Goal: Task Accomplishment & Management: Use online tool/utility

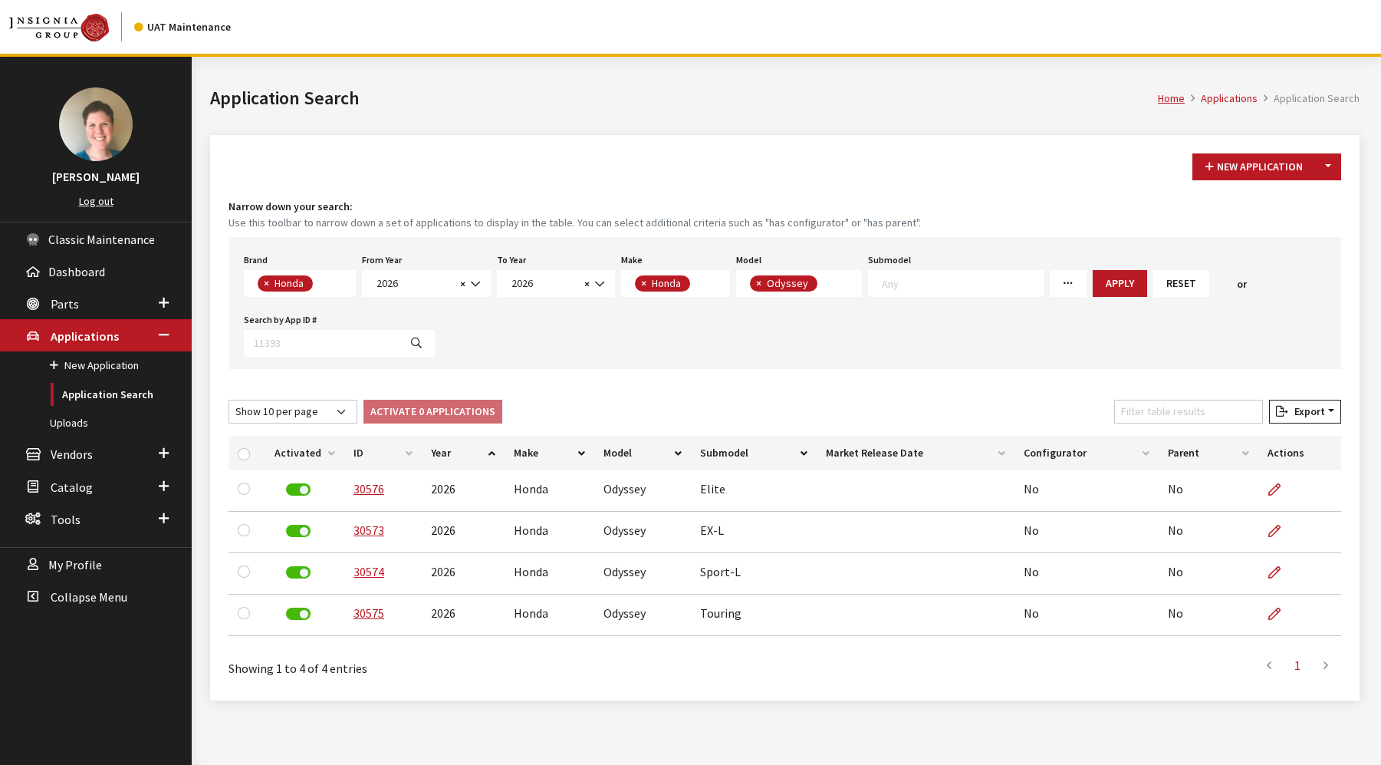
select select "5"
select select "2026"
select select "19"
select select "233"
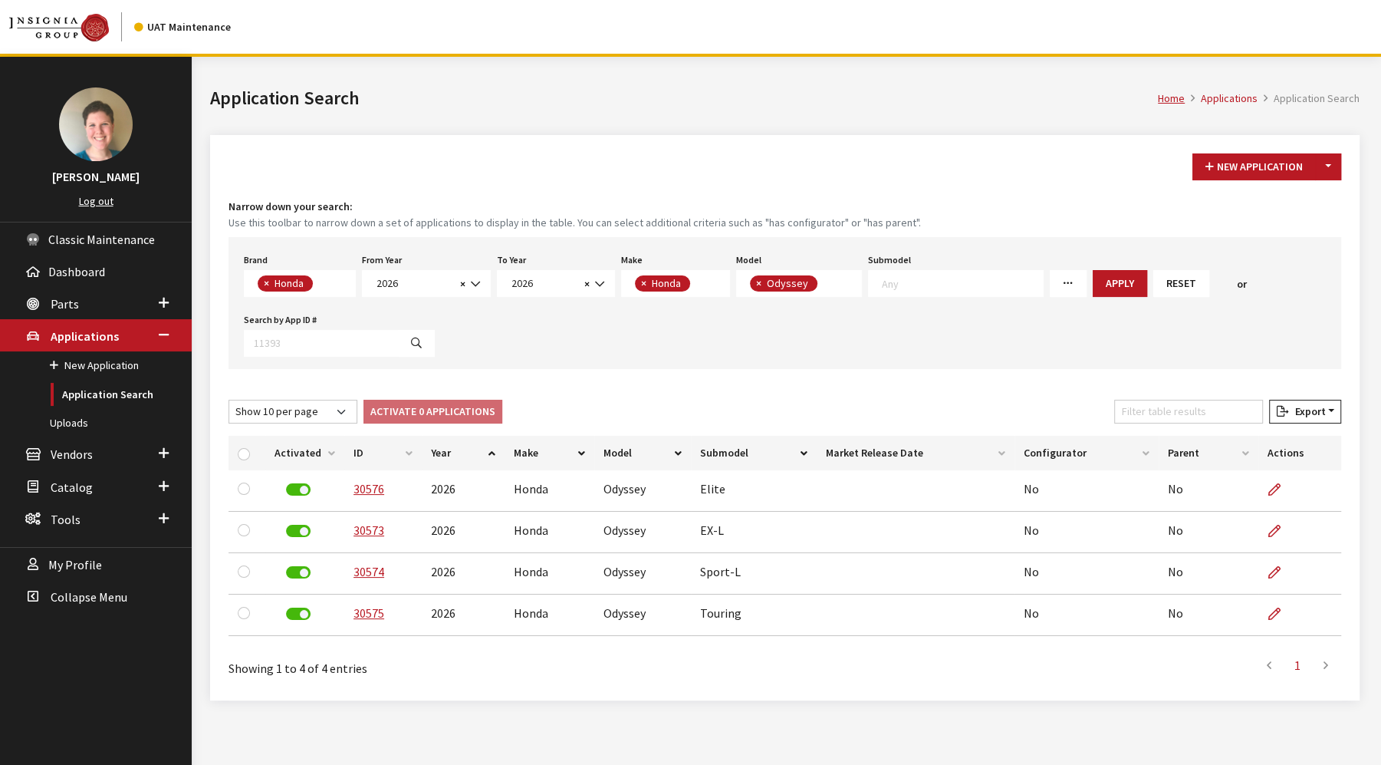
scroll to position [1, 0]
click at [348, 281] on span "× Honda" at bounding box center [300, 283] width 112 height 27
select select "8"
select select
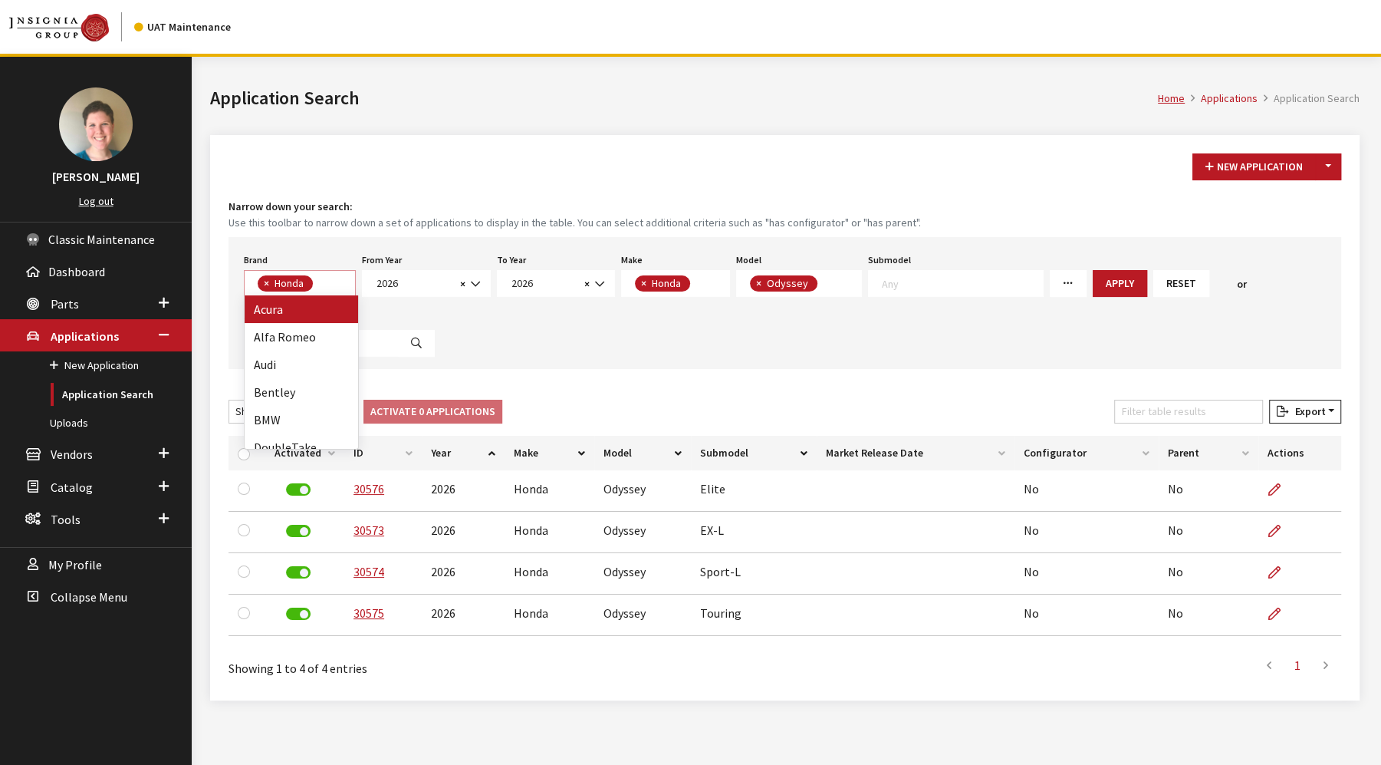
select select
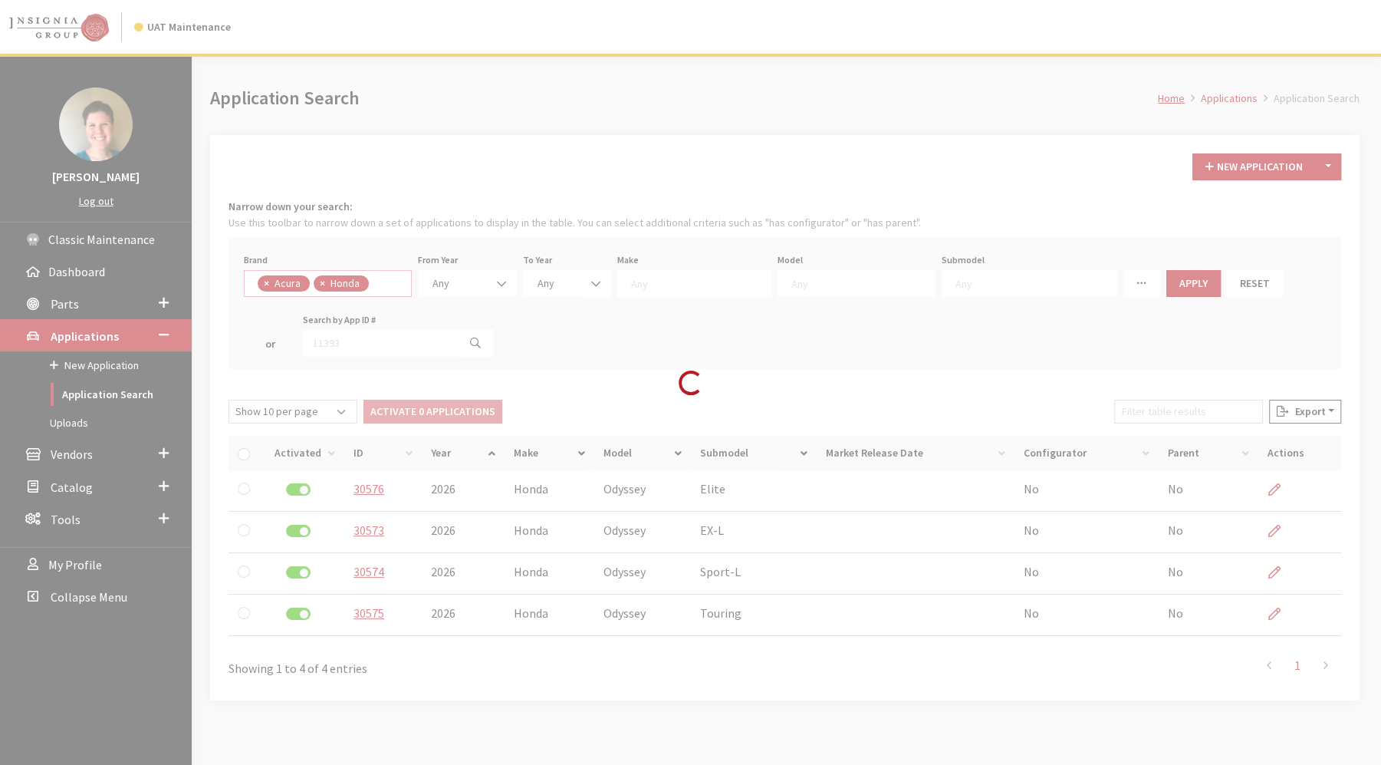
scroll to position [14, 0]
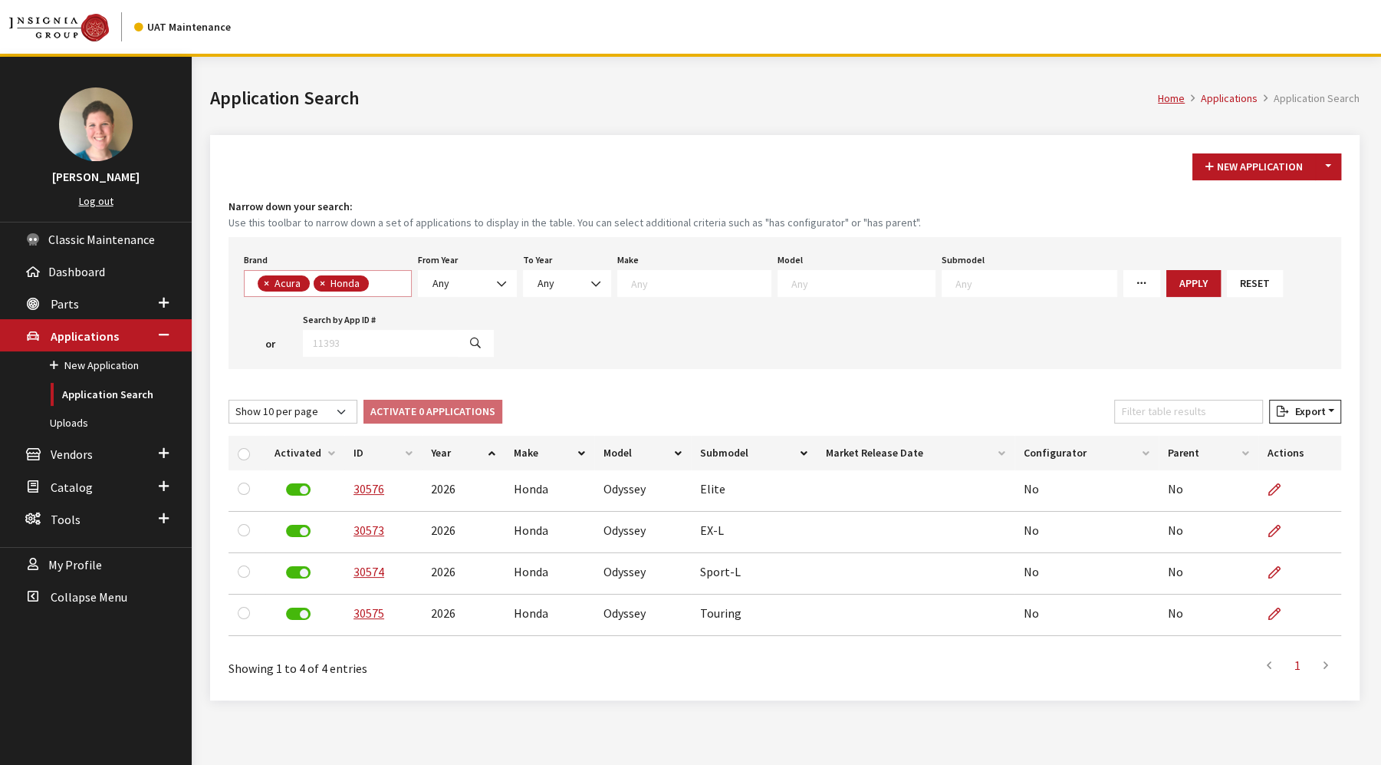
click at [322, 282] on span "×" at bounding box center [322, 283] width 5 height 14
select select
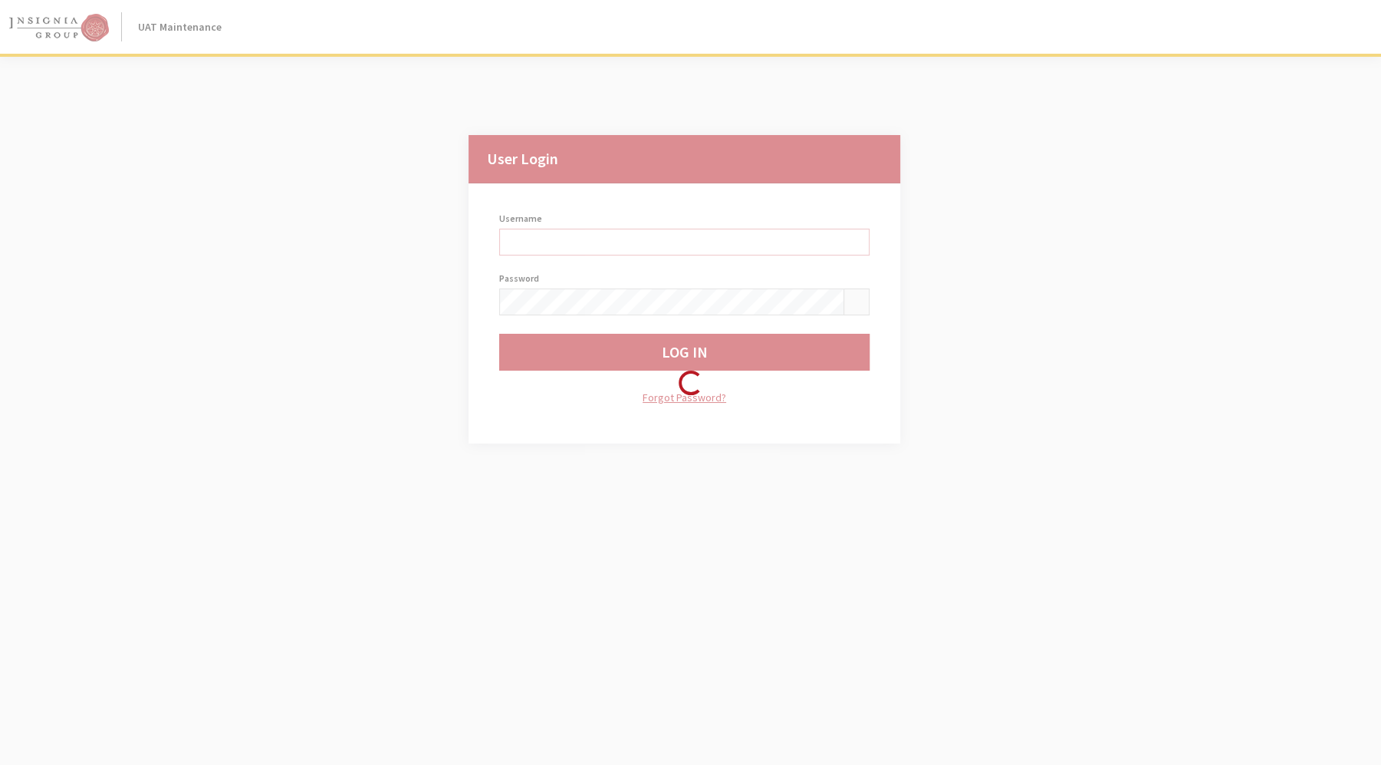
type input "jkrause"
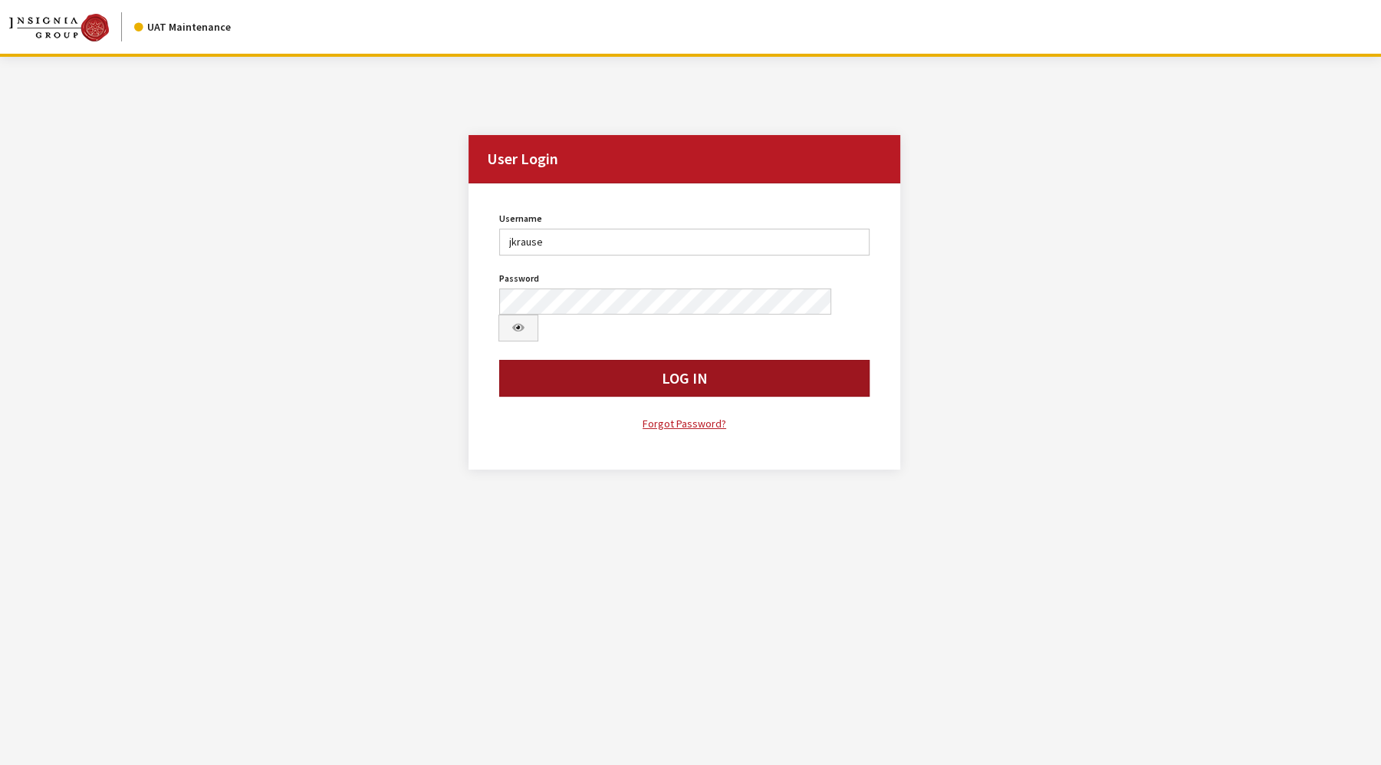
click at [608, 360] on button "Log In" at bounding box center [684, 378] width 370 height 37
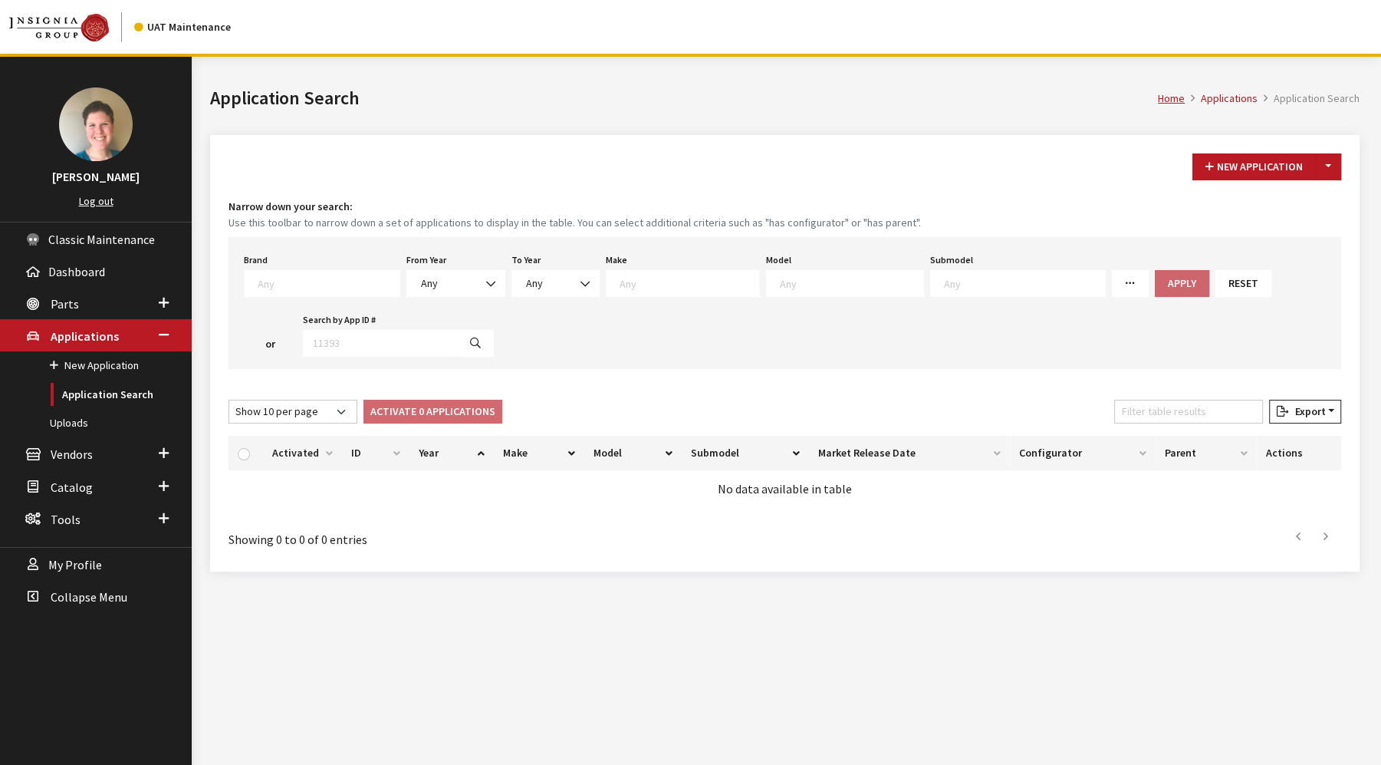
click at [276, 280] on textarea "Search" at bounding box center [329, 283] width 142 height 14
select select "8"
select select
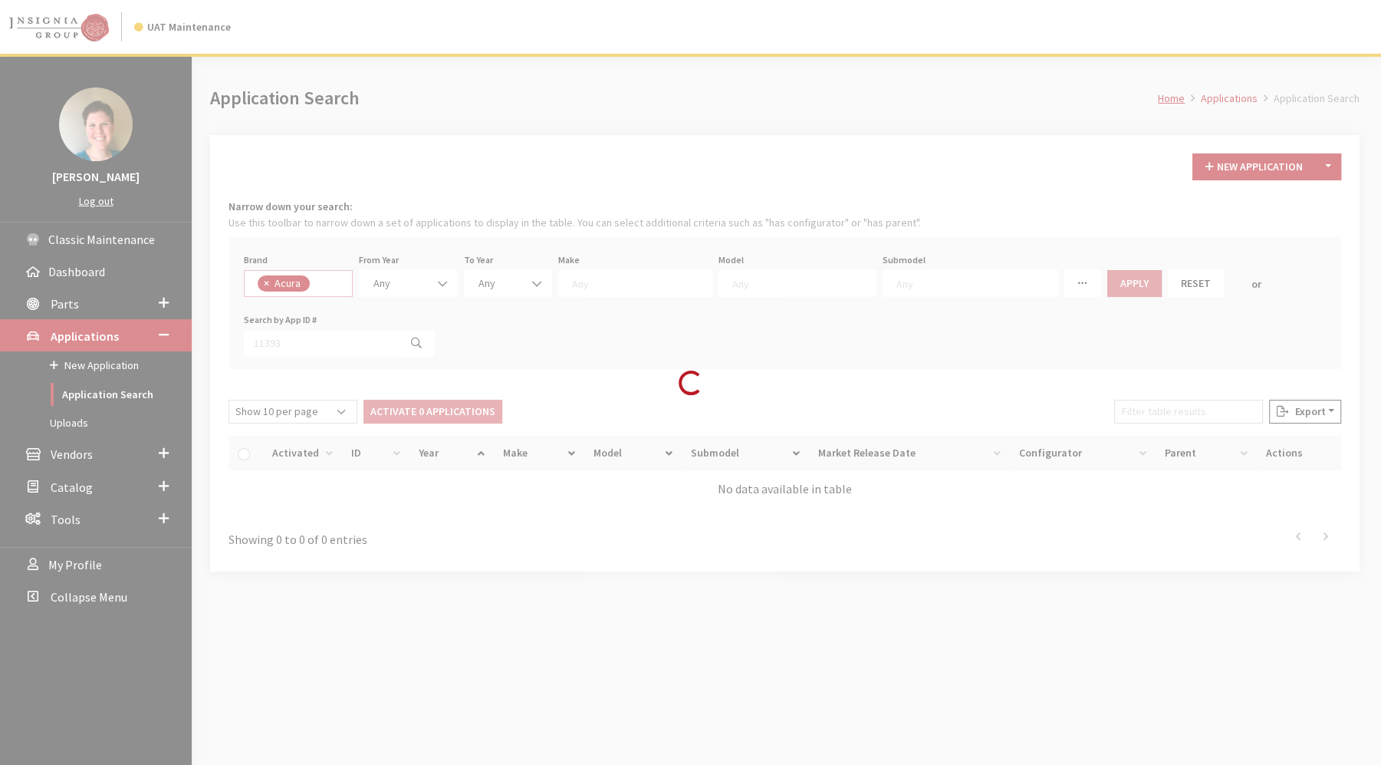
scroll to position [14, 0]
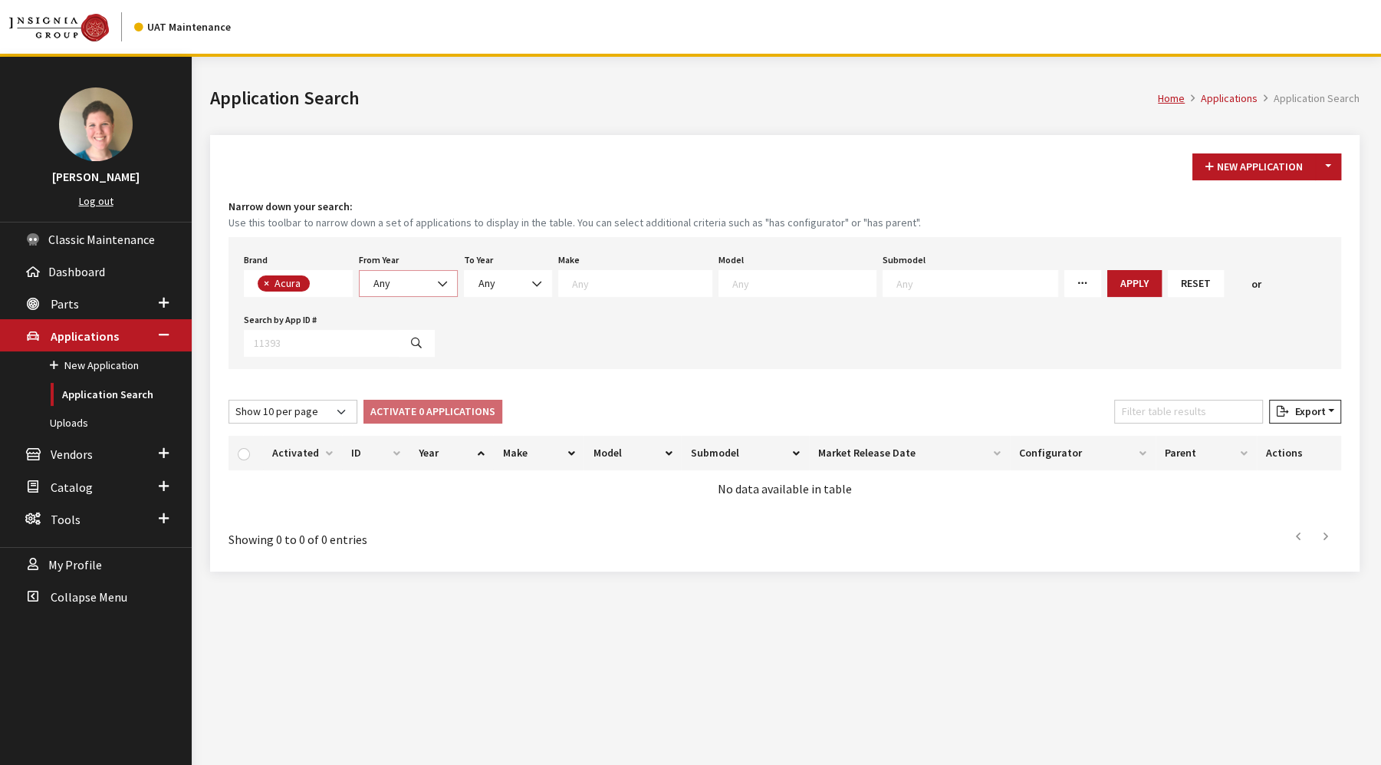
click at [416, 281] on span "Any" at bounding box center [408, 283] width 79 height 16
select select "2023"
select select
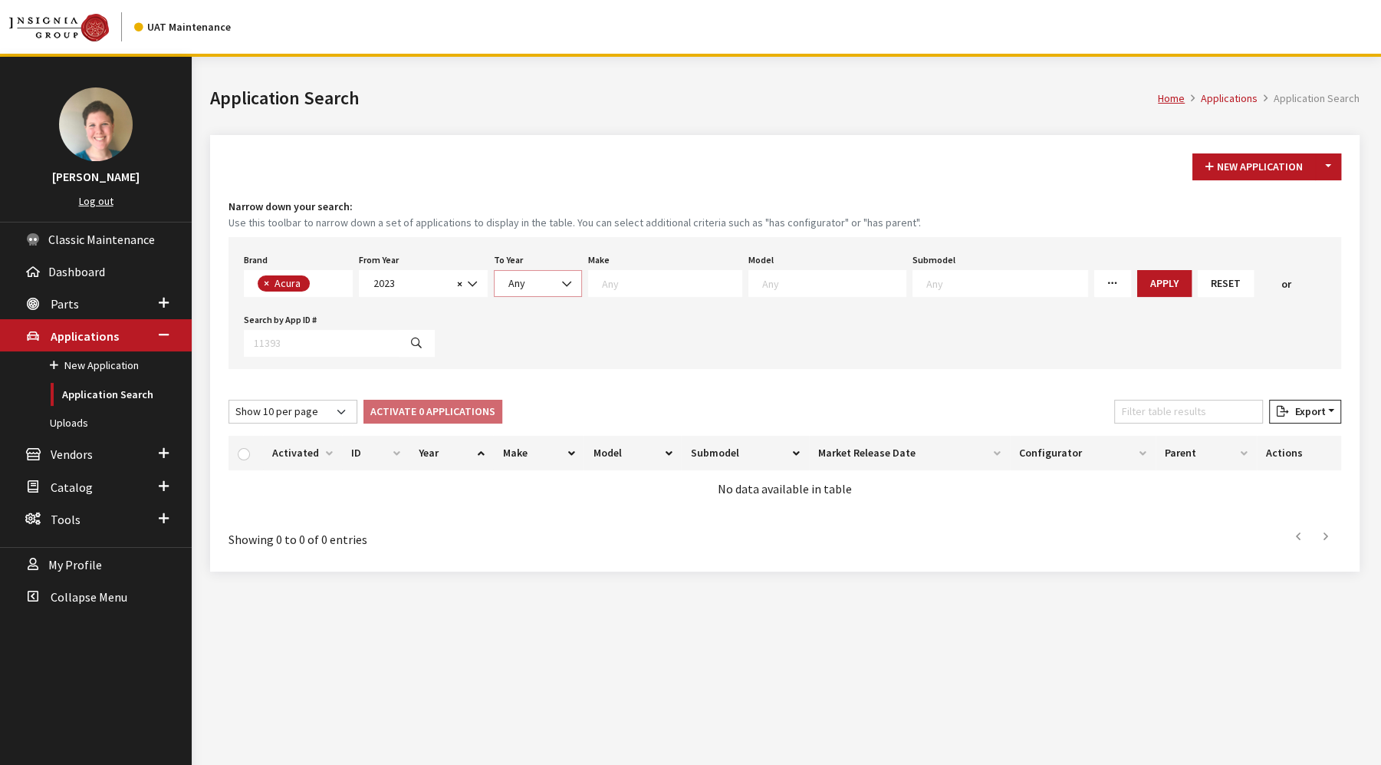
click at [521, 287] on span "Any" at bounding box center [517, 283] width 17 height 14
select select "2026"
select select
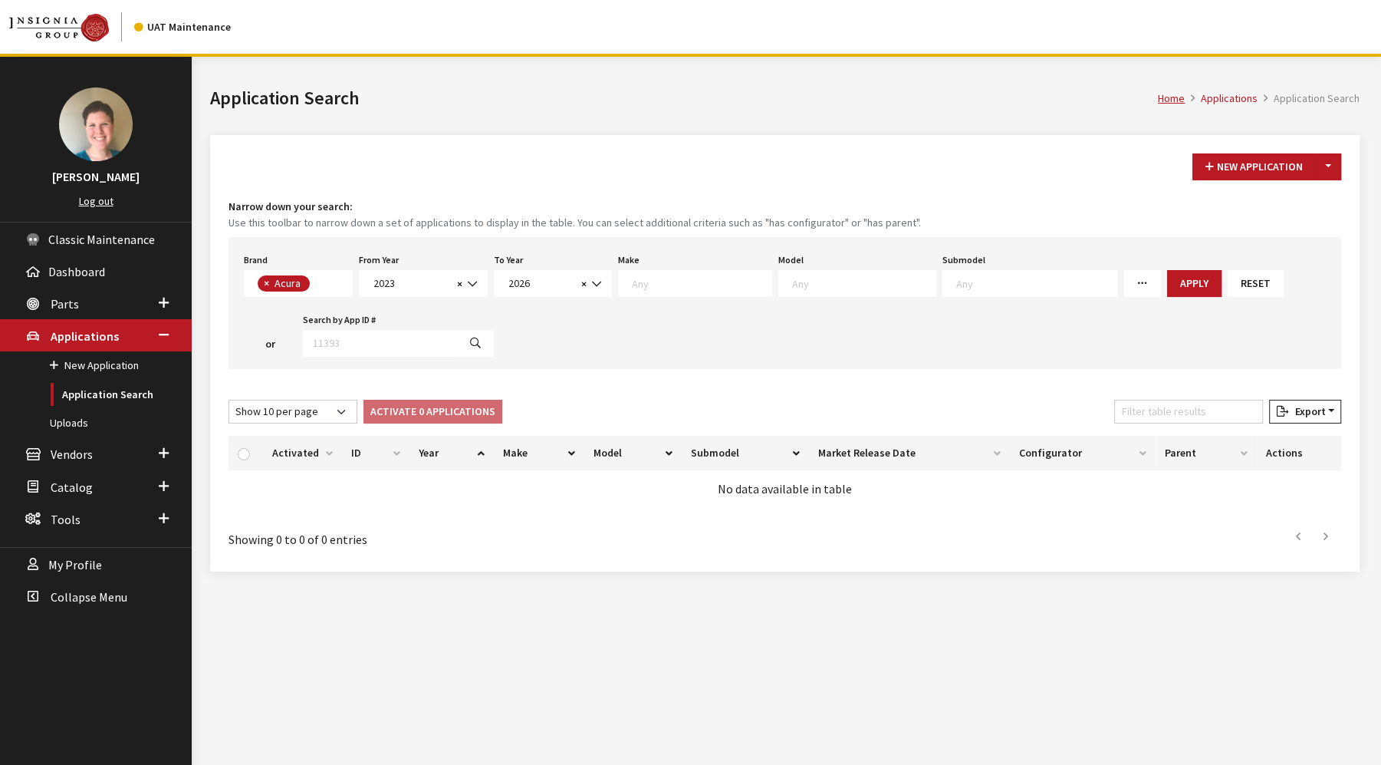
click at [1138, 285] on icon at bounding box center [1143, 283] width 11 height 11
click at [1130, 403] on input "Missing Configurators" at bounding box center [1136, 406] width 12 height 12
checkbox input "true"
click at [1167, 277] on button "Apply" at bounding box center [1194, 283] width 54 height 27
click at [275, 417] on select "Show 10 per page Show 25 per page Show 50 per page Show 100 per page Show 1000 …" at bounding box center [293, 412] width 129 height 24
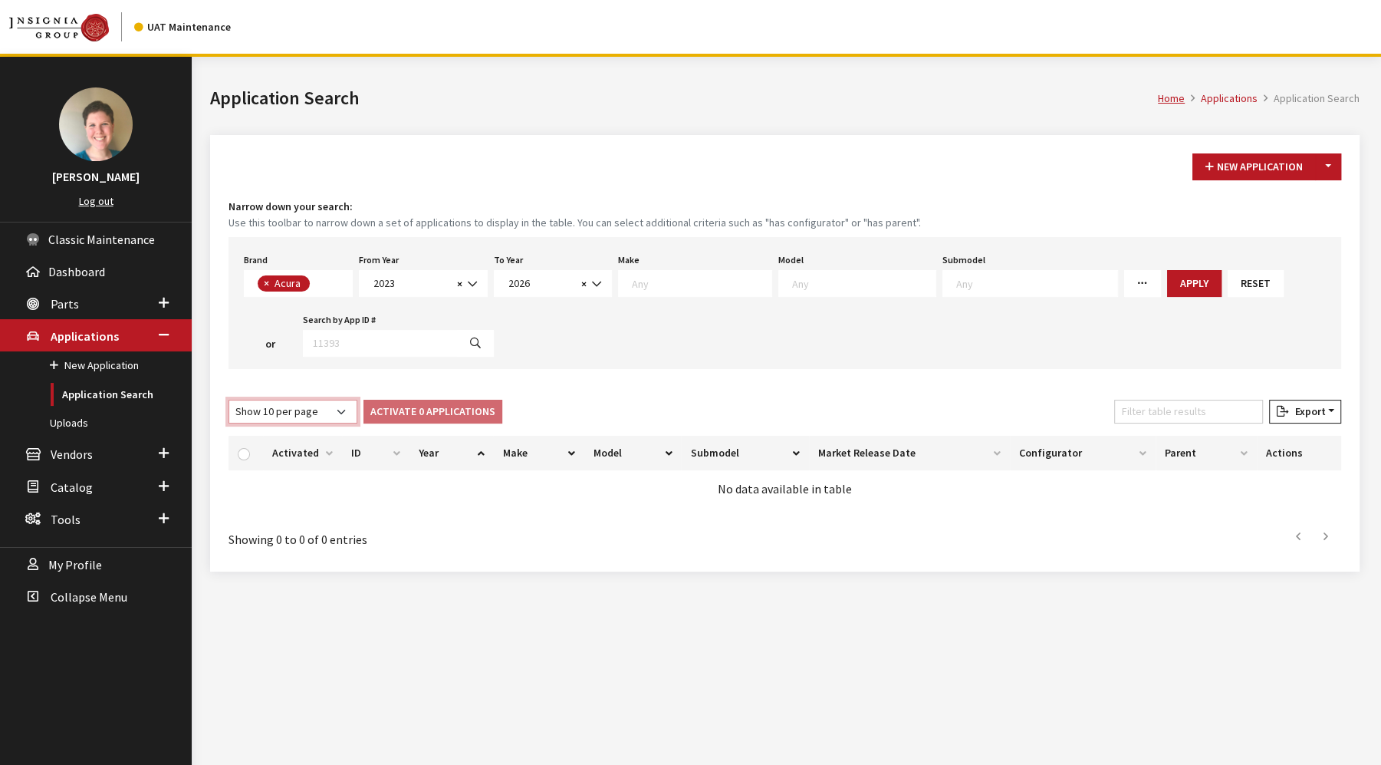
select select "1000"
click at [229, 400] on select "Show 10 per page Show 25 per page Show 50 per page Show 100 per page Show 1000 …" at bounding box center [293, 412] width 129 height 24
click at [578, 347] on div "Brand Any Acura Alfa Romeo Audi Bentley BMW DoubleTake [PERSON_NAME] Honda Hyun…" at bounding box center [785, 303] width 1113 height 132
click at [321, 277] on span "× Acura" at bounding box center [298, 283] width 109 height 27
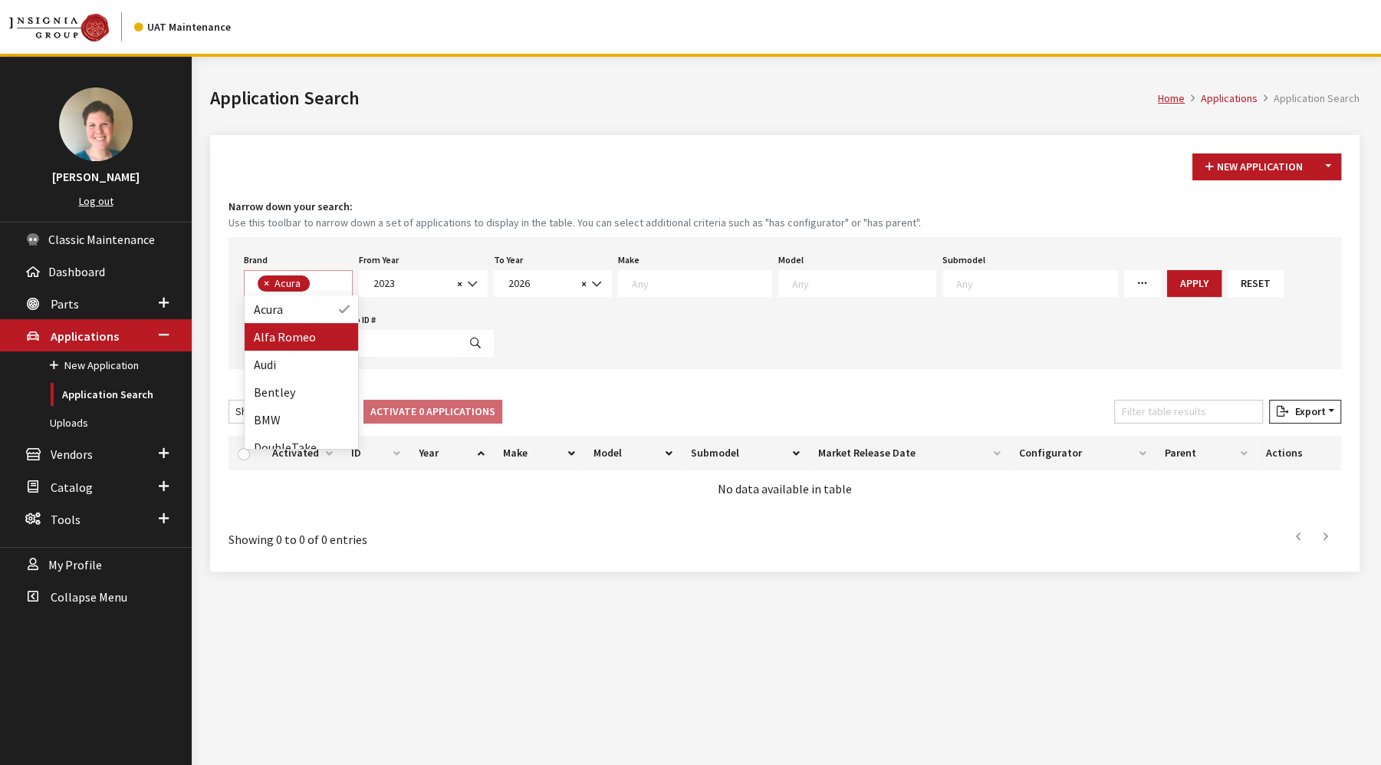
select select
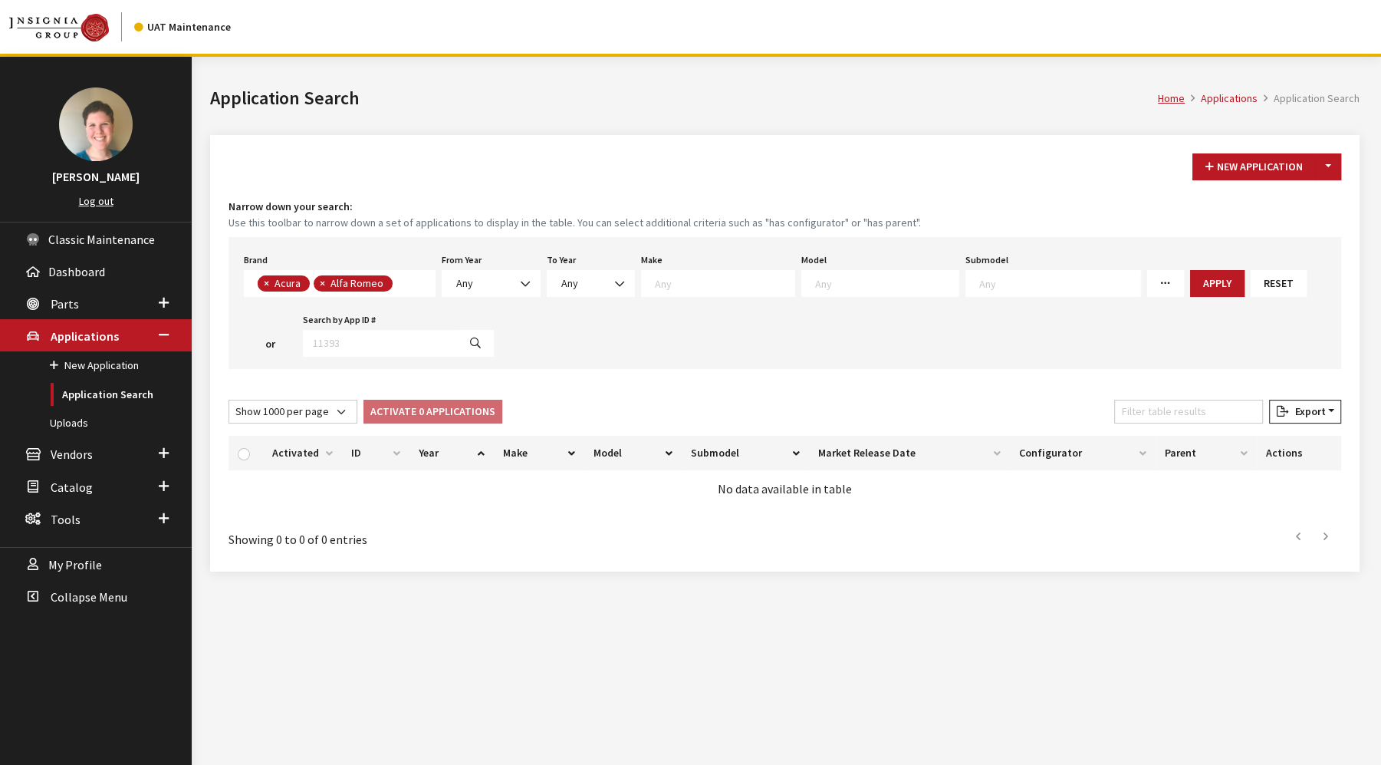
click at [265, 280] on span "×" at bounding box center [266, 283] width 5 height 14
select select "658"
select select
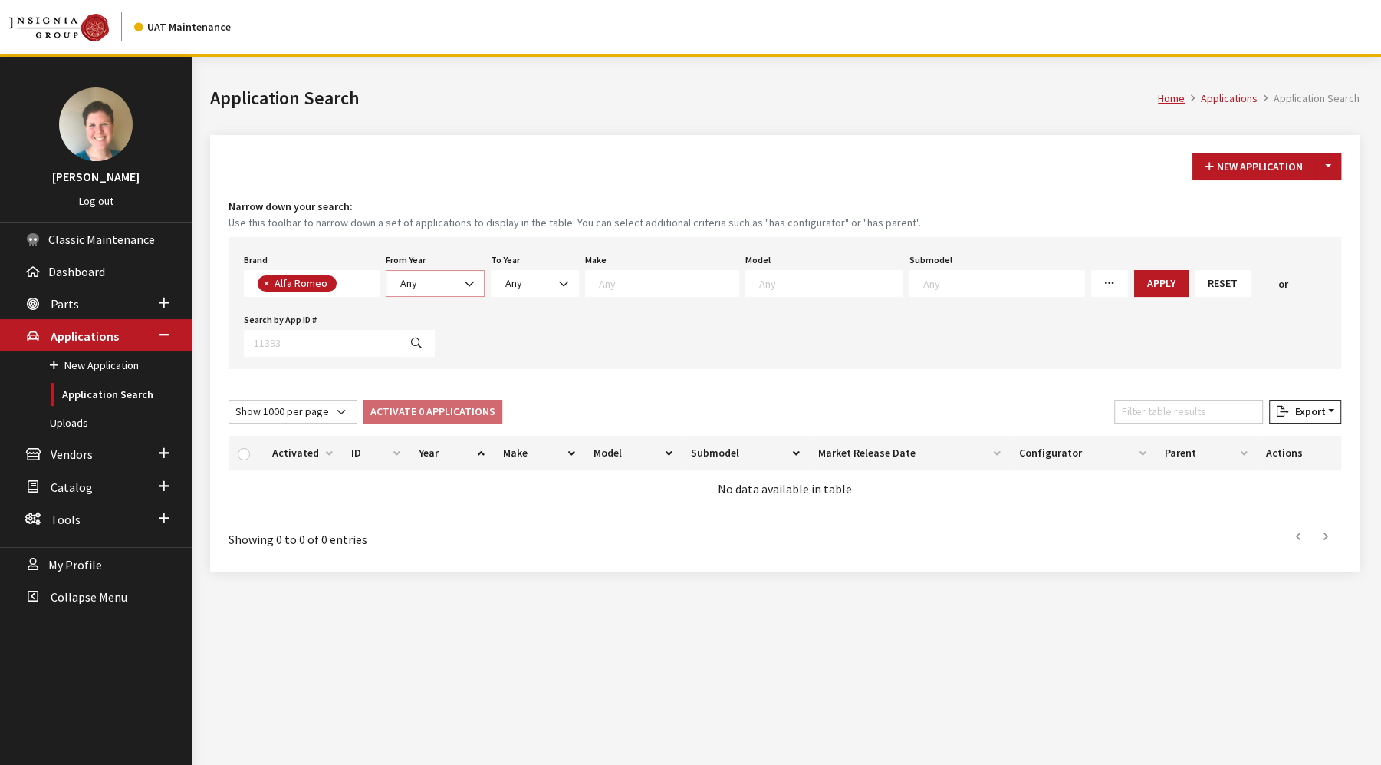
click at [396, 284] on span "Any" at bounding box center [435, 283] width 79 height 16
select select "2023"
select select
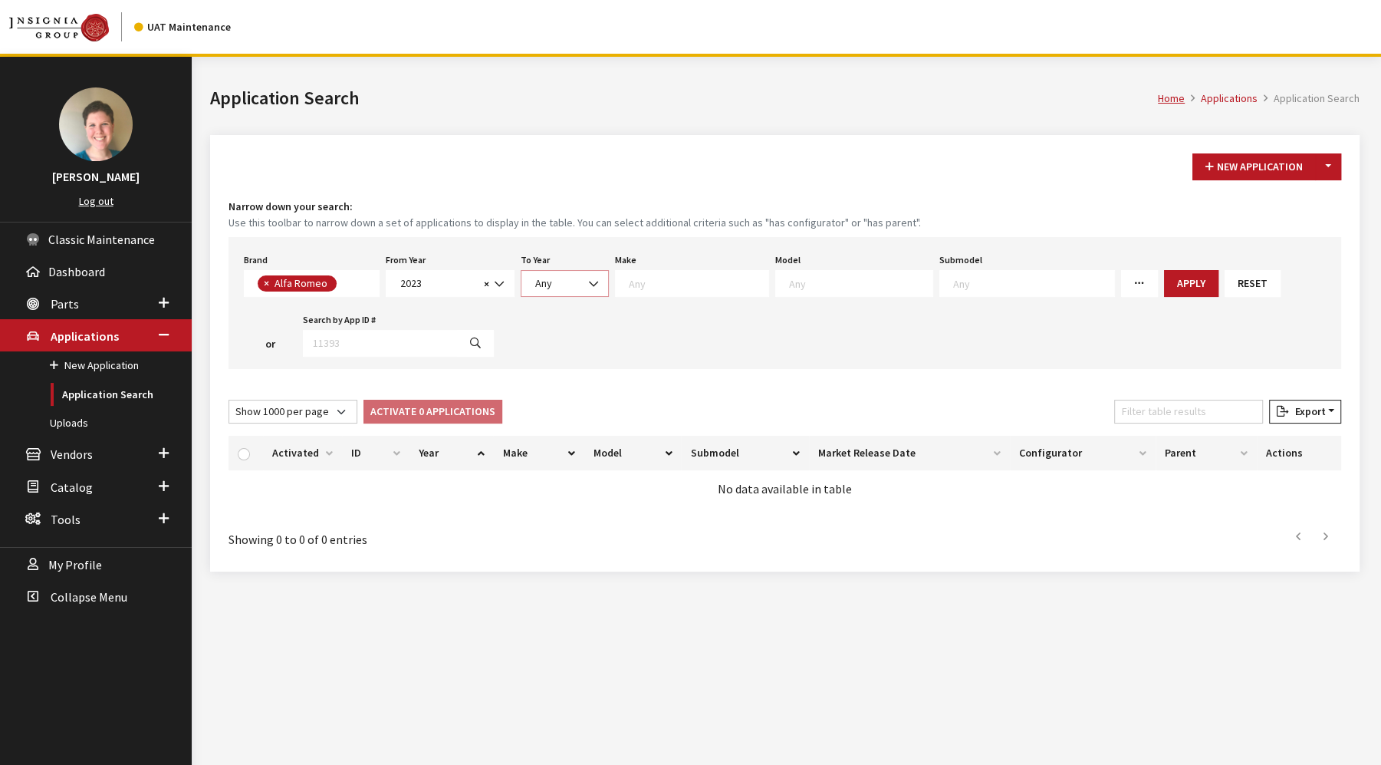
click at [552, 280] on span "Any" at bounding box center [565, 283] width 68 height 16
select select "2025"
select select
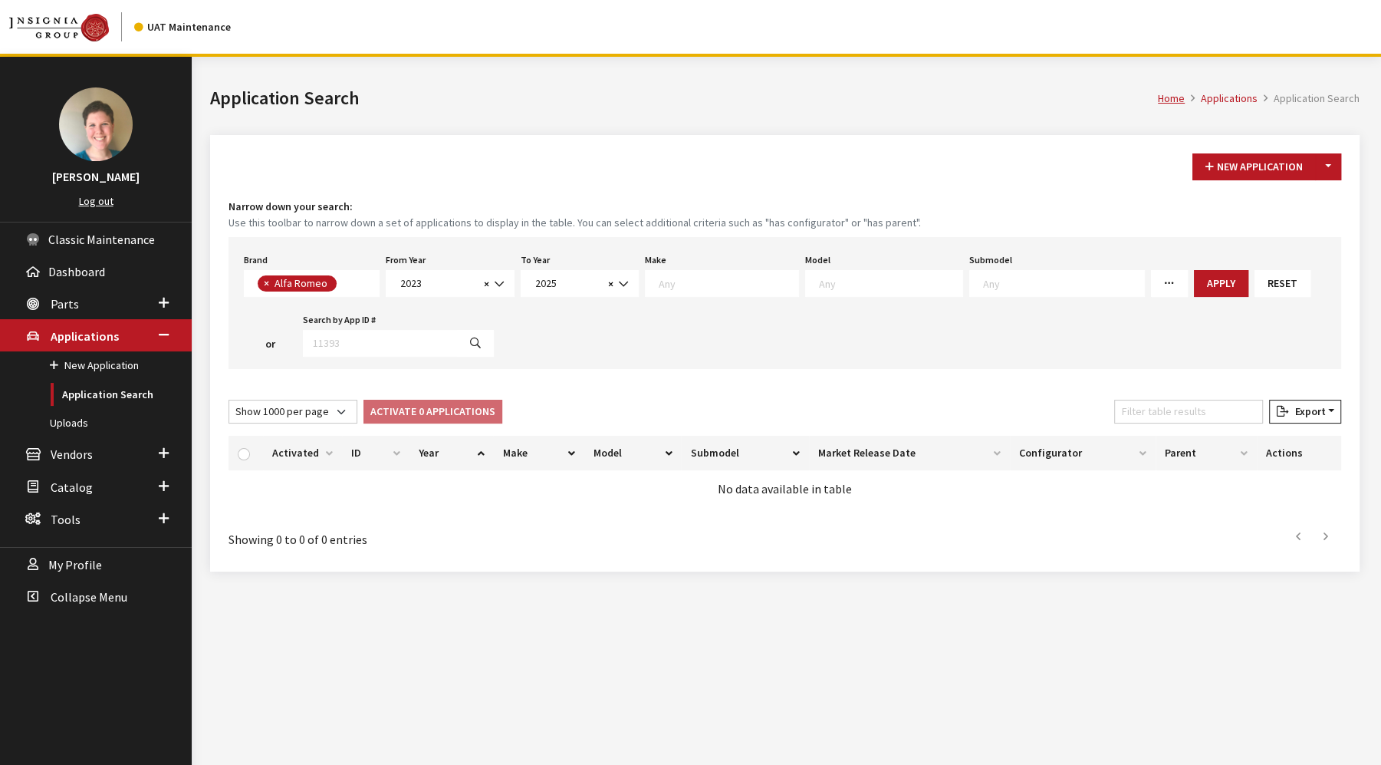
click at [1164, 282] on icon at bounding box center [1169, 283] width 11 height 11
drag, startPoint x: 1112, startPoint y: 282, endPoint x: 1157, endPoint y: 284, distance: 44.5
click at [1164, 283] on icon at bounding box center [1169, 283] width 11 height 11
click at [1194, 284] on button "Apply" at bounding box center [1221, 283] width 54 height 27
click at [344, 271] on span "× Alfa Romeo" at bounding box center [312, 283] width 136 height 27
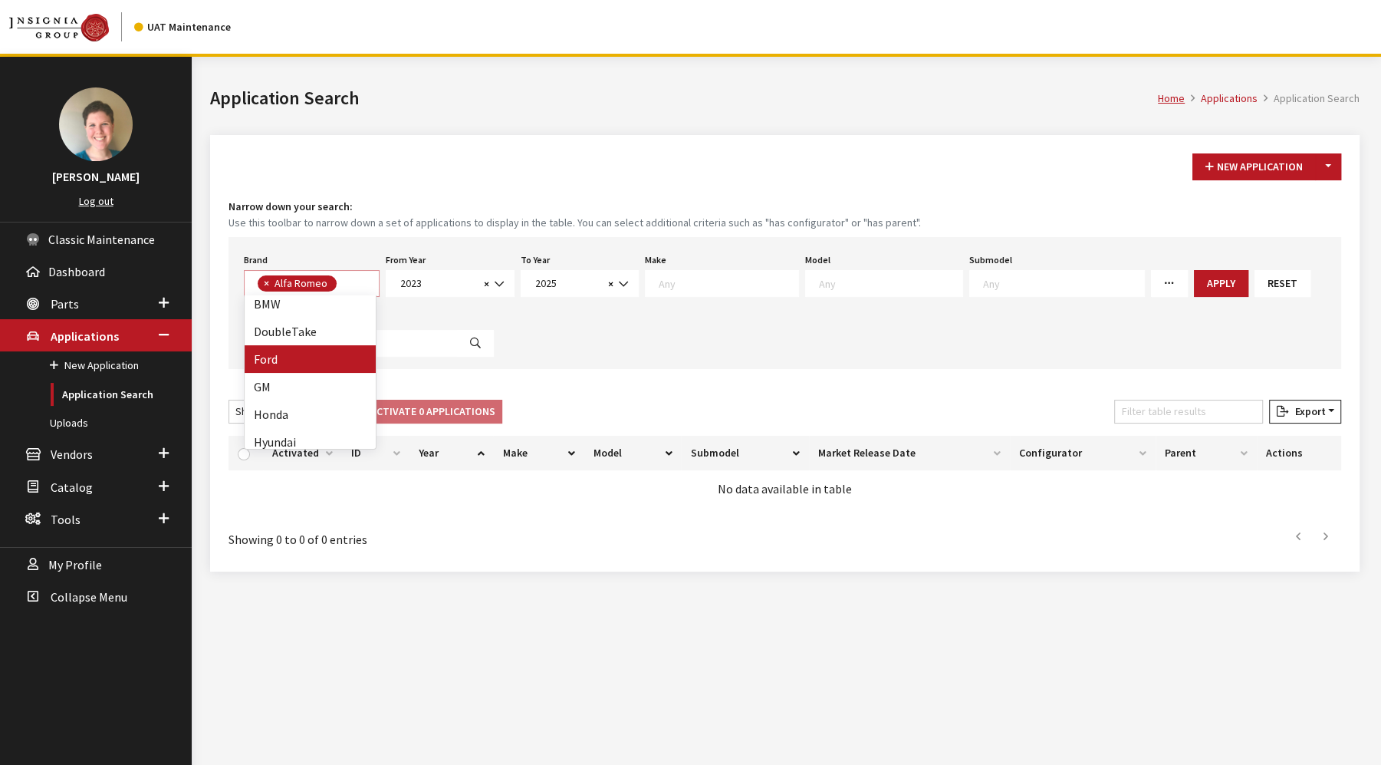
scroll to position [170, 0]
select select
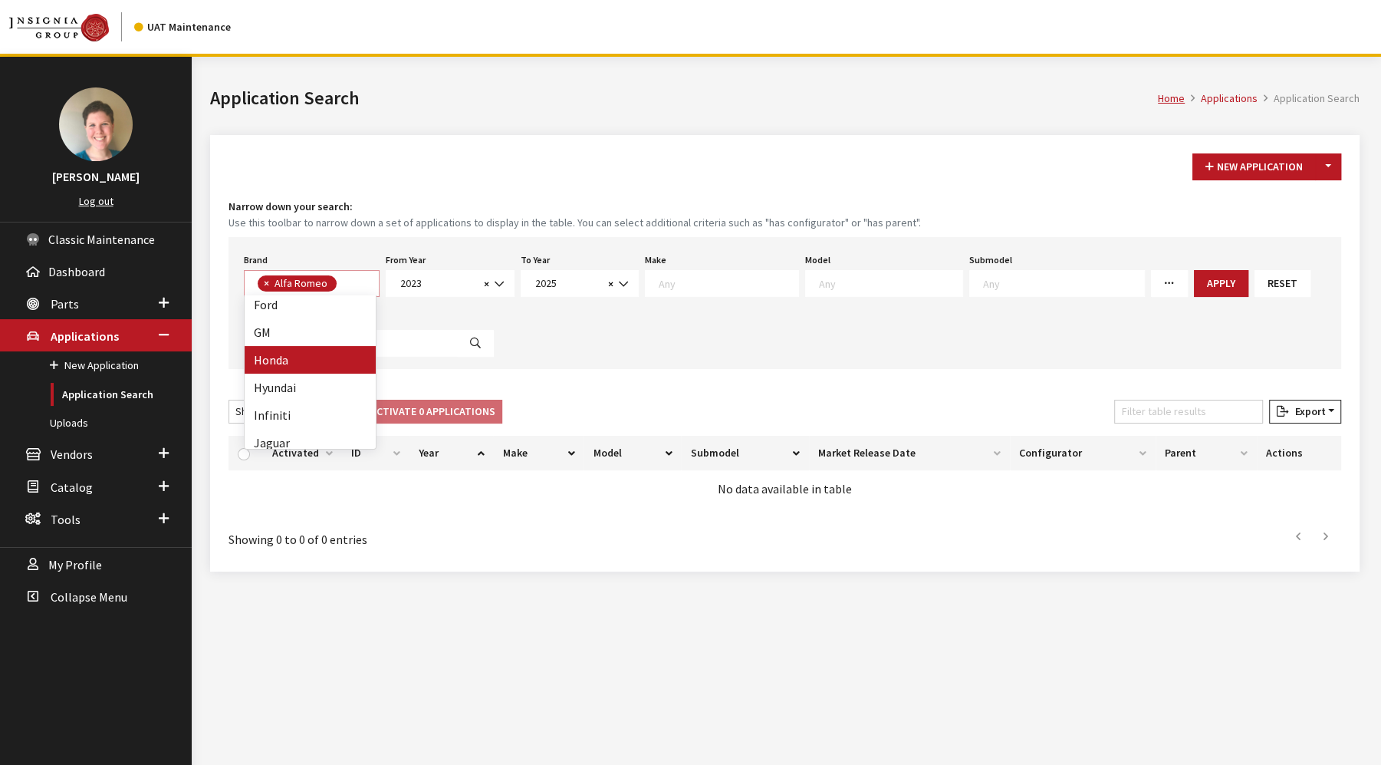
select select
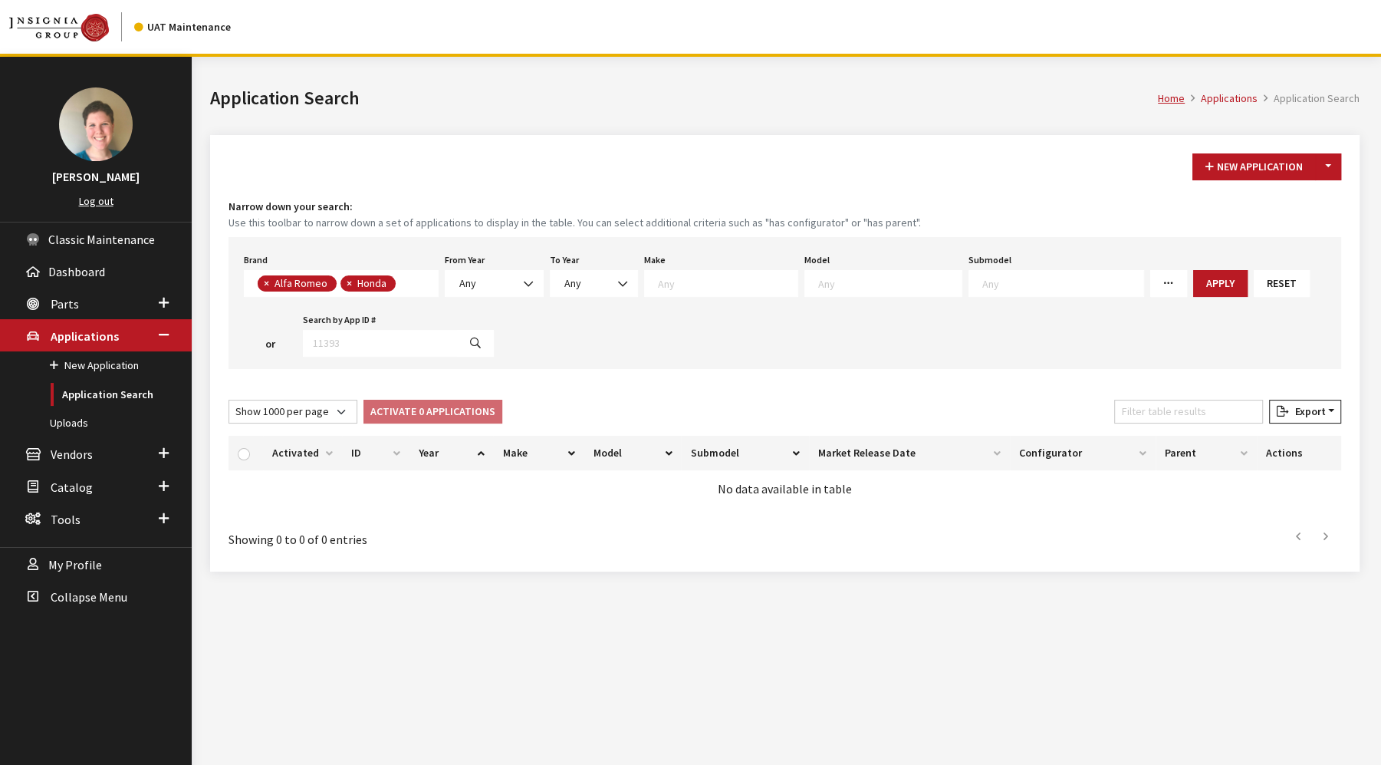
click at [264, 282] on span "×" at bounding box center [266, 283] width 5 height 14
select select "5"
select select
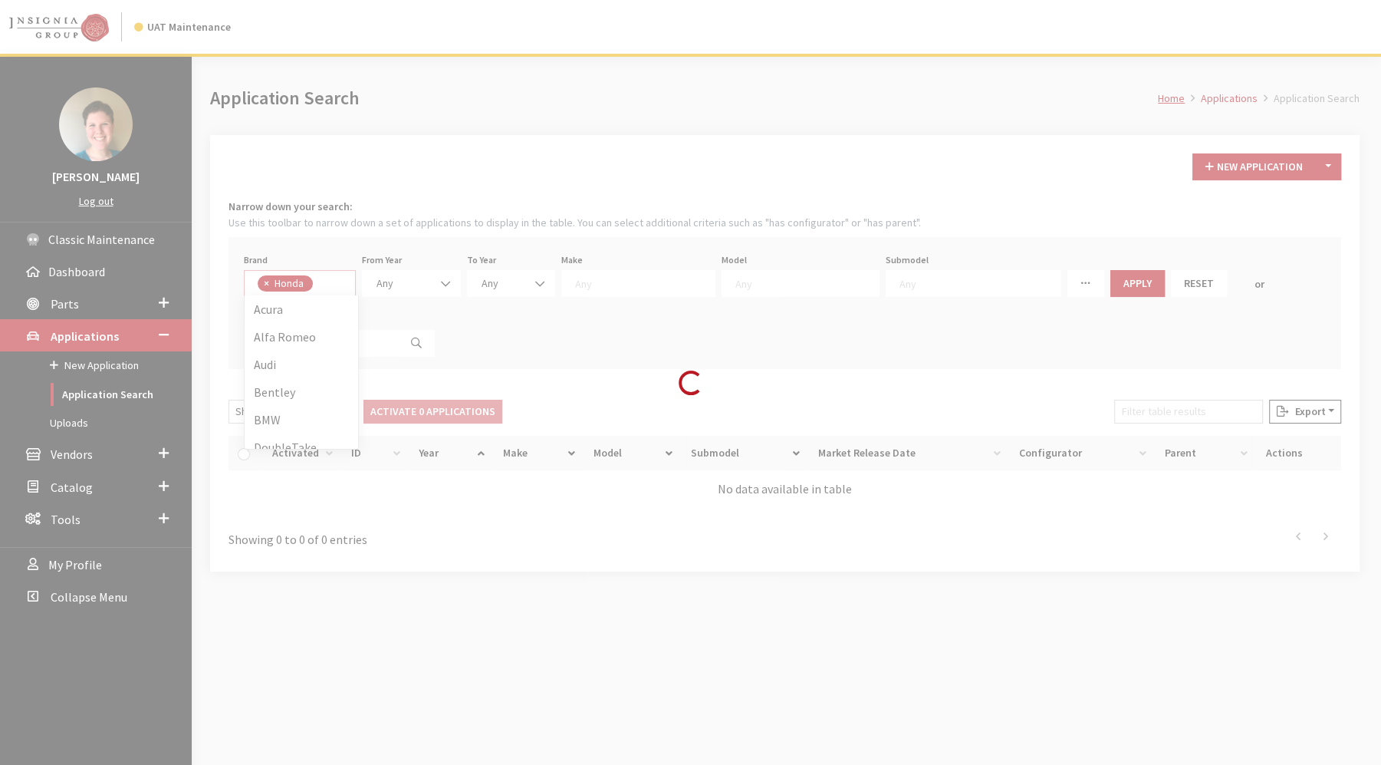
scroll to position [165, 0]
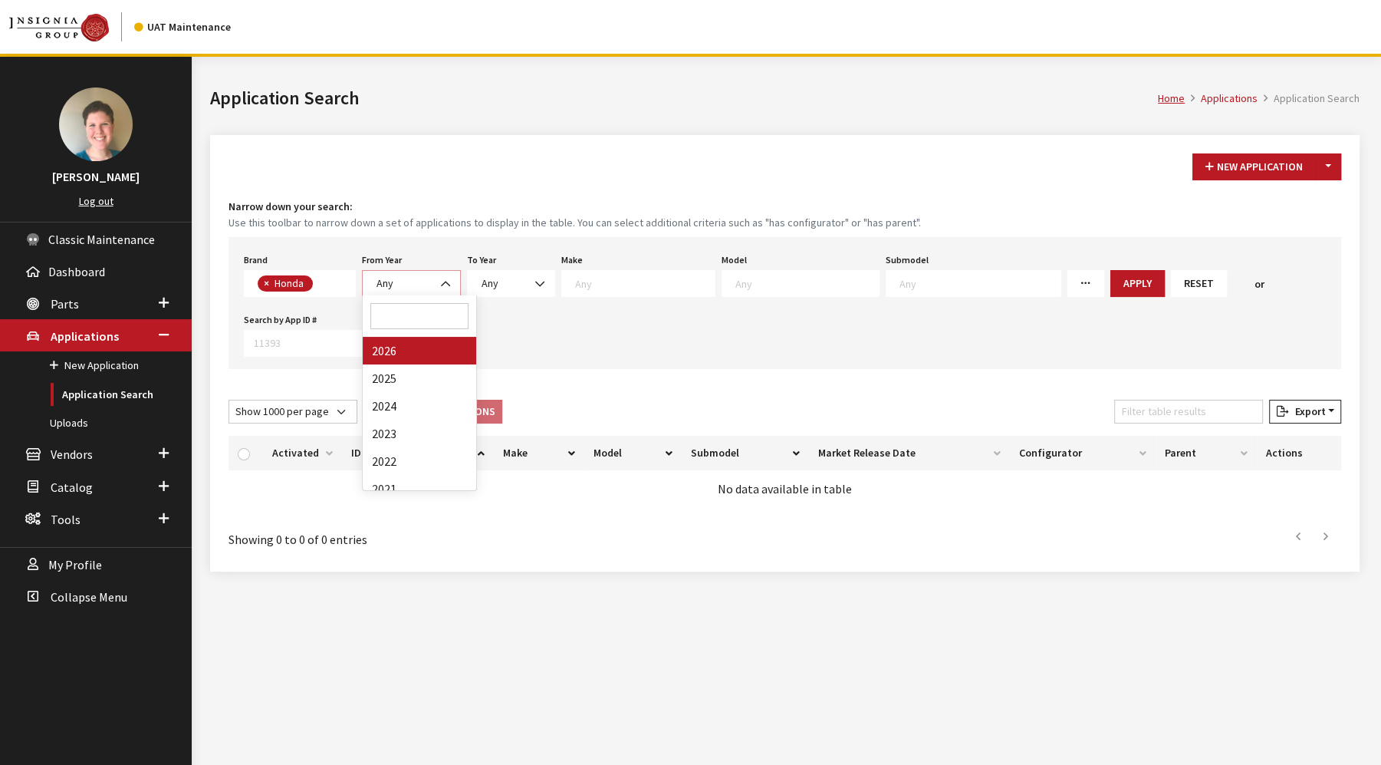
click at [390, 282] on span "Any" at bounding box center [385, 283] width 17 height 14
select select "2023"
select select
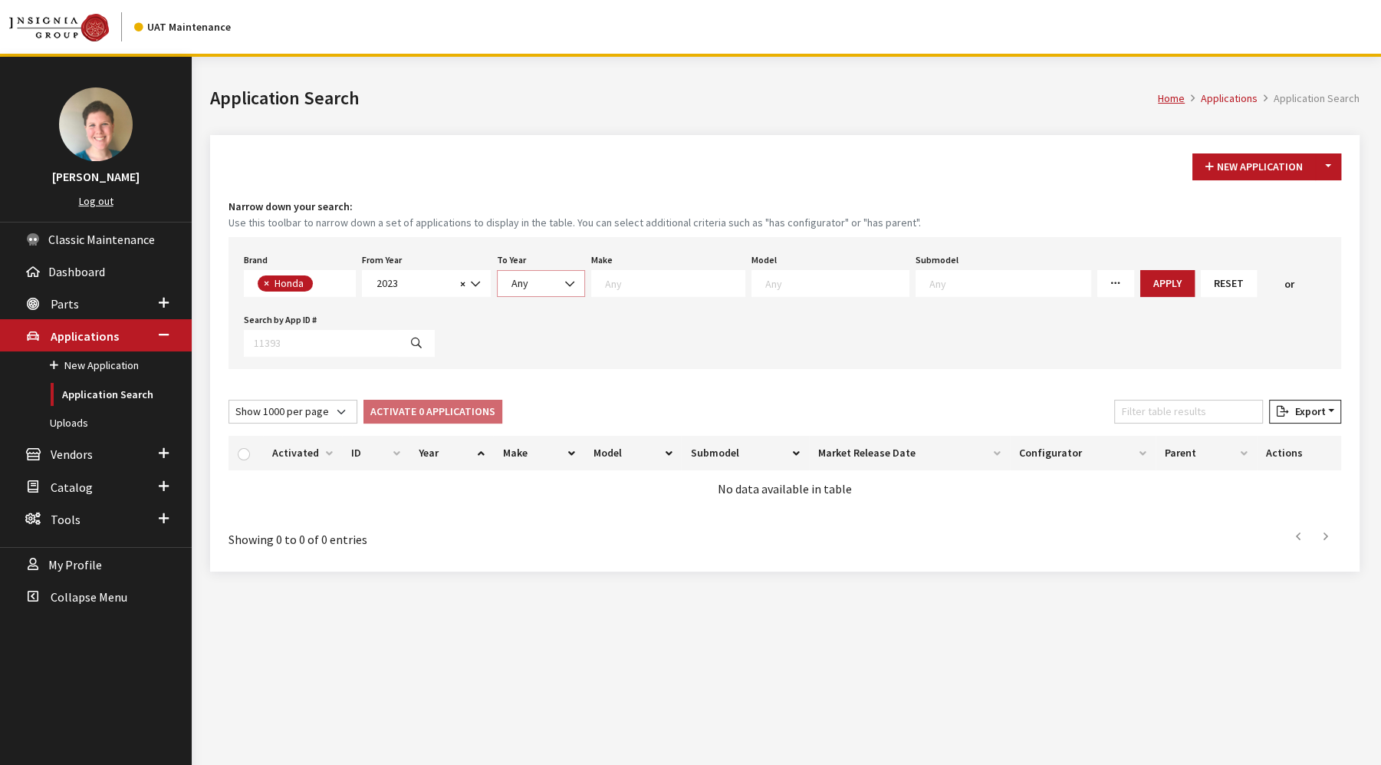
click at [548, 282] on span "Any" at bounding box center [541, 283] width 68 height 16
select select "2026"
select select
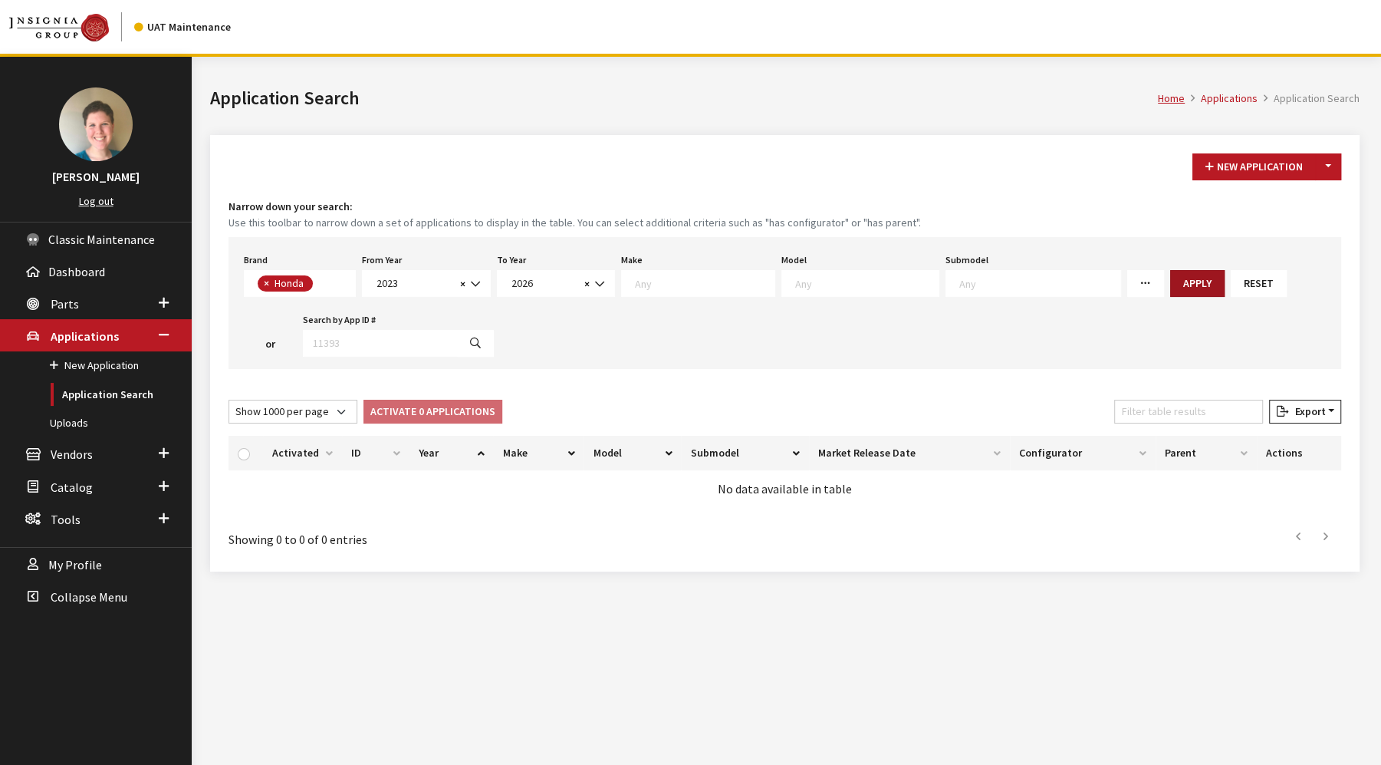
click at [1171, 284] on button "Apply" at bounding box center [1198, 283] width 54 height 27
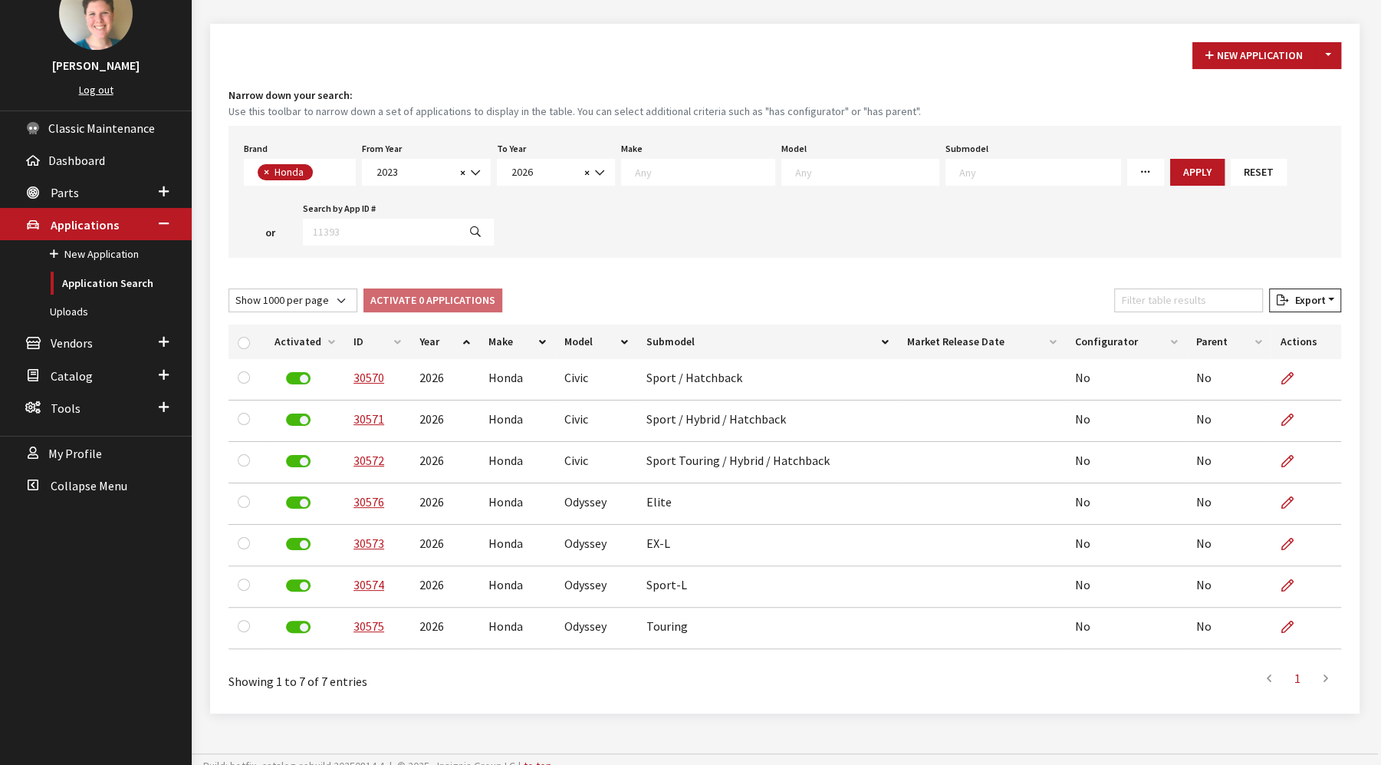
scroll to position [124, 0]
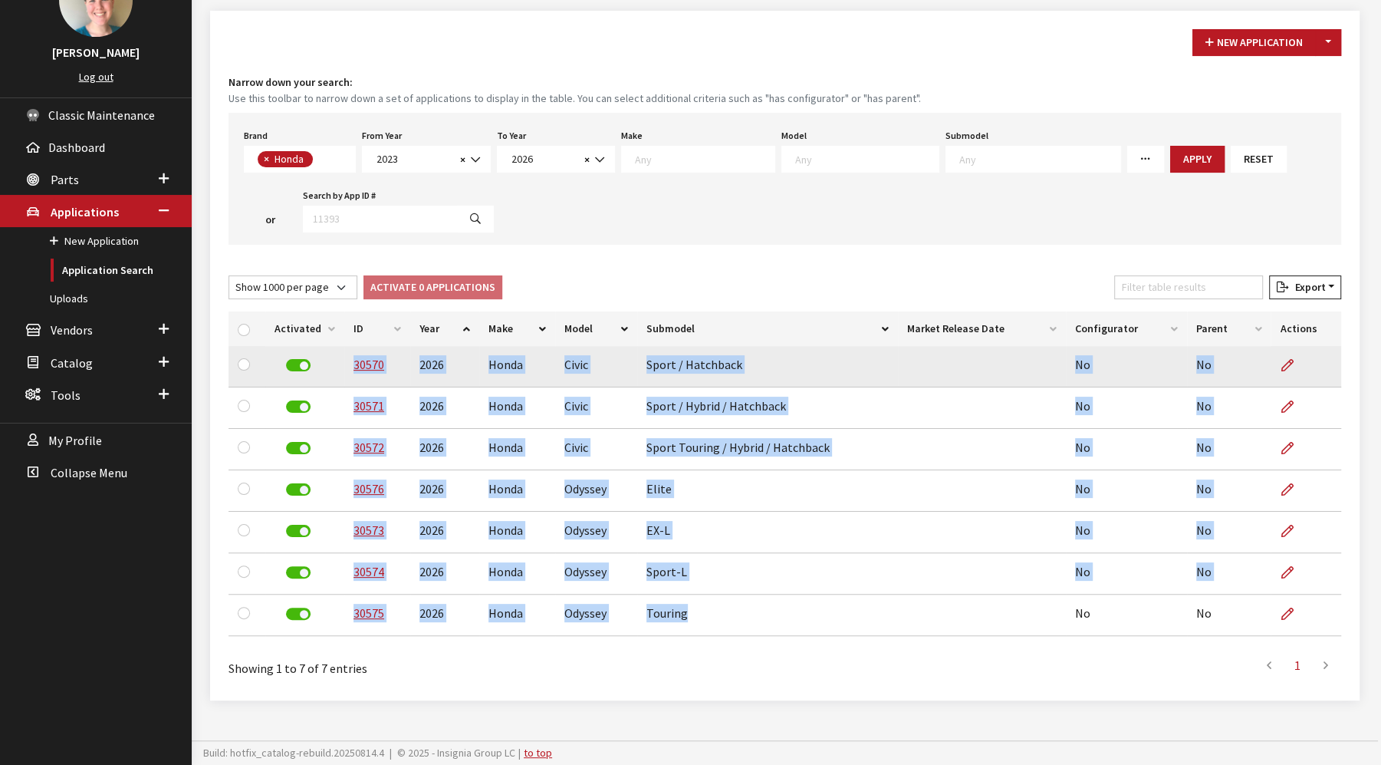
drag, startPoint x: 691, startPoint y: 617, endPoint x: 351, endPoint y: 375, distance: 417.6
click at [351, 375] on tbody "30570 2026 Honda Civic Sport / Hatchback No No 30571 2026 Honda Civic Sport / H…" at bounding box center [785, 491] width 1113 height 290
copy tbody "30570 2026 Honda Civic Sport / Hatchback No No 30571 2026 Honda Civic Sport / H…"
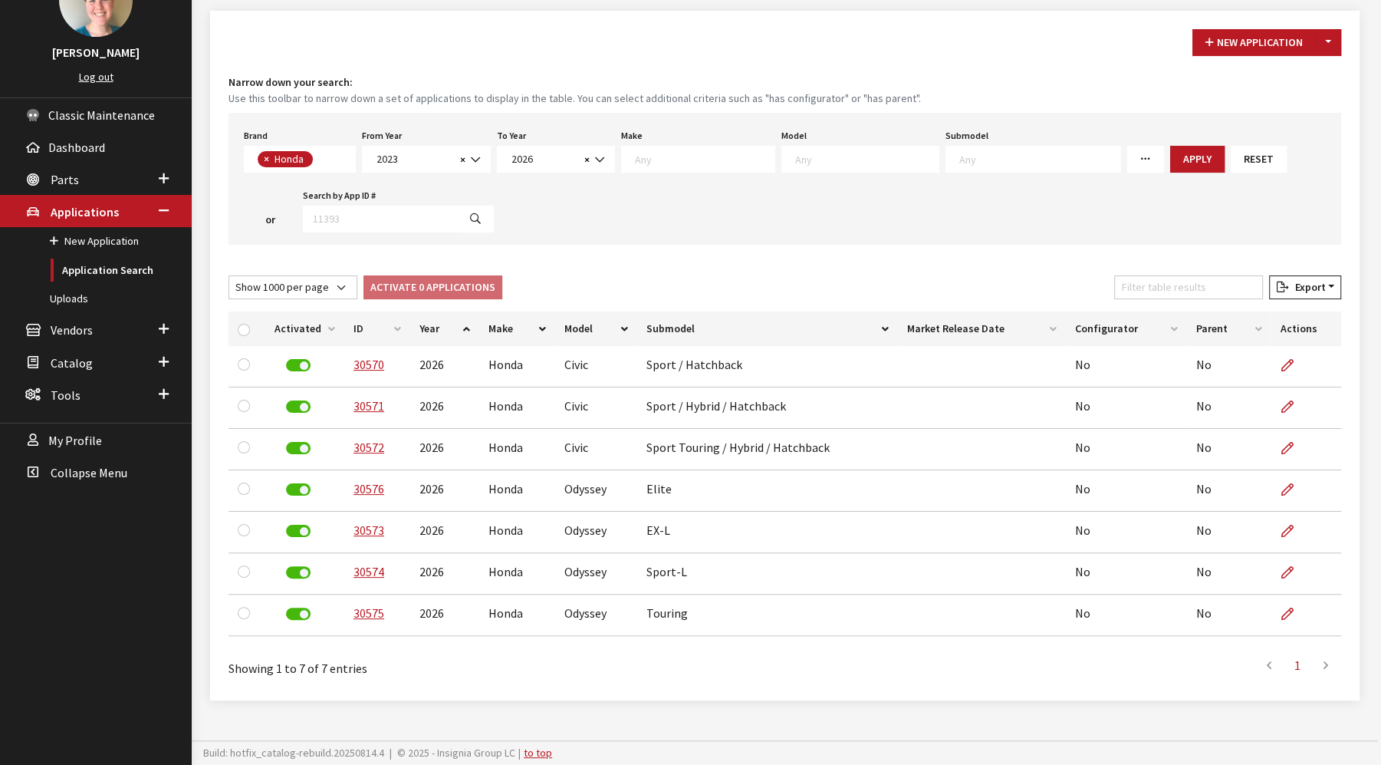
click at [320, 163] on textarea "Search" at bounding box center [321, 160] width 8 height 14
select select
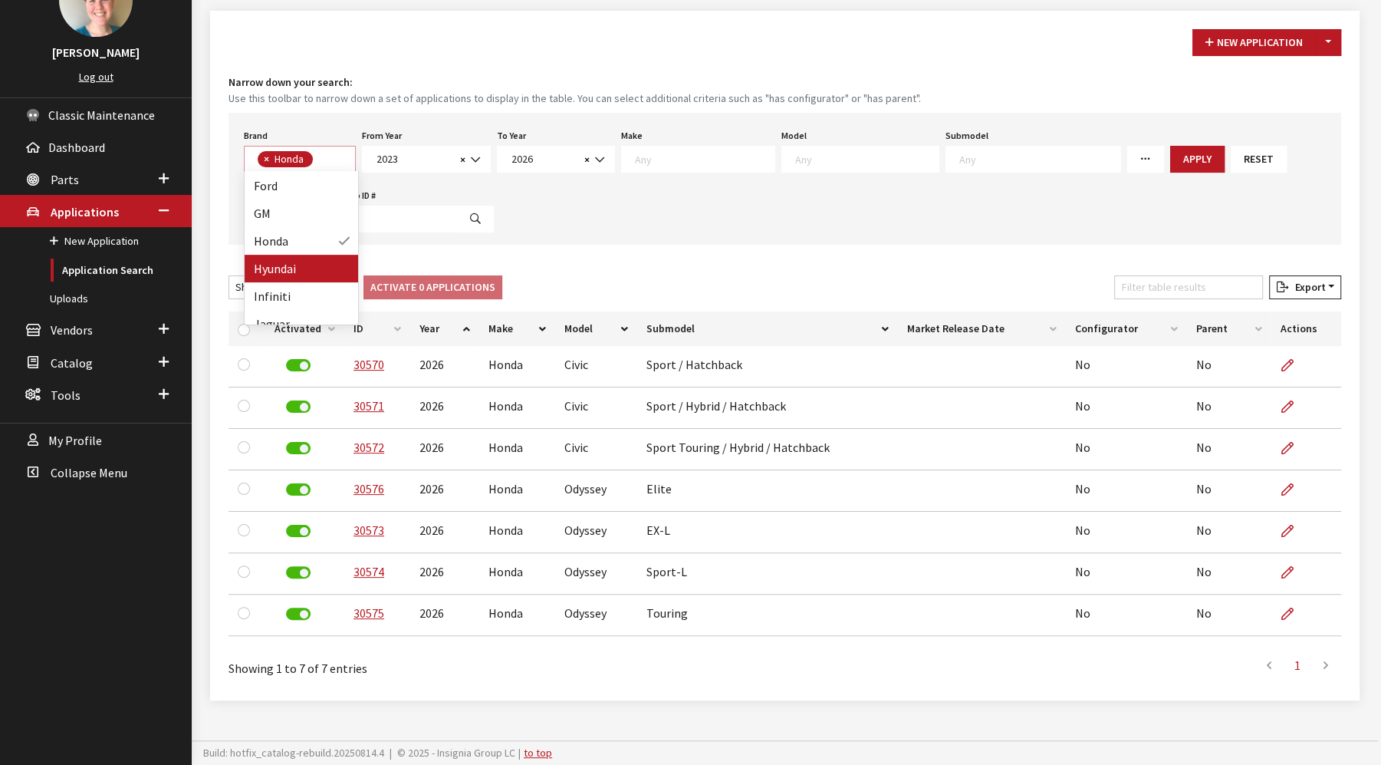
select select
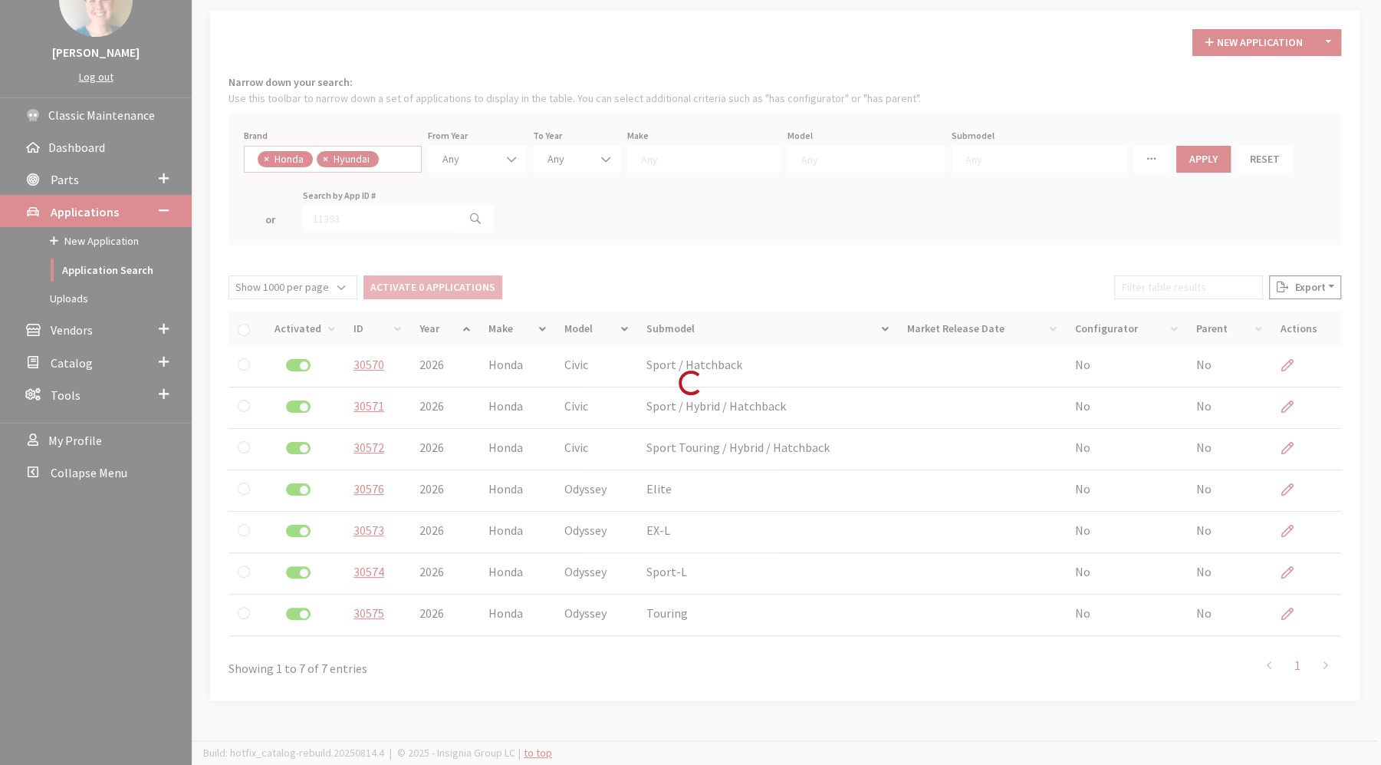
scroll to position [1, 0]
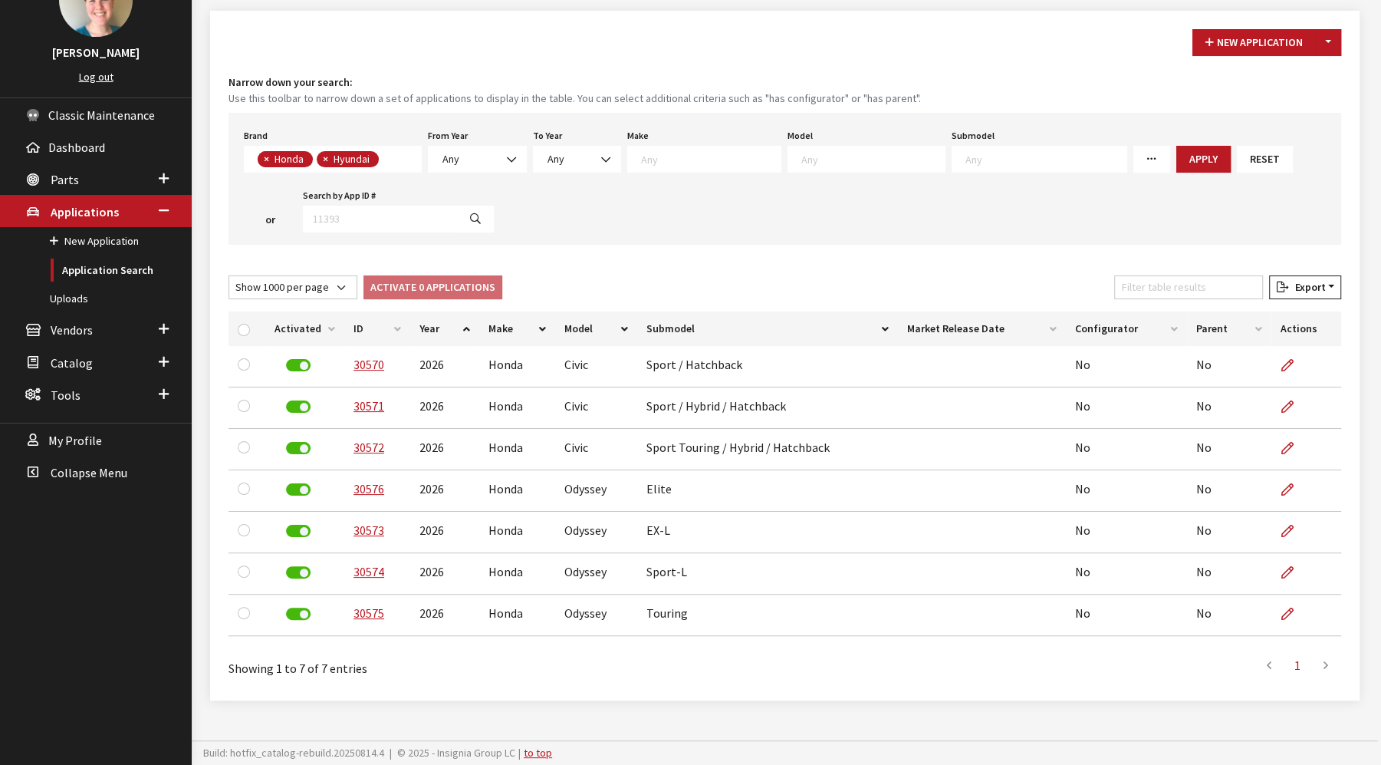
click at [262, 159] on button "×" at bounding box center [265, 159] width 15 height 16
select select "24"
select select
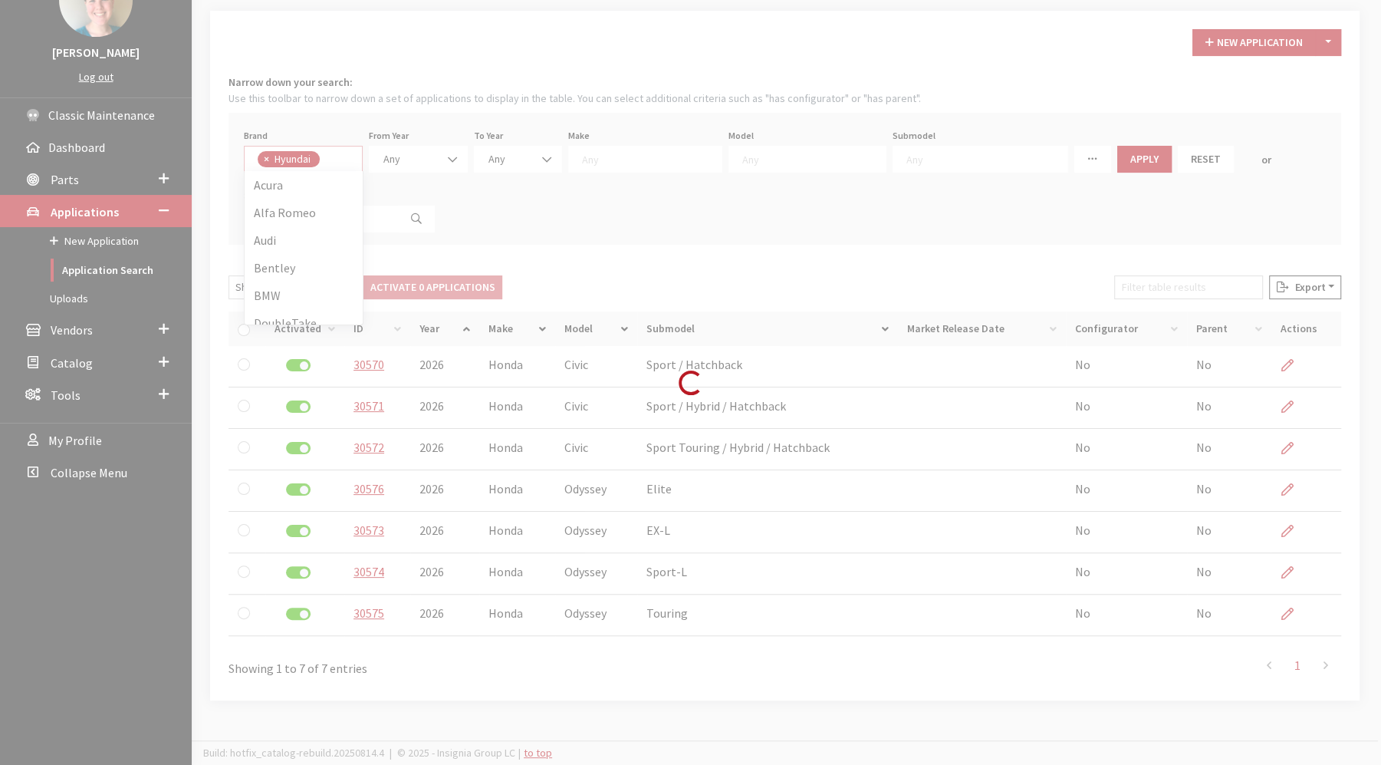
scroll to position [193, 0]
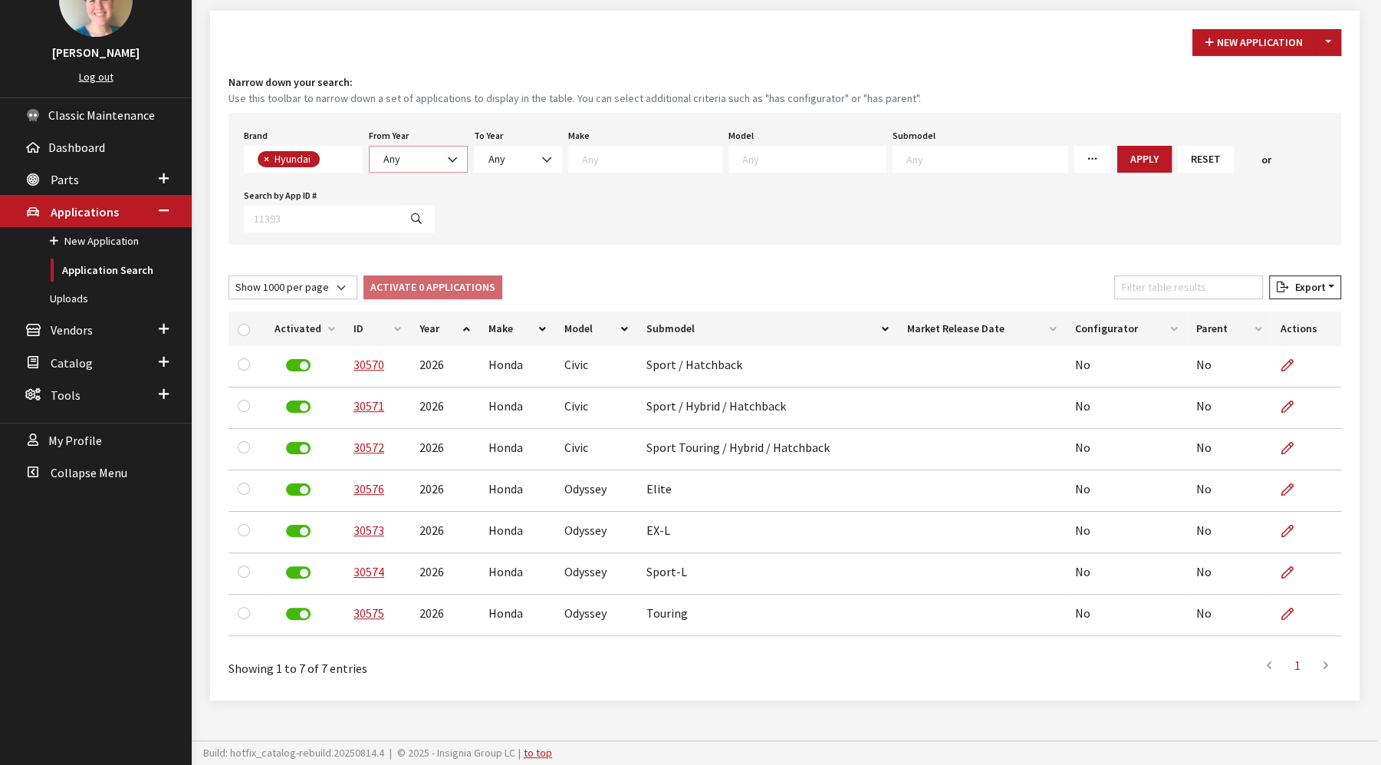
click at [392, 153] on span "Any" at bounding box center [392, 159] width 17 height 14
select select "2023"
select select
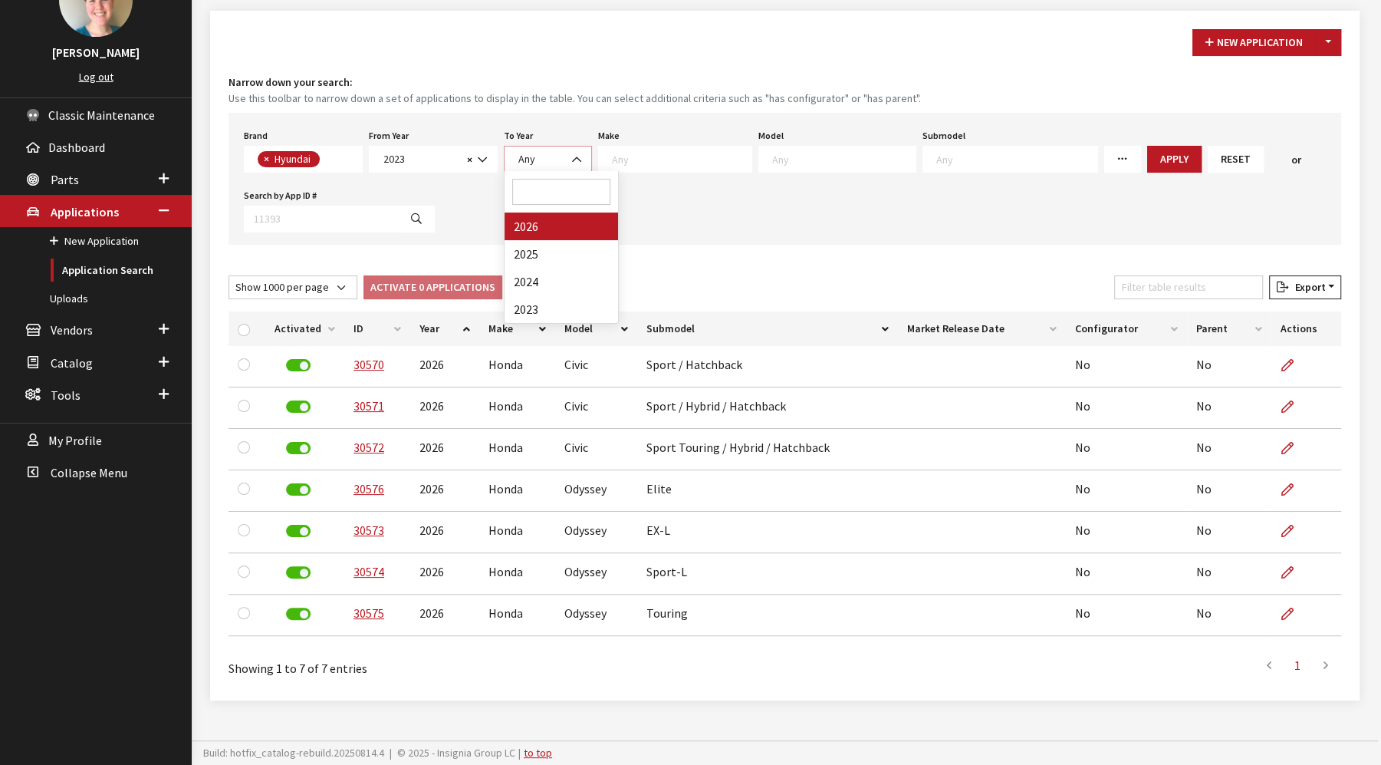
click at [540, 156] on span "Any" at bounding box center [548, 159] width 68 height 16
select select "2026"
select select
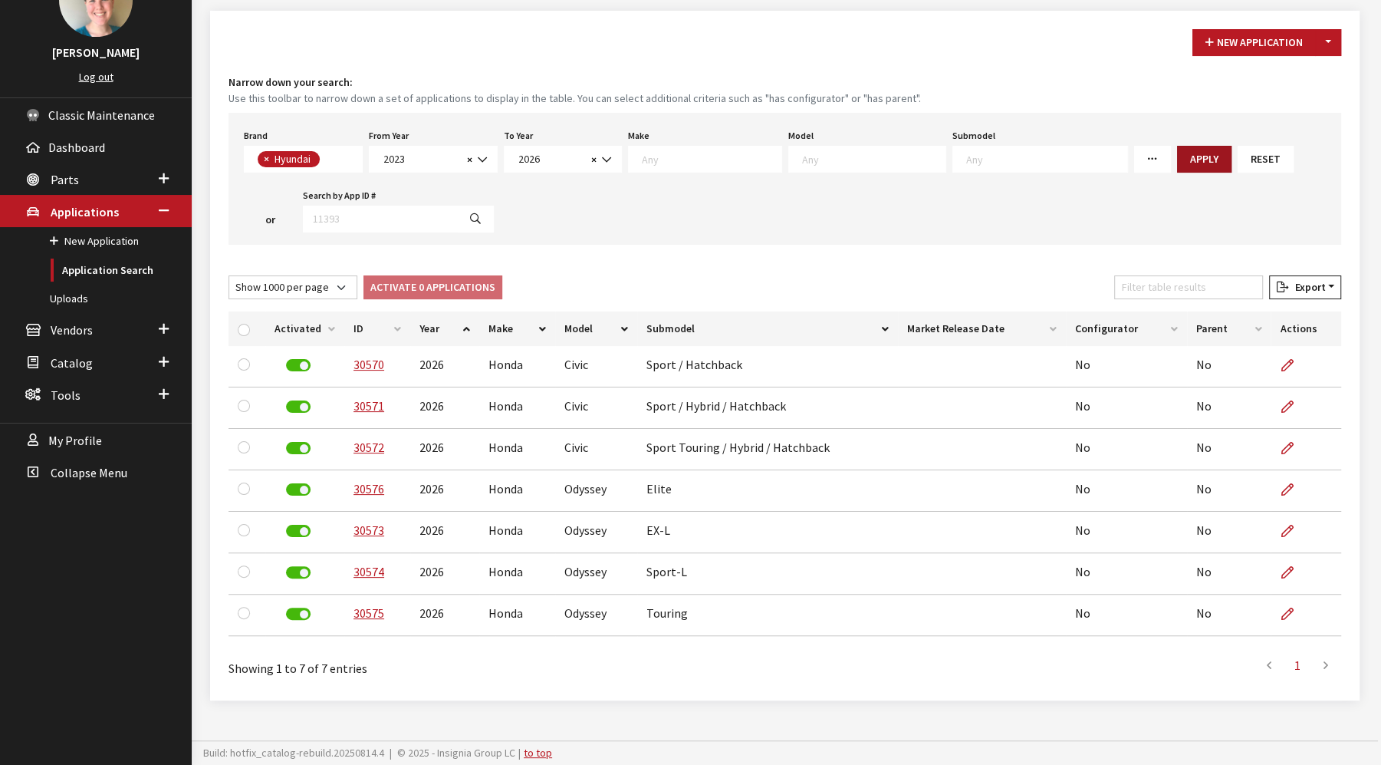
click at [1177, 157] on button "Apply" at bounding box center [1204, 159] width 54 height 27
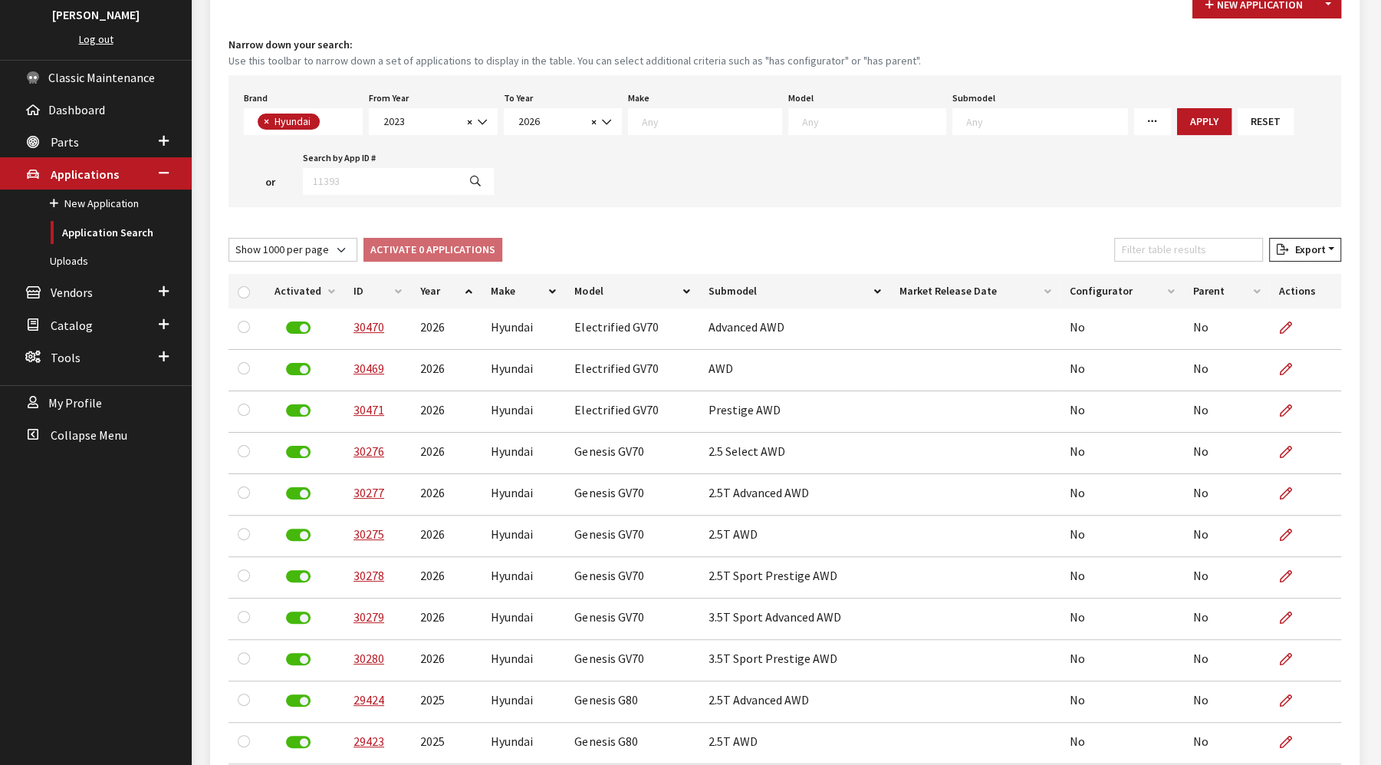
scroll to position [1, 0]
click at [340, 123] on span "× Hyundai" at bounding box center [303, 121] width 119 height 27
select select
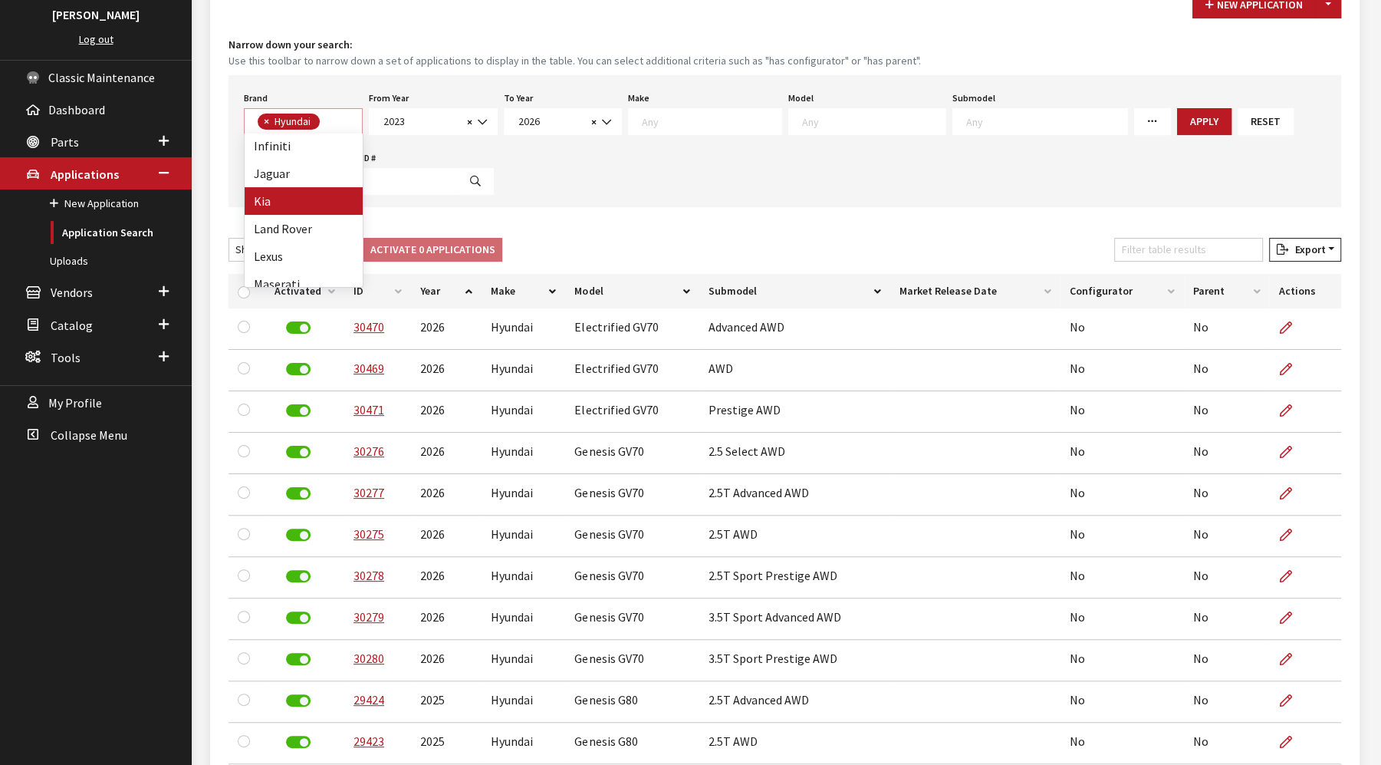
select select
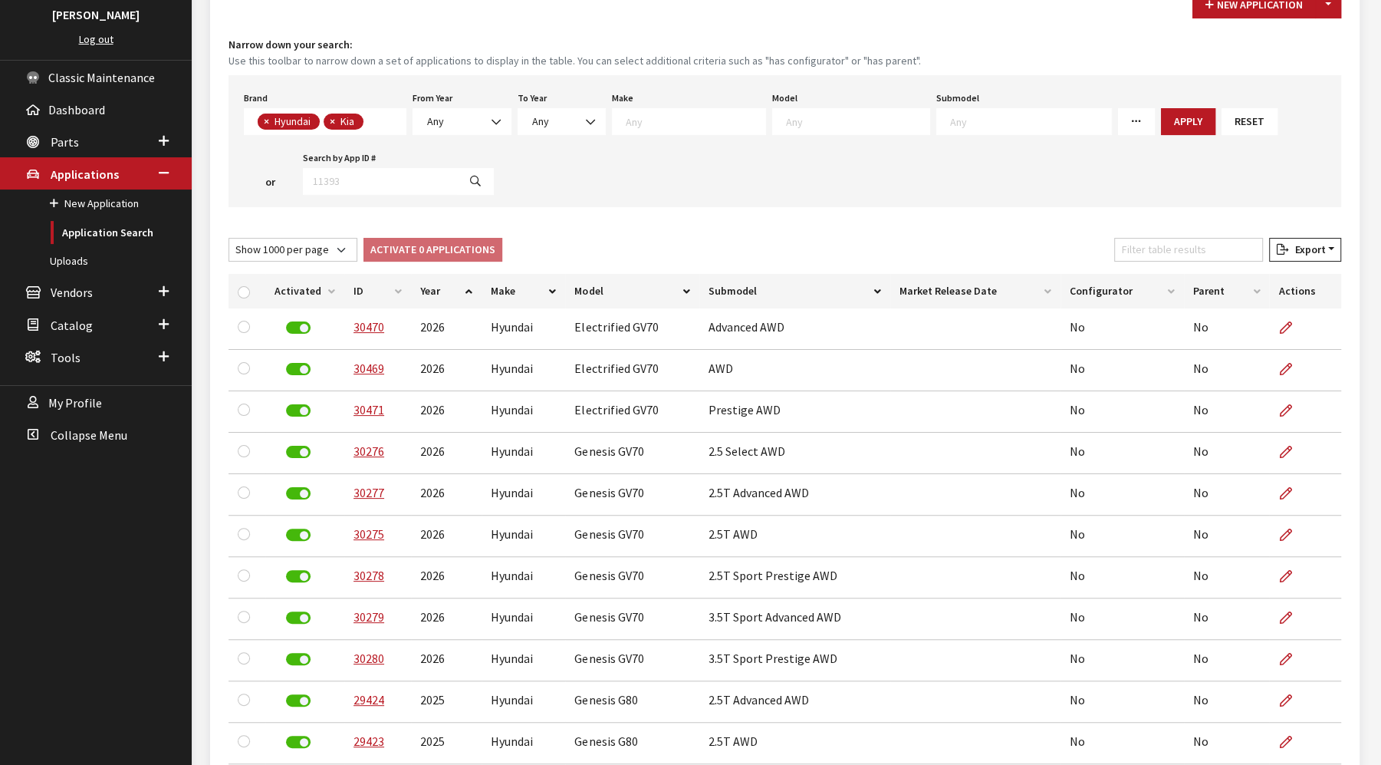
click at [267, 117] on span "×" at bounding box center [266, 121] width 5 height 14
select select "58"
select select
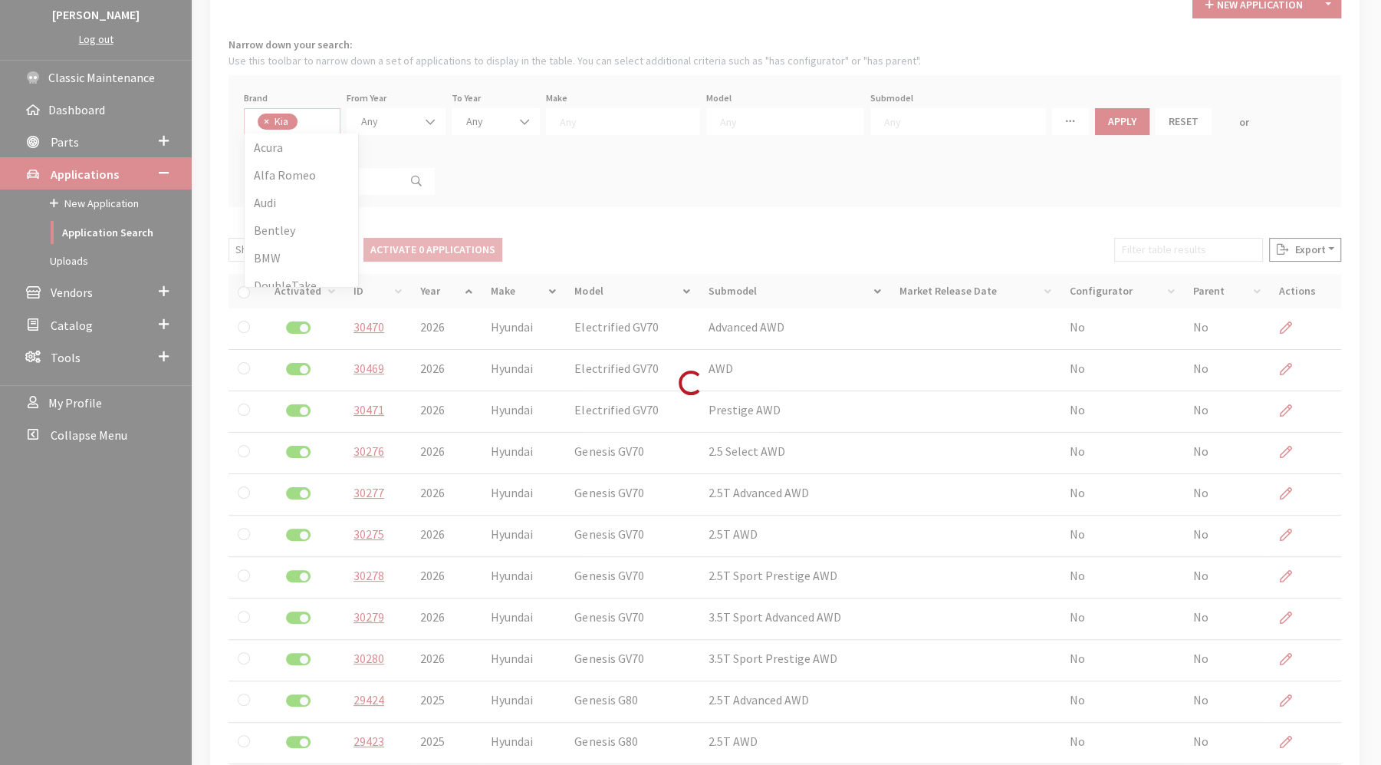
scroll to position [276, 0]
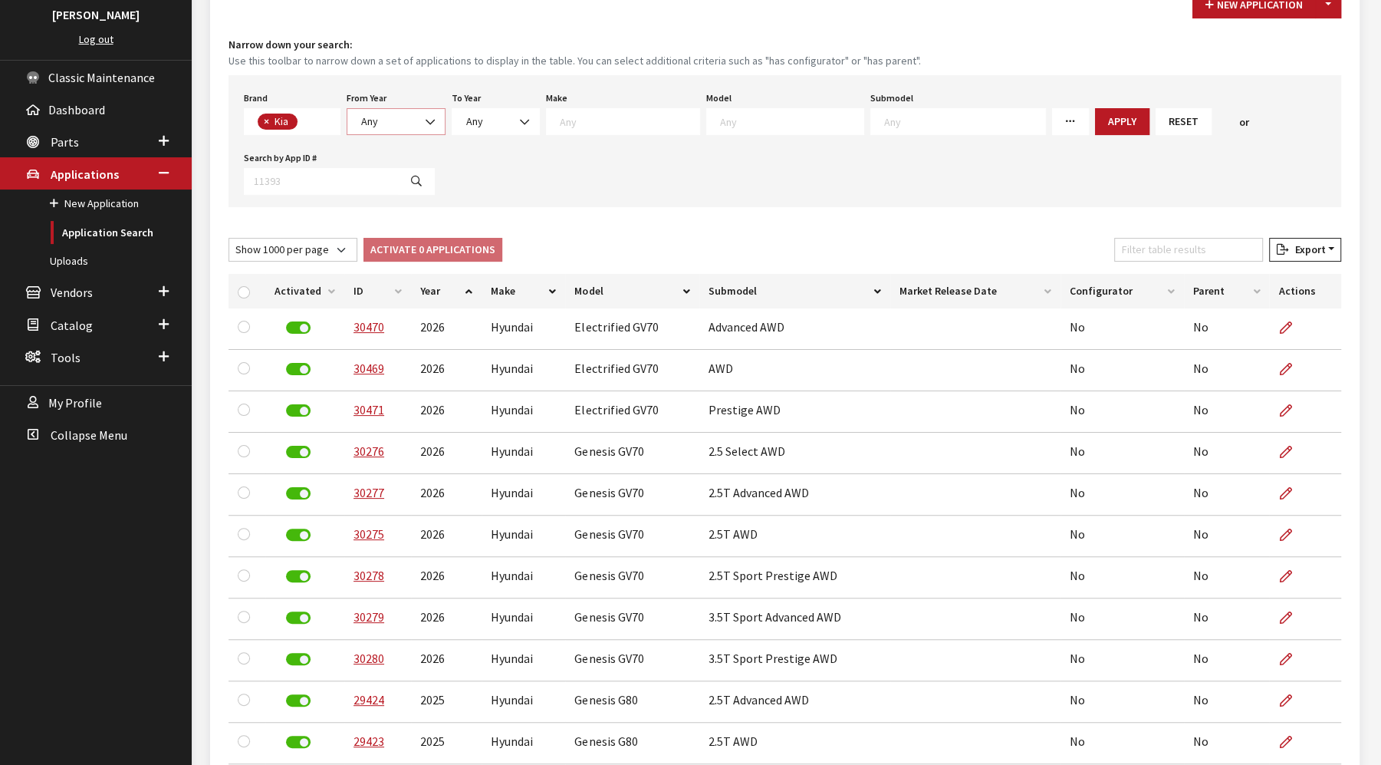
click at [386, 119] on span "Any" at bounding box center [396, 122] width 79 height 16
select select "2023"
select select
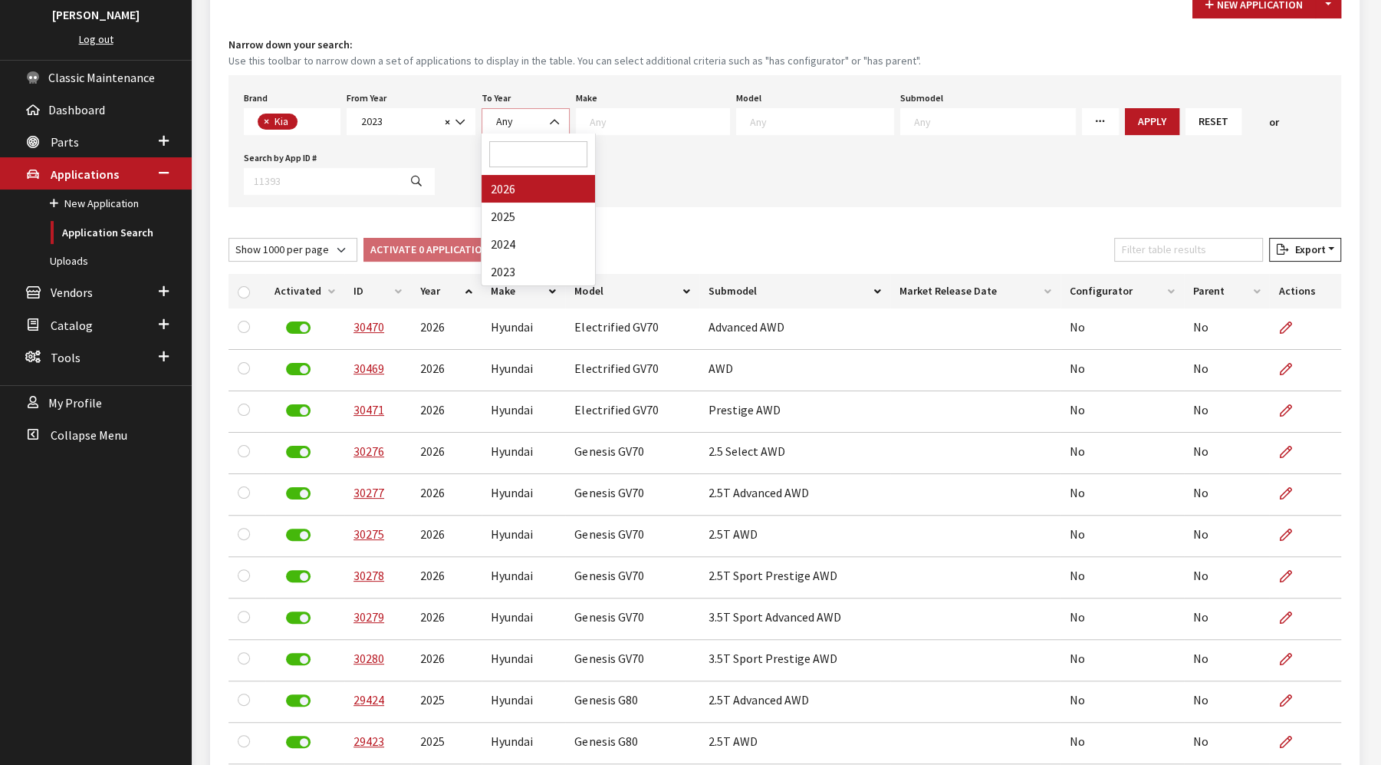
click at [521, 126] on span "Any" at bounding box center [526, 122] width 68 height 16
select select "2026"
select select
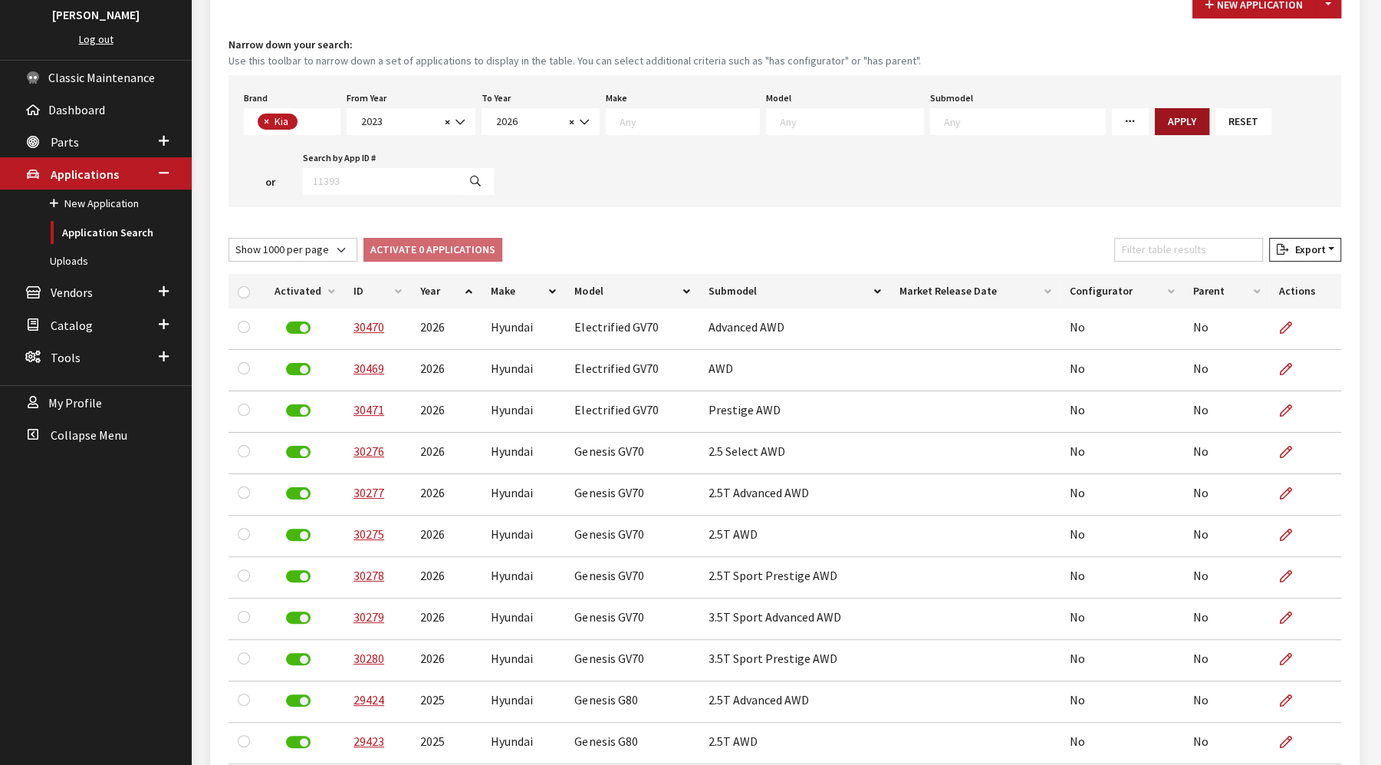
click at [1155, 121] on button "Apply" at bounding box center [1182, 121] width 54 height 27
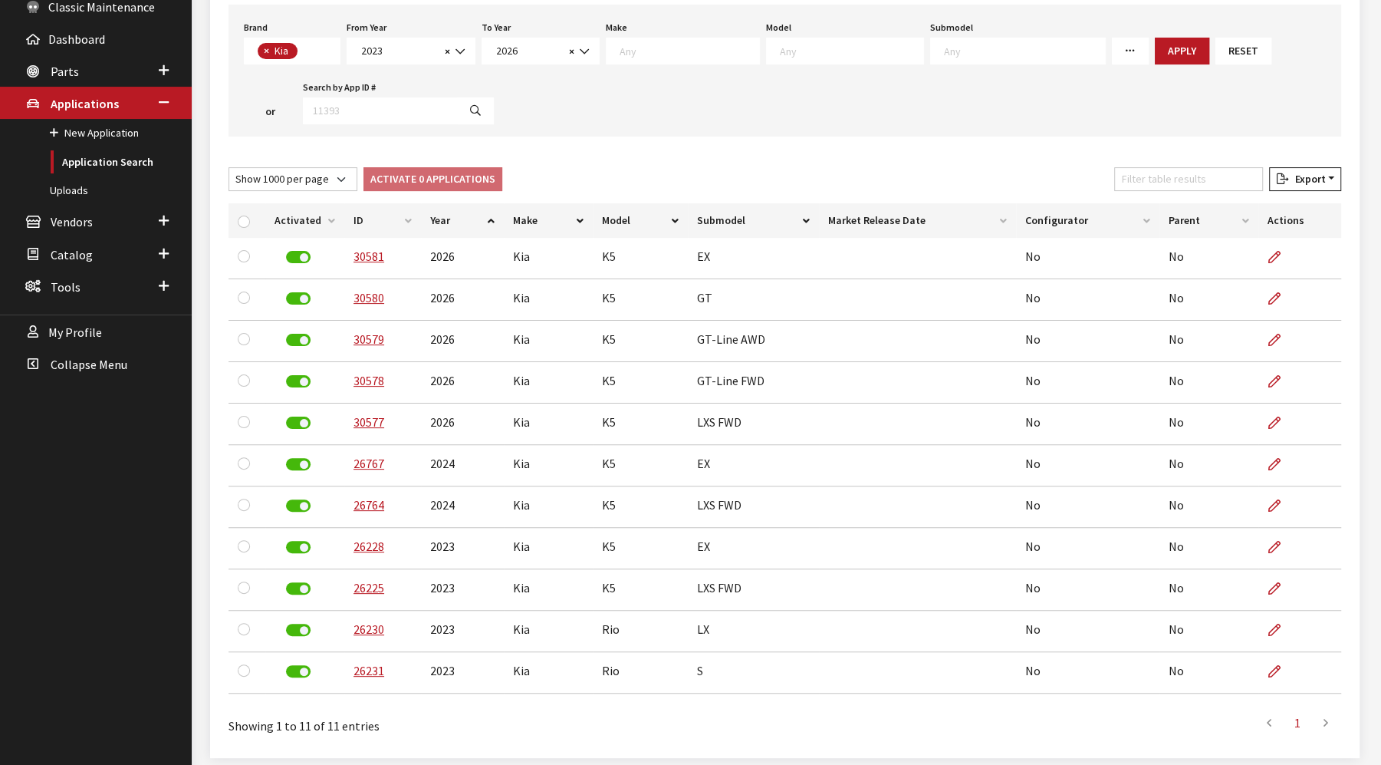
scroll to position [291, 0]
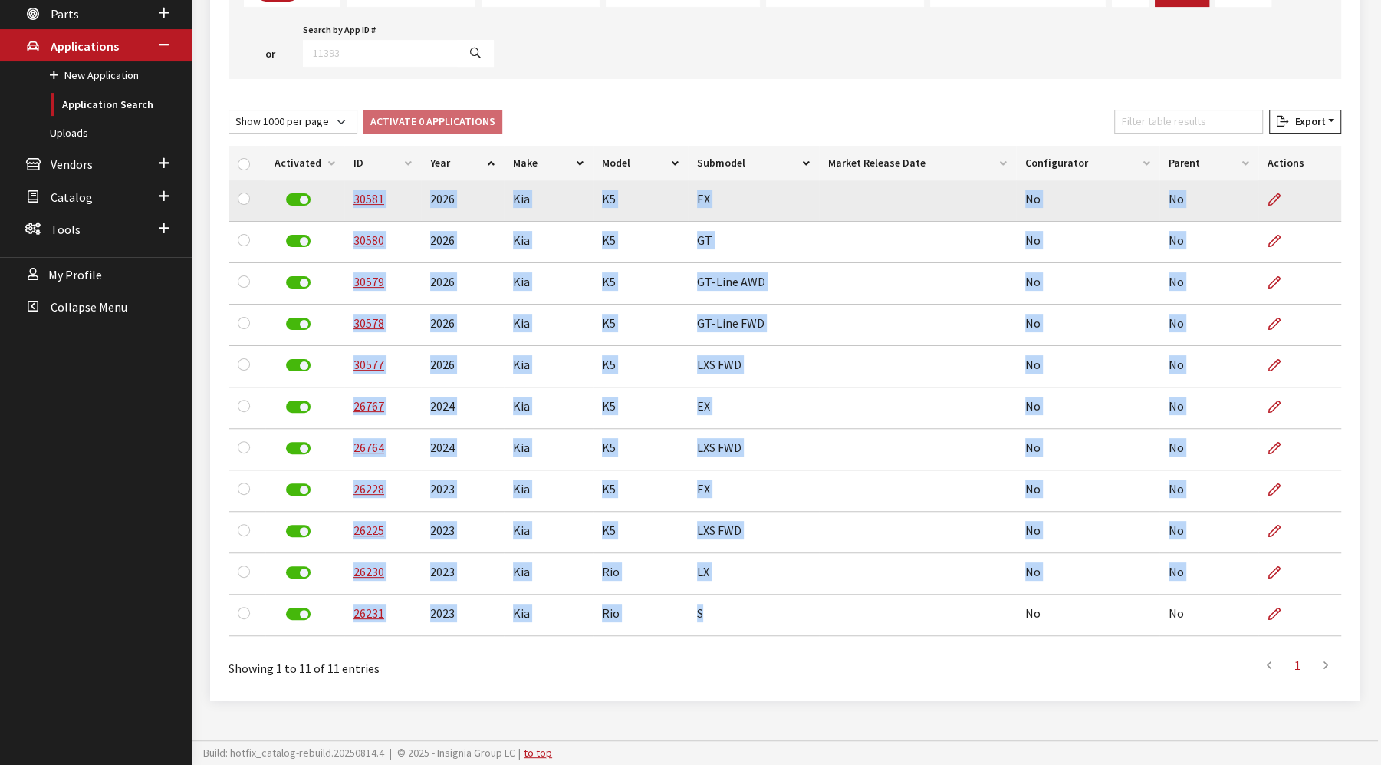
drag, startPoint x: 741, startPoint y: 624, endPoint x: 327, endPoint y: 193, distance: 597.3
click at [327, 193] on tbody "30581 2026 Kia K5 EX No No 30580 2026 Kia K5 GT No No 30579 2026 Kia K5 GT-Line…" at bounding box center [785, 408] width 1113 height 456
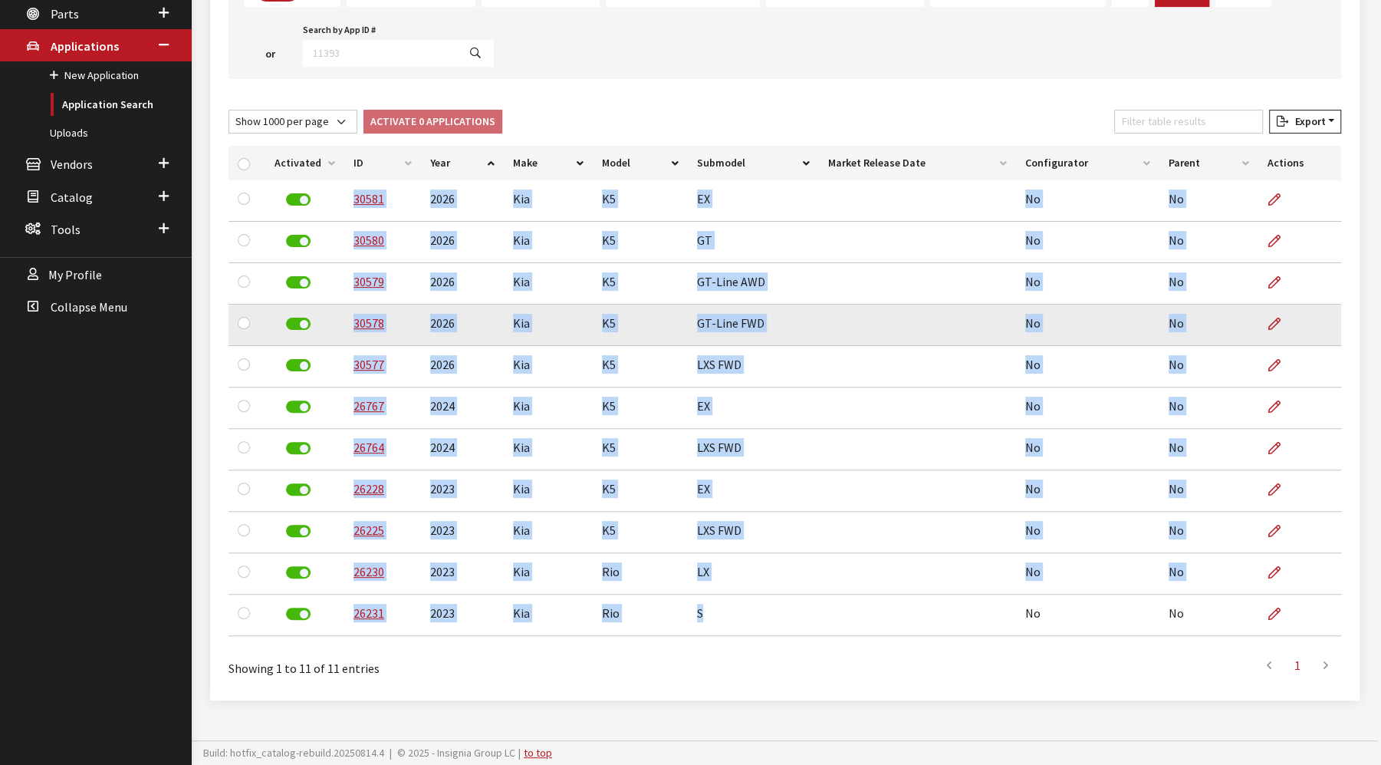
copy tbody "30581 2026 Kia K5 EX No No 30580 2026 Kia K5 GT No No 30579 2026 Kia K5 GT-Line…"
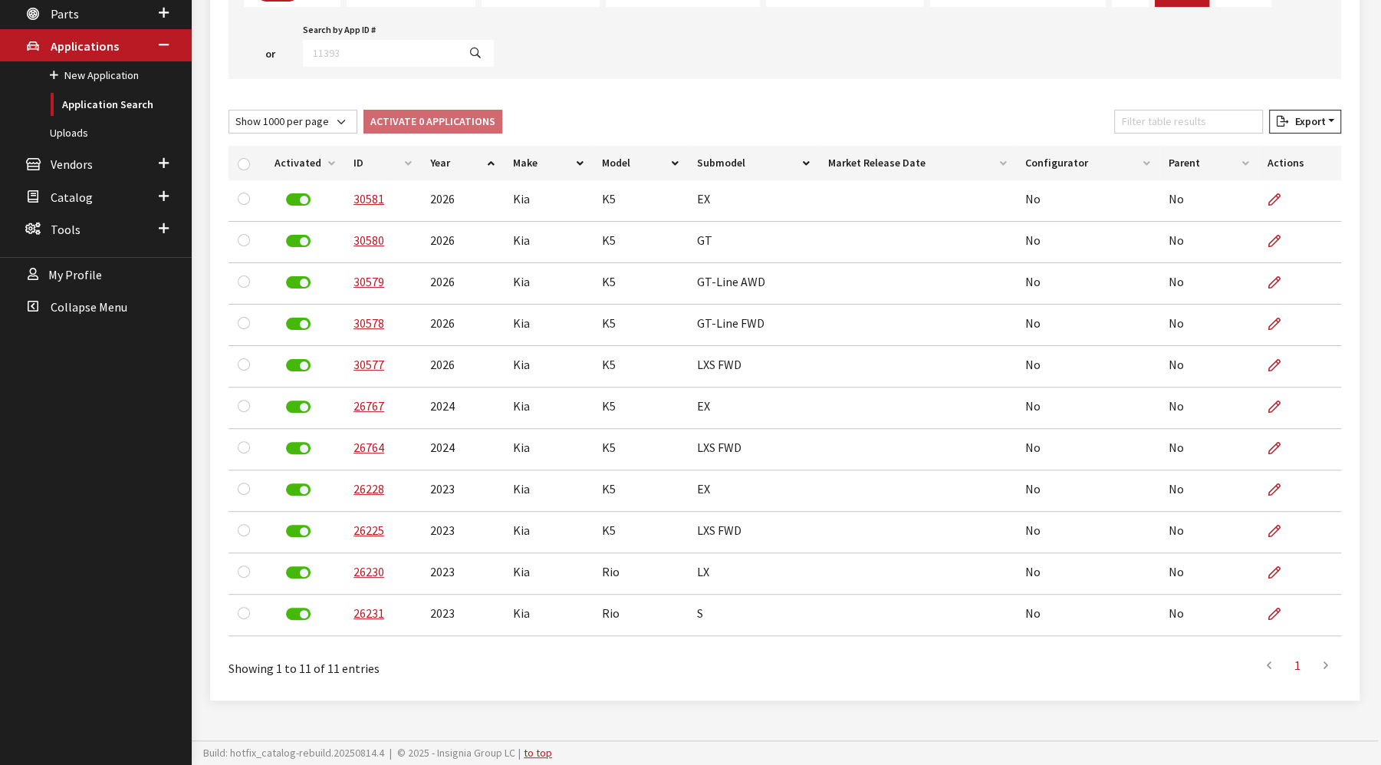
click at [671, 95] on div "New Application Toggle Dropdown New From Existing... Narrow down your search: U…" at bounding box center [785, 272] width 1150 height 855
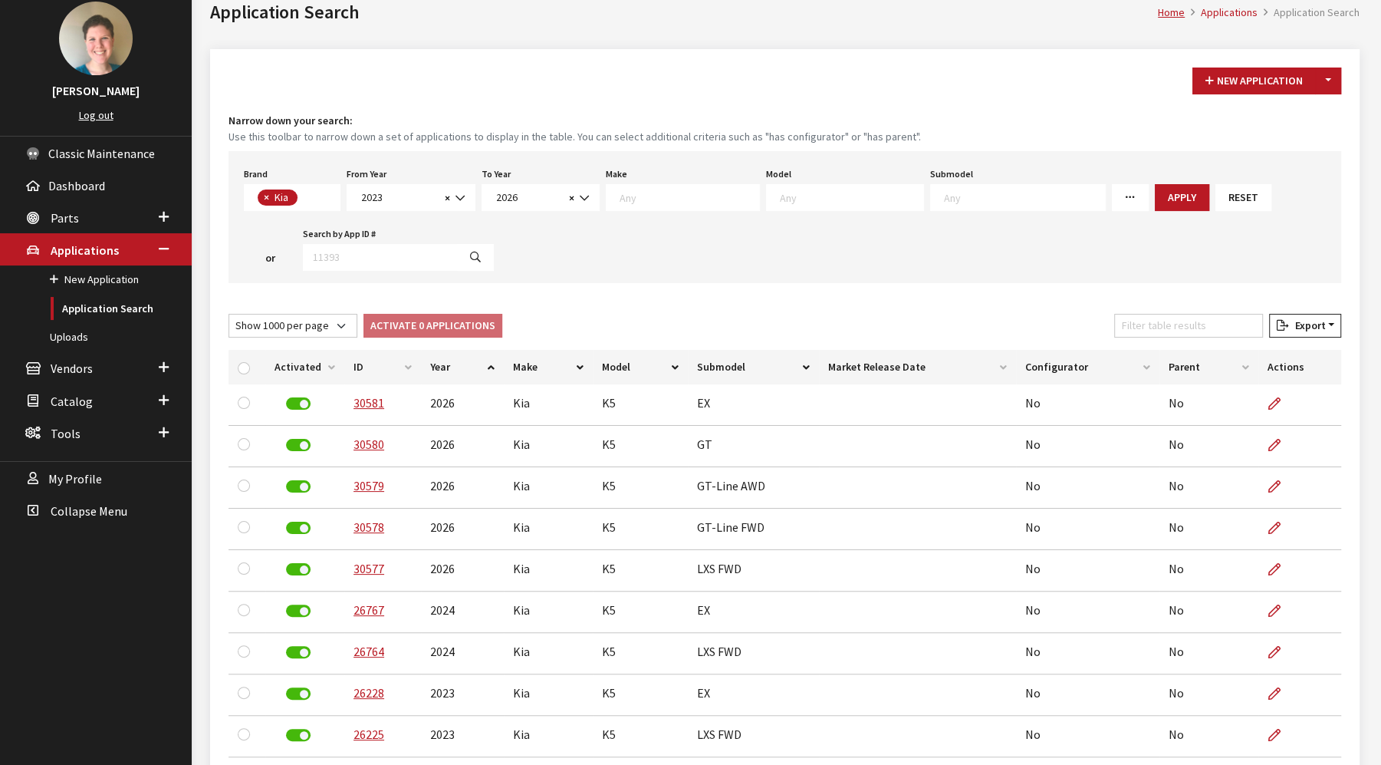
scroll to position [36, 0]
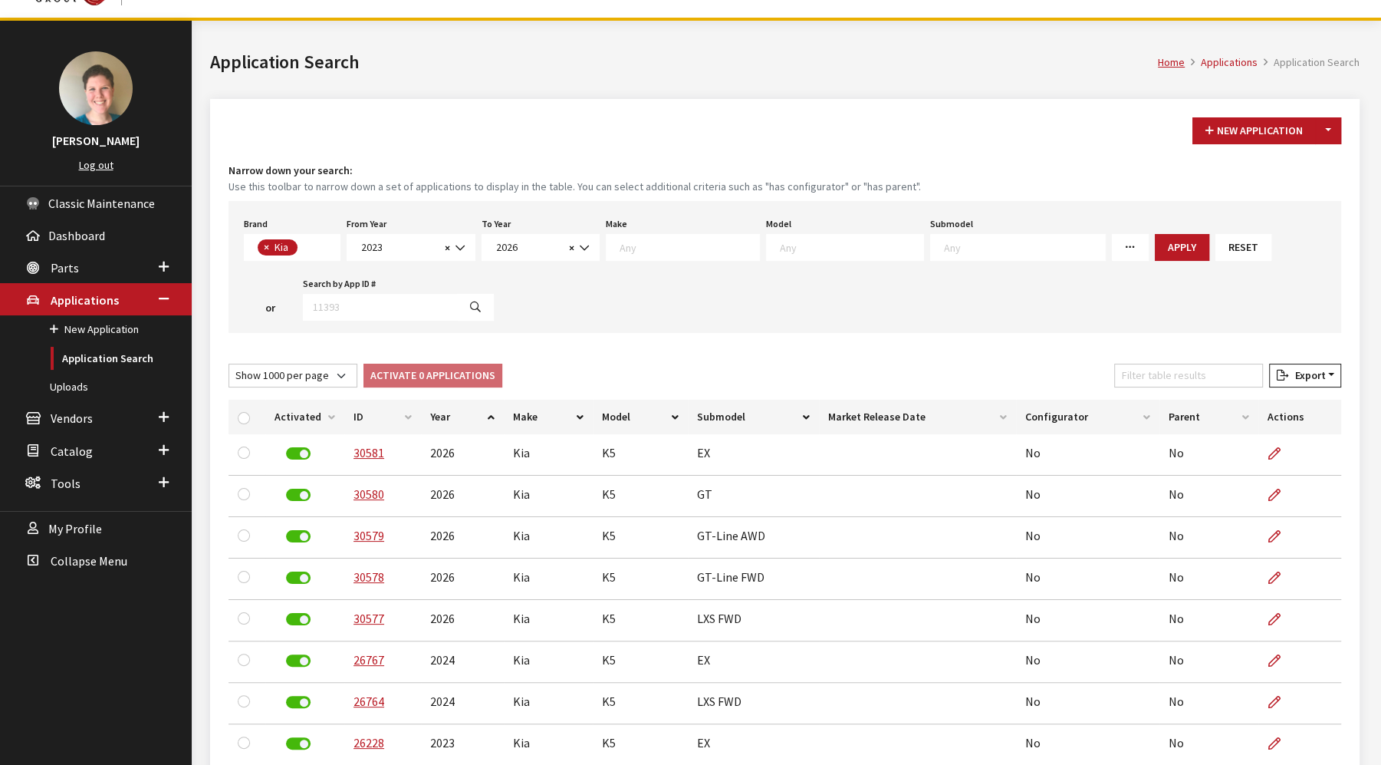
click at [313, 249] on span "× Kia" at bounding box center [292, 247] width 97 height 27
select select
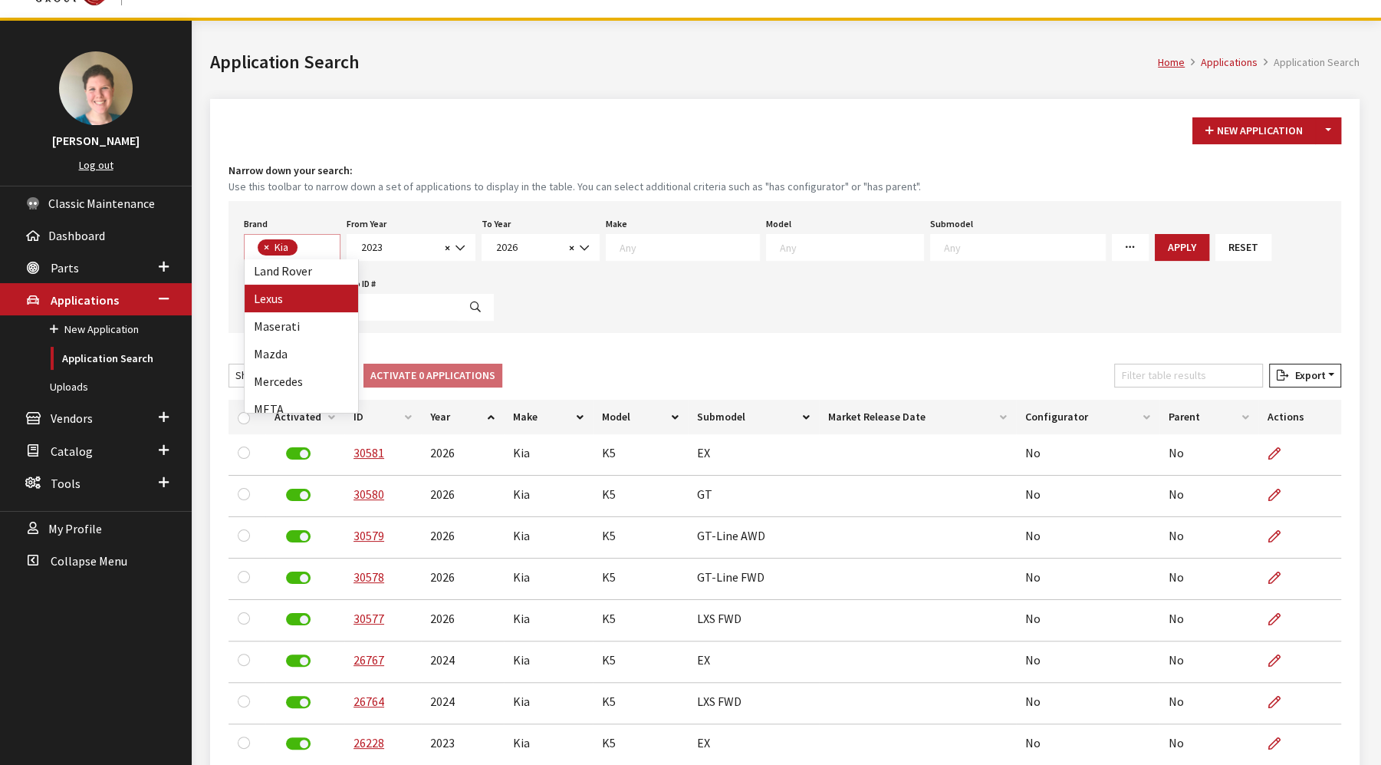
select select
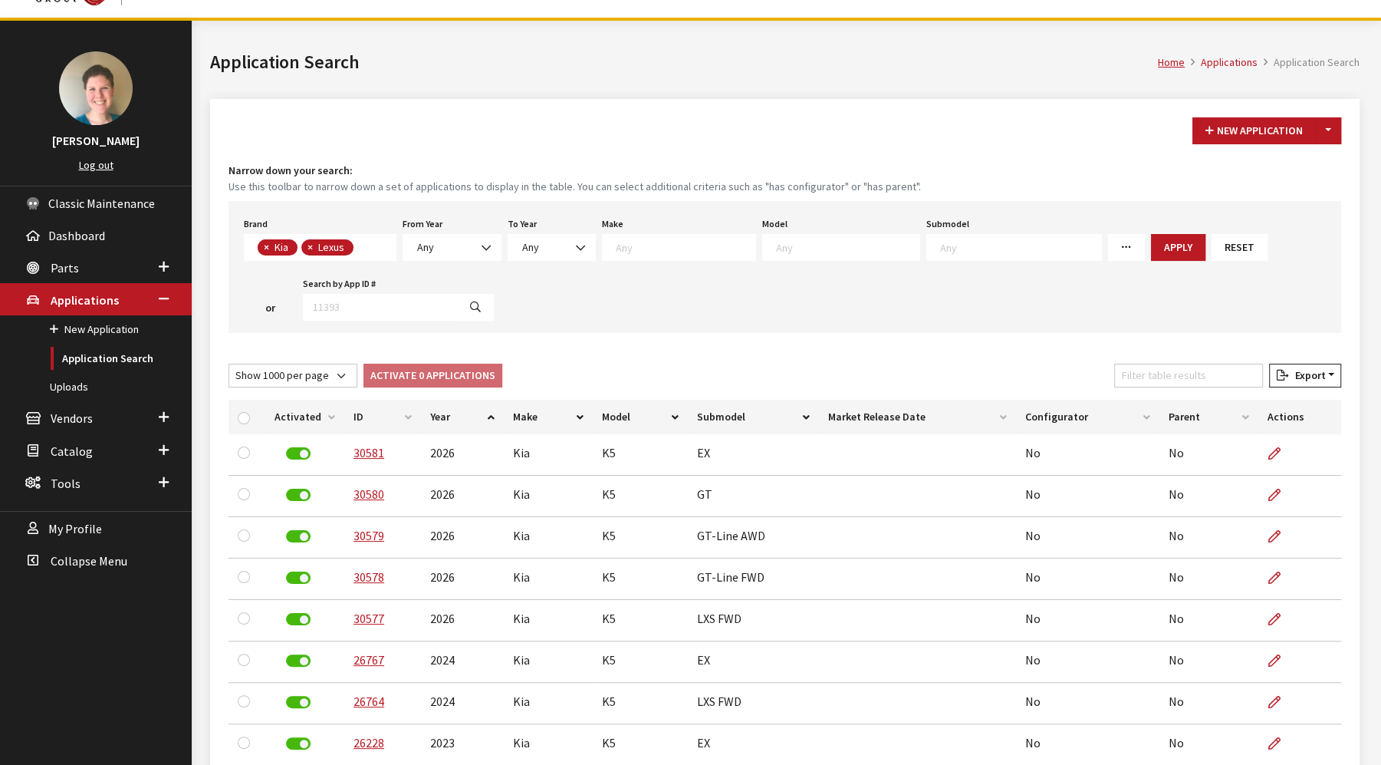
click at [264, 242] on span "×" at bounding box center [266, 247] width 5 height 14
select select "13"
select select
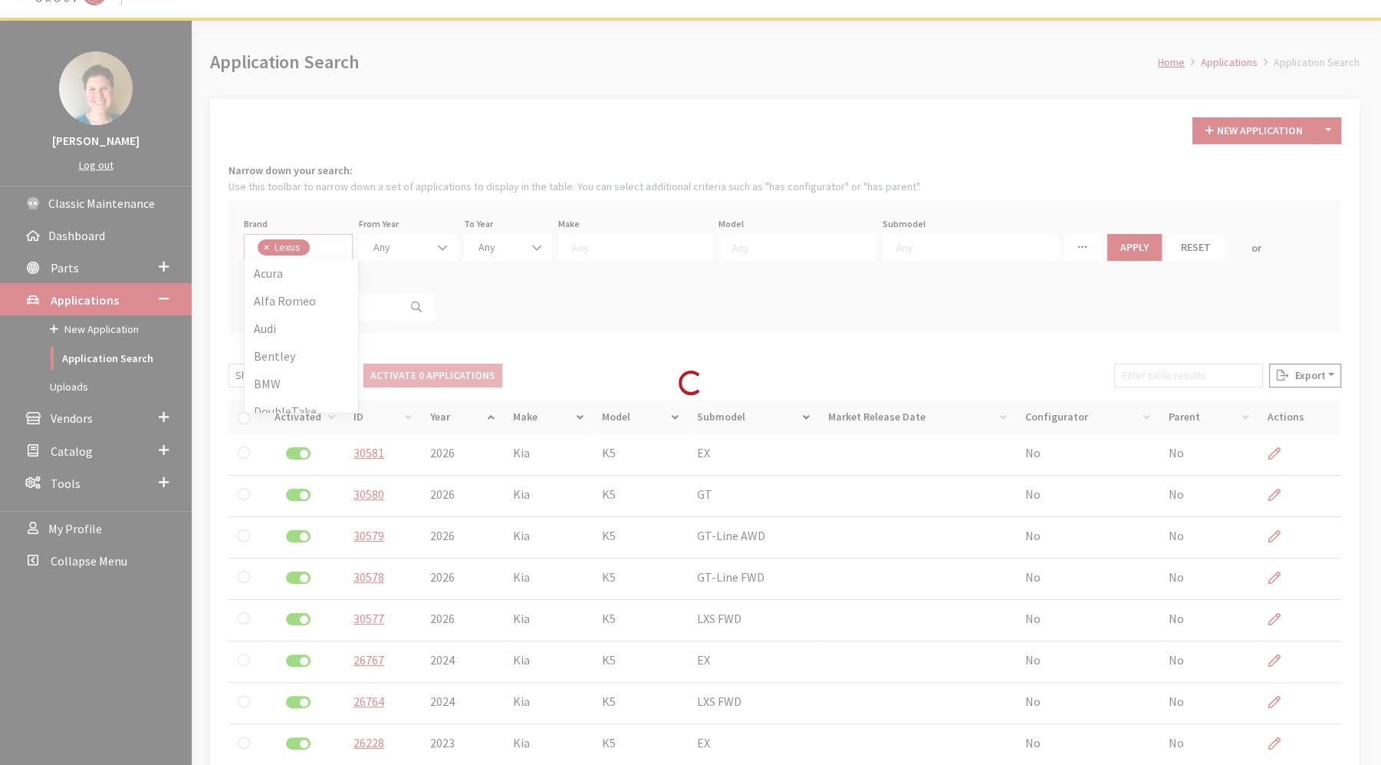
scroll to position [331, 0]
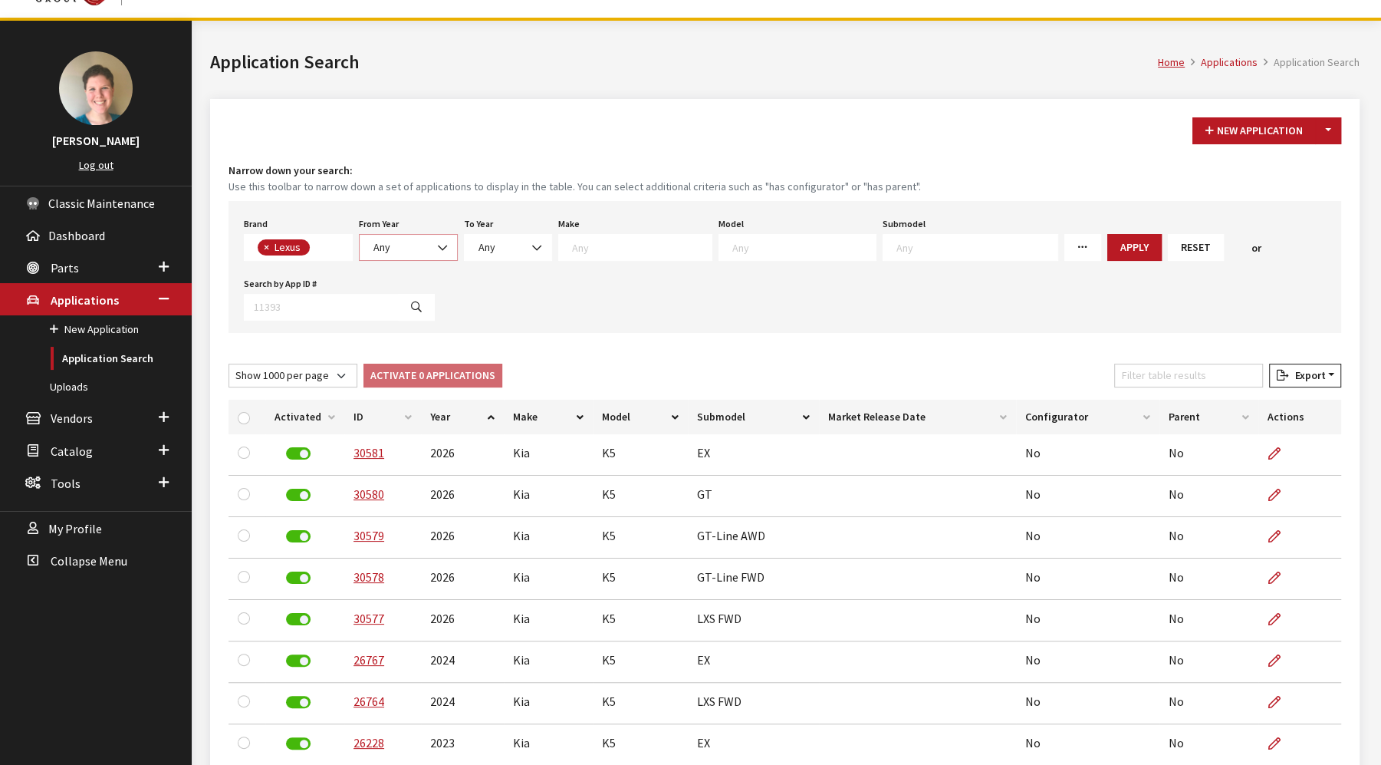
click at [431, 244] on span at bounding box center [444, 248] width 26 height 26
select select "2024"
select select
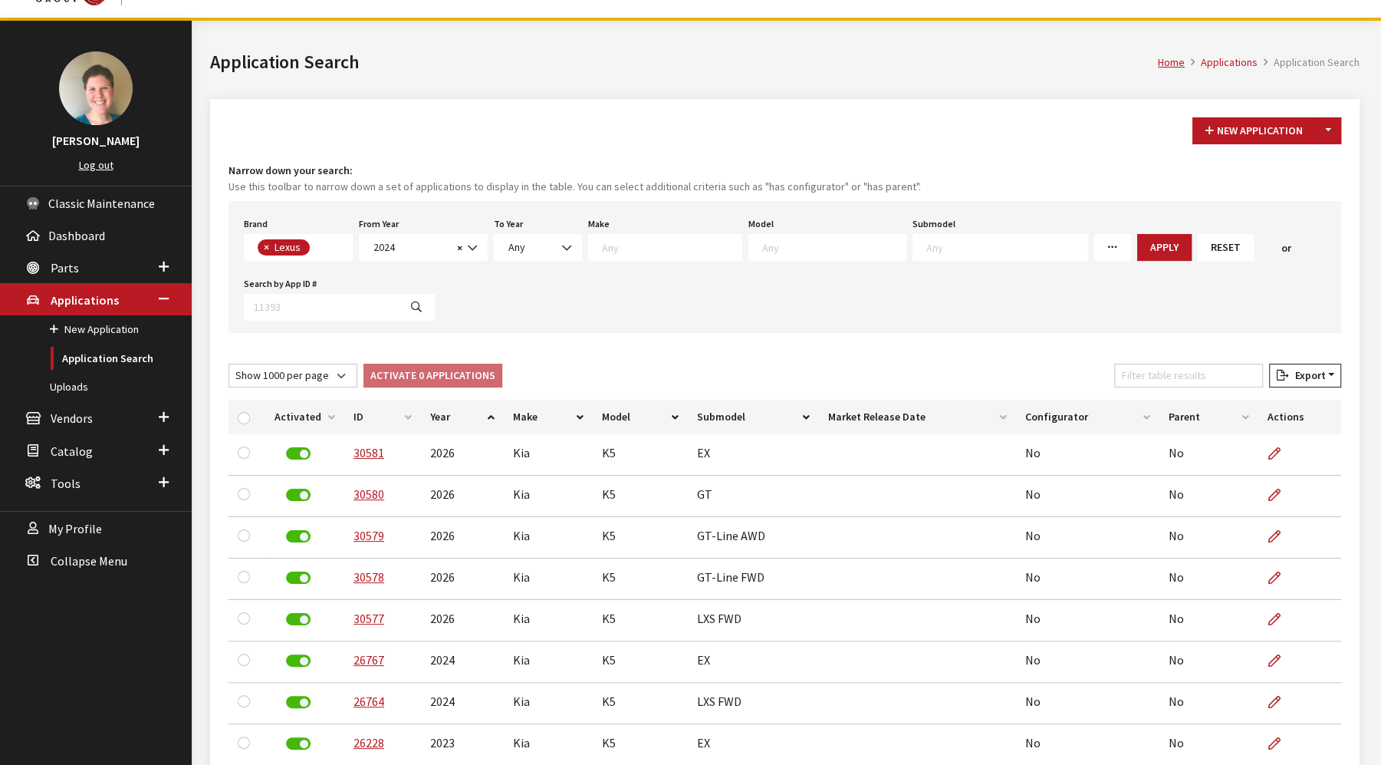
click at [530, 231] on div "To Year Any 2025 2024 Any" at bounding box center [538, 237] width 94 height 48
click at [534, 251] on span "Any" at bounding box center [538, 247] width 68 height 16
select select "2025"
select select
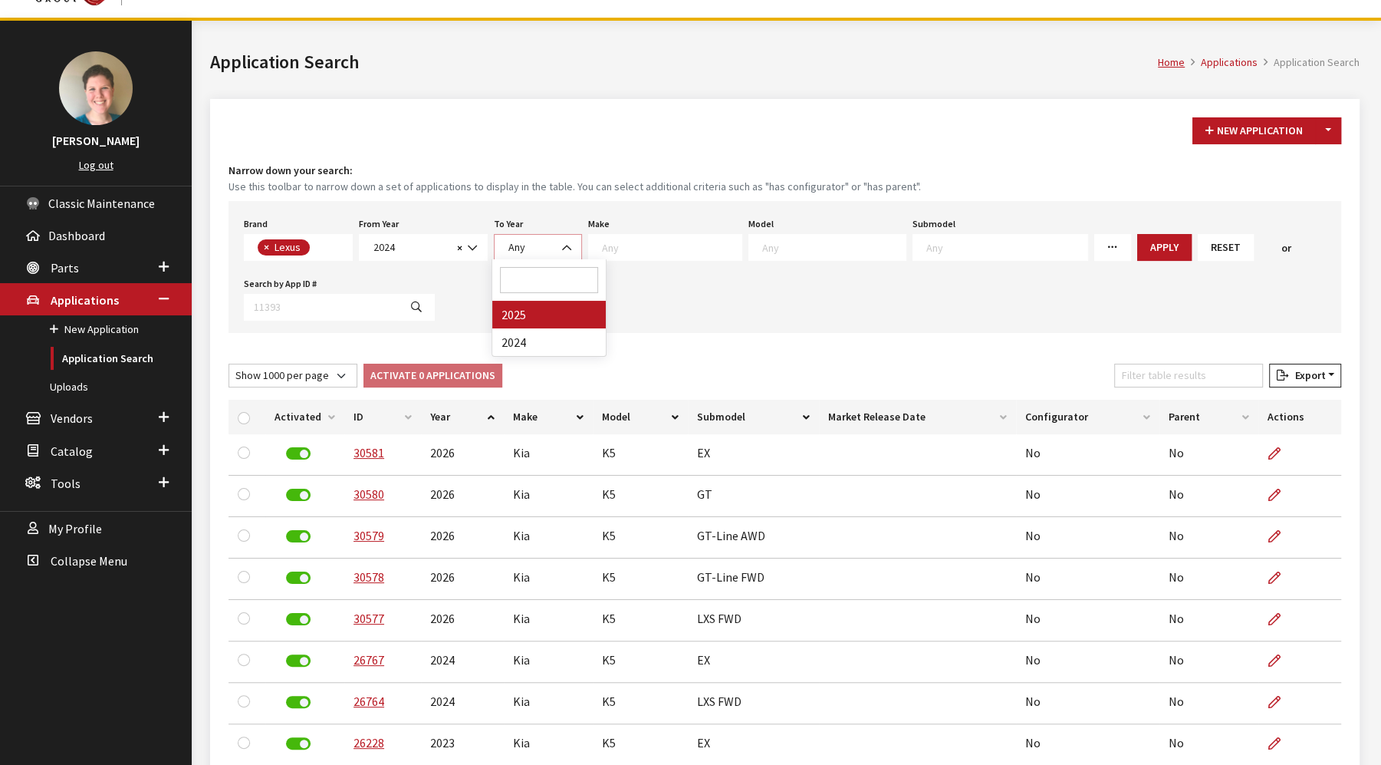
select select
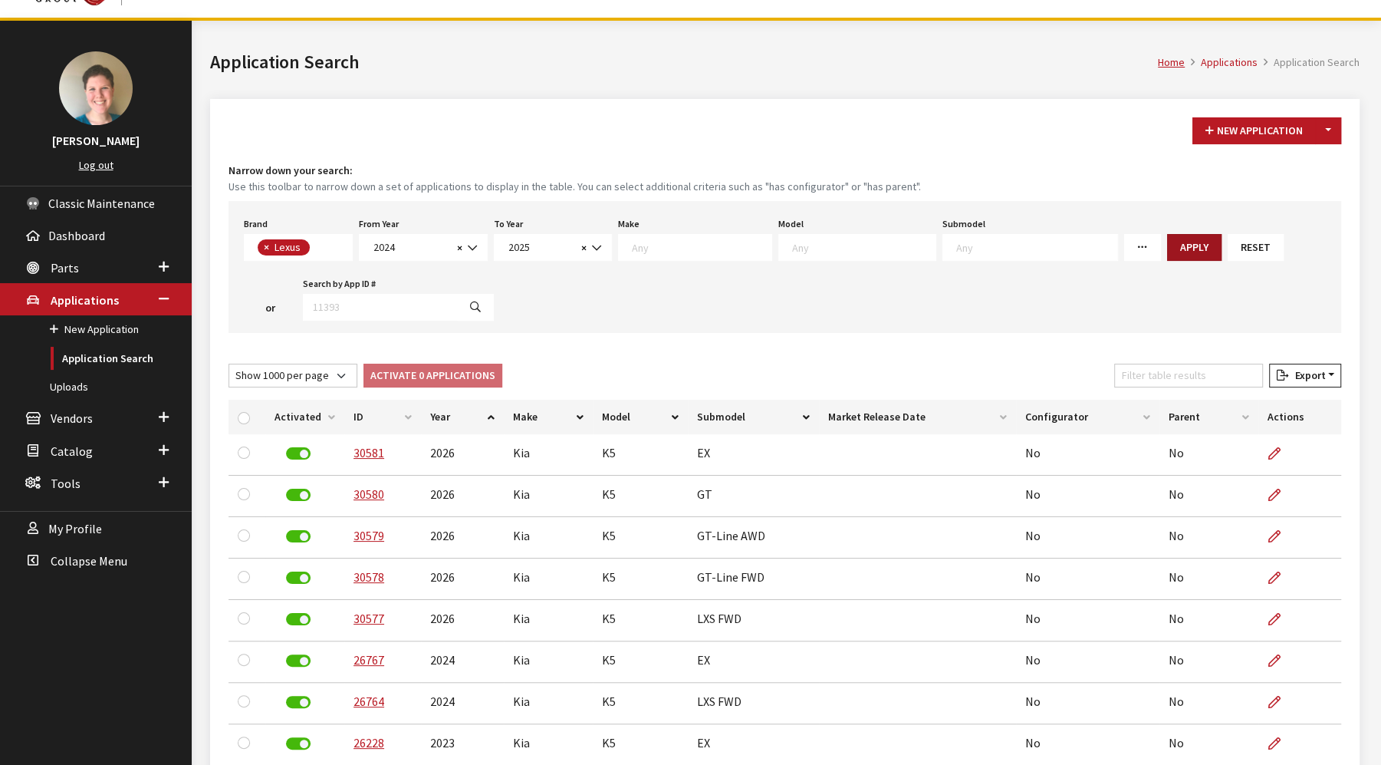
click at [1167, 249] on button "Apply" at bounding box center [1194, 247] width 54 height 27
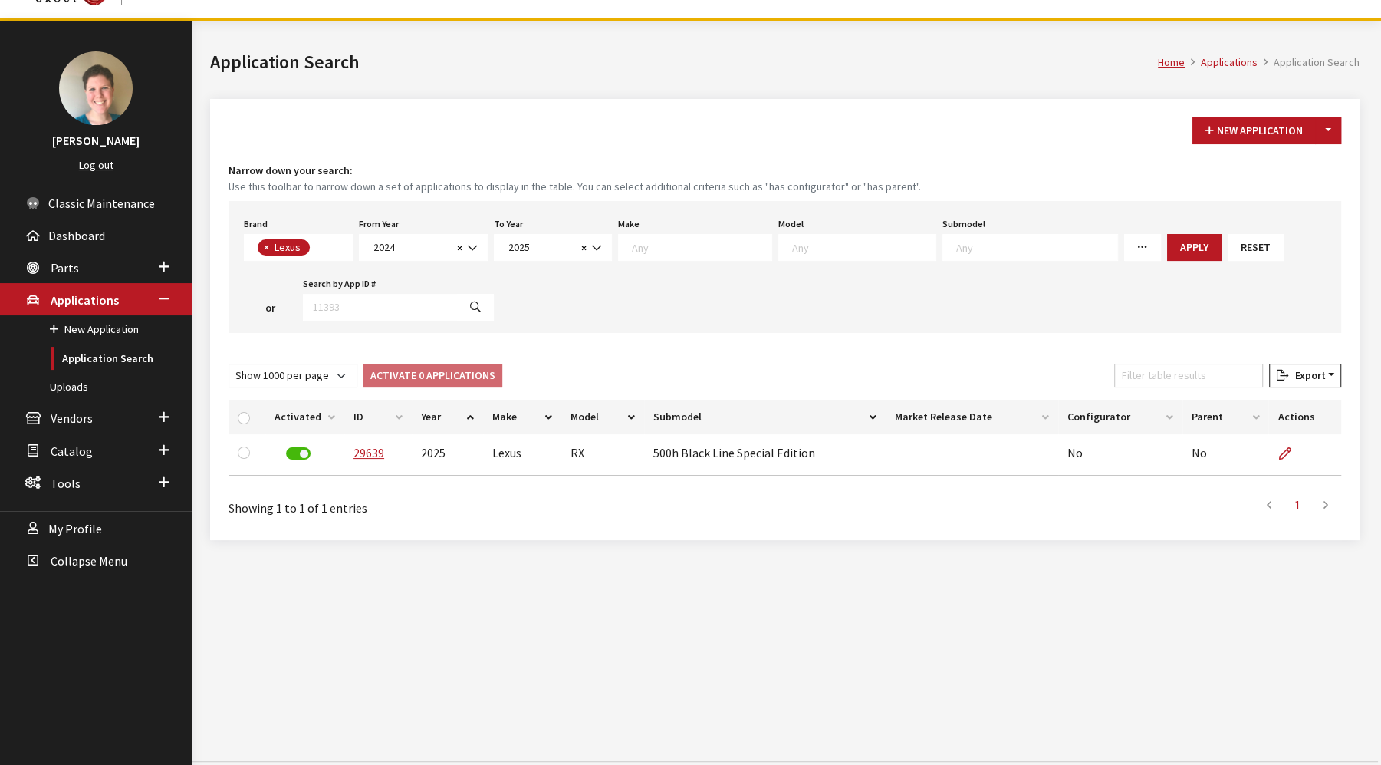
click at [321, 242] on span "× Lexus" at bounding box center [298, 247] width 109 height 27
click at [259, 247] on button "×" at bounding box center [265, 247] width 15 height 16
select select
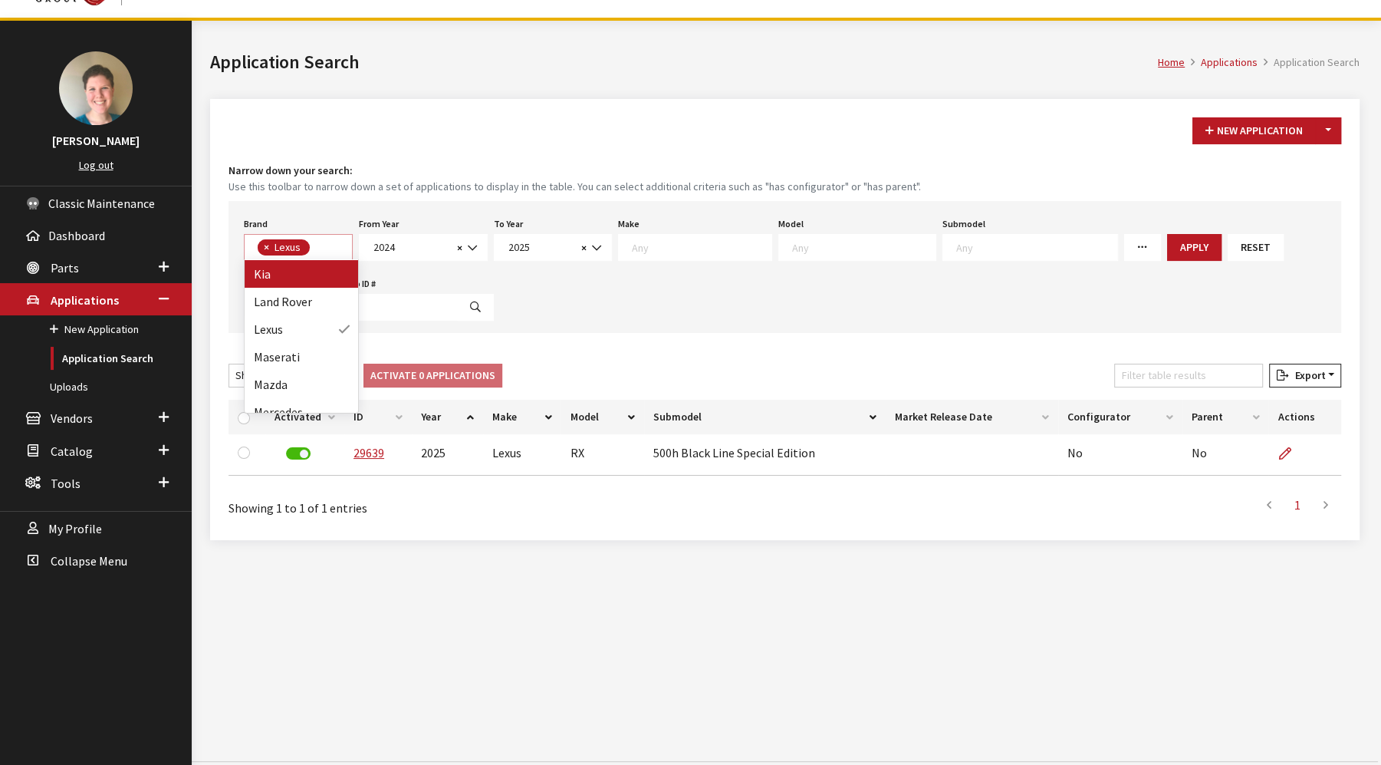
select select
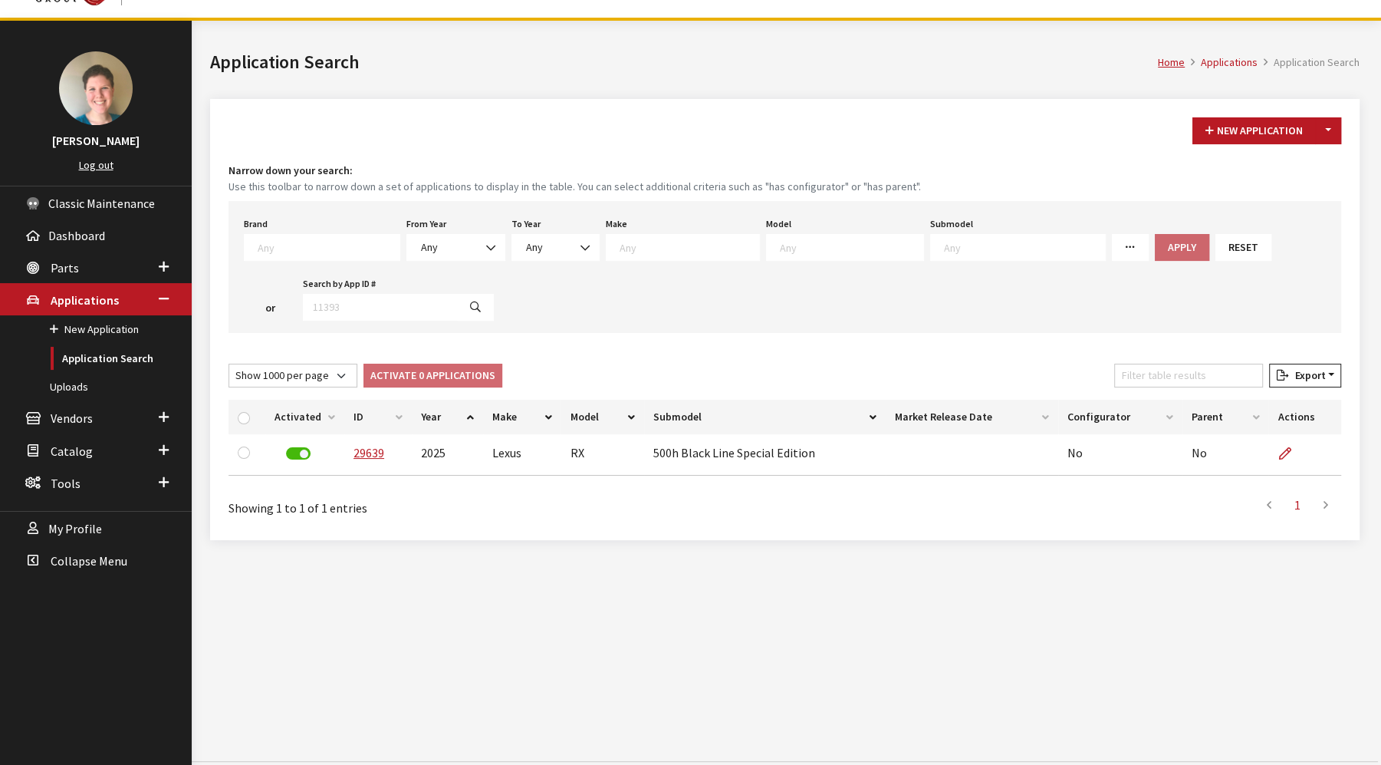
click at [308, 246] on textarea "Search" at bounding box center [329, 247] width 142 height 14
select select "3"
select select
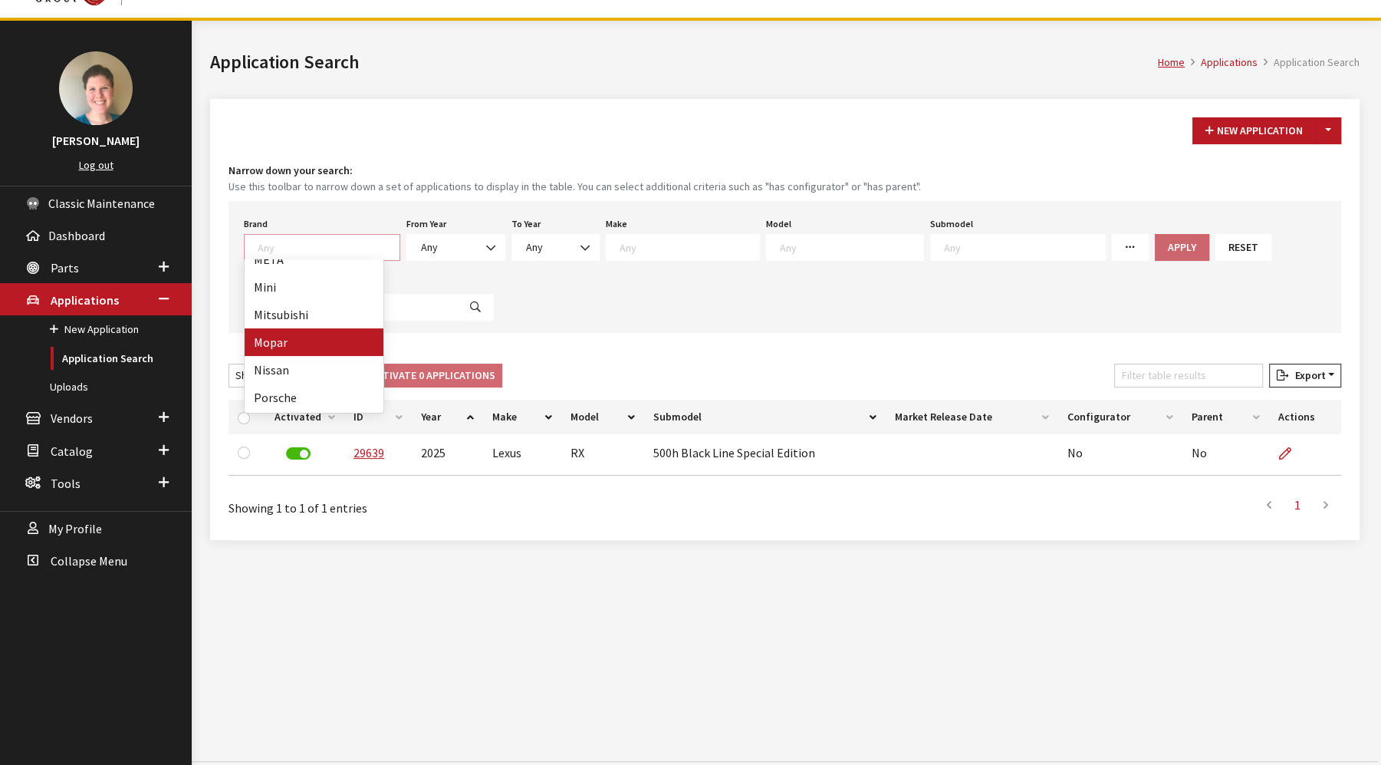
select select
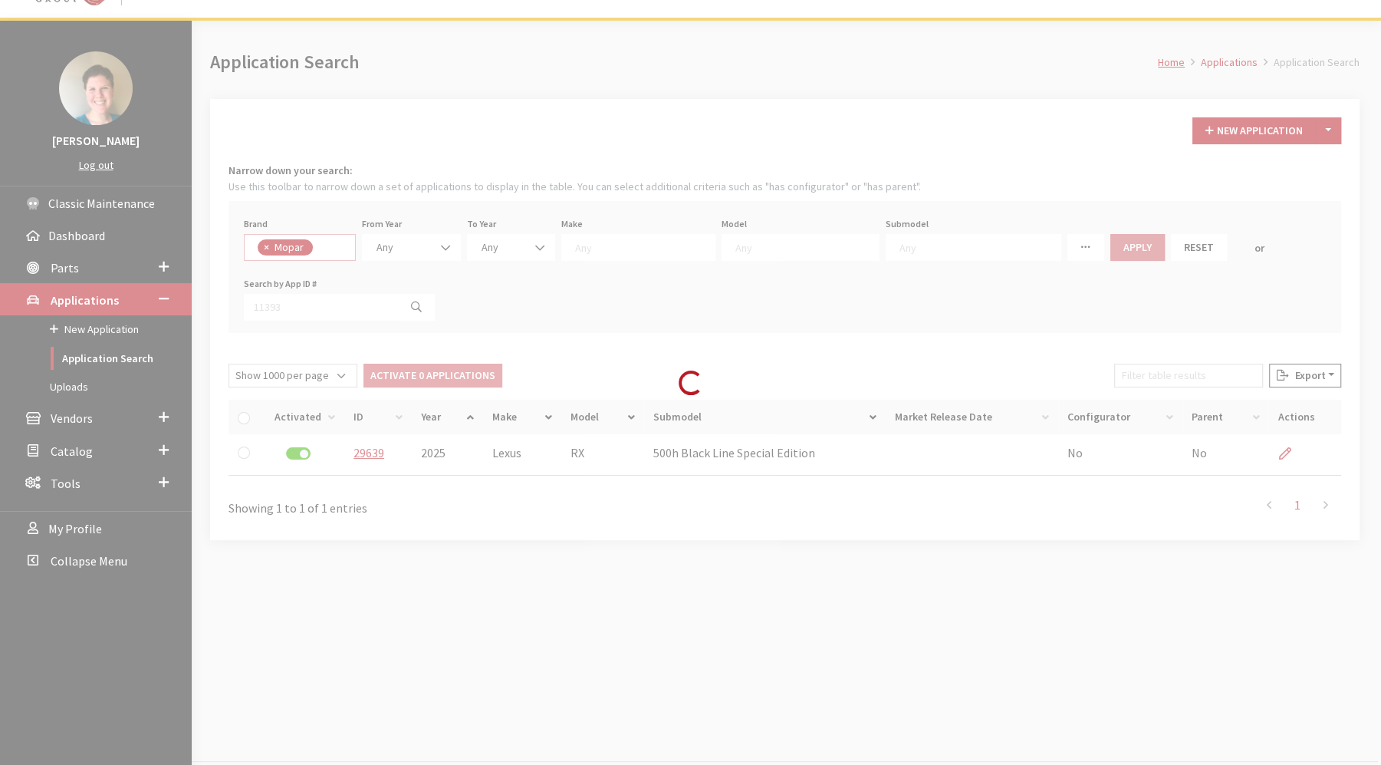
scroll to position [1, 0]
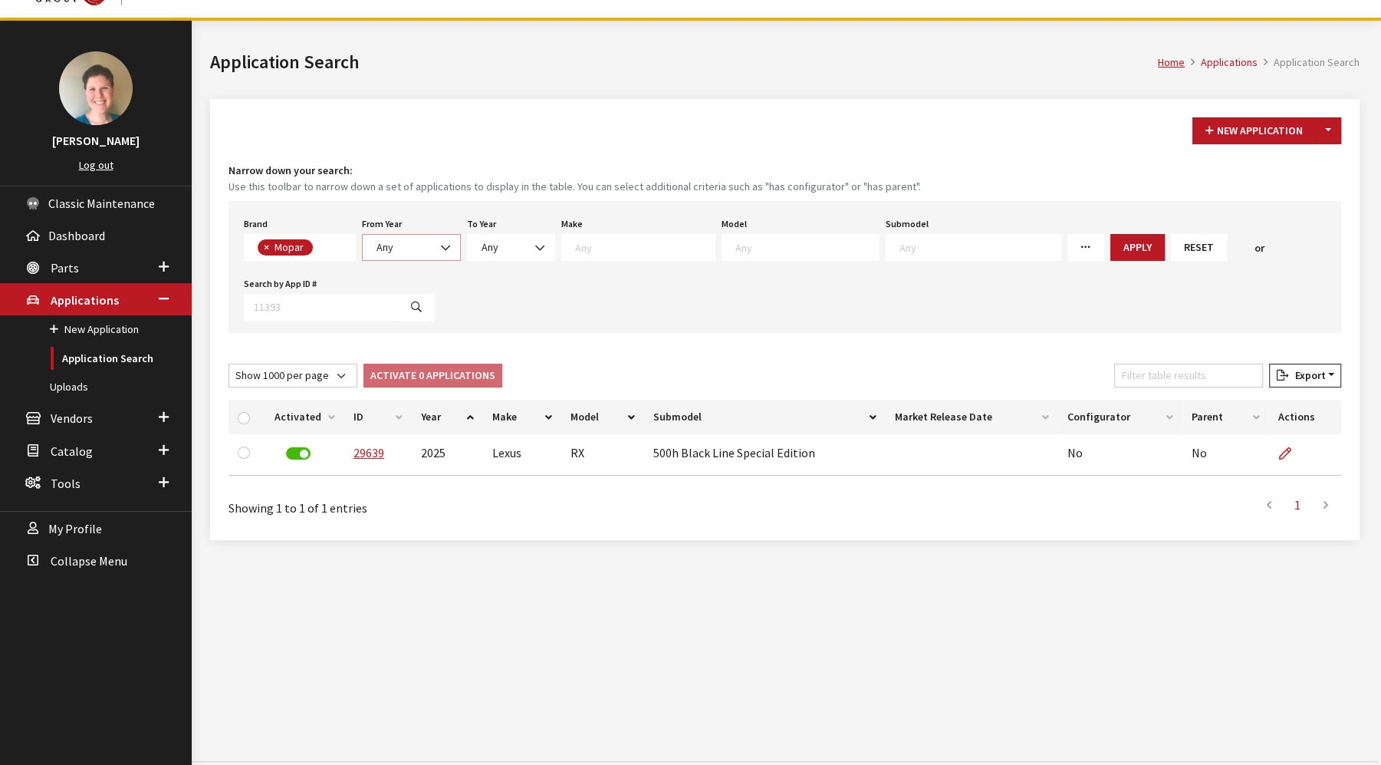
click at [427, 243] on span "Any" at bounding box center [411, 247] width 79 height 16
select select "2024"
select select
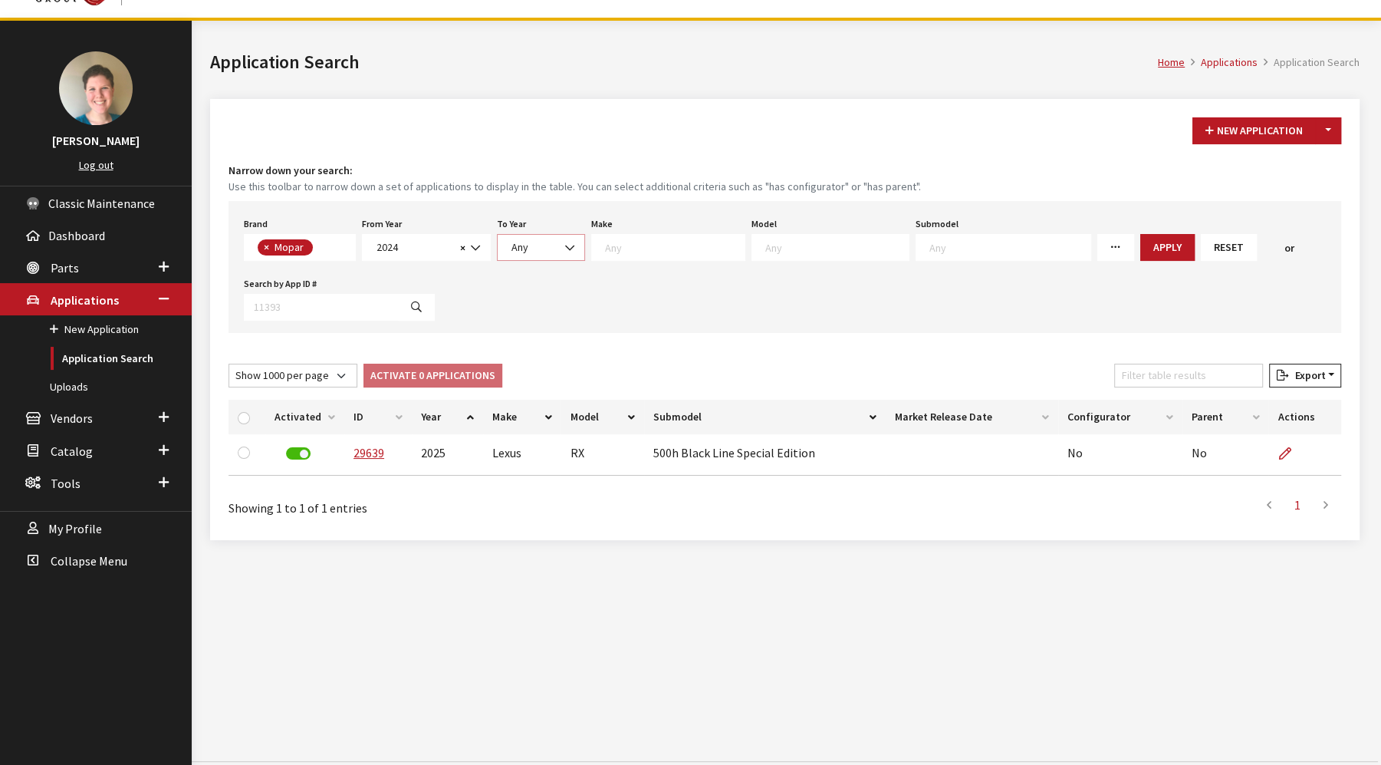
click at [515, 249] on span "Any" at bounding box center [520, 247] width 17 height 14
select select "2026"
select select
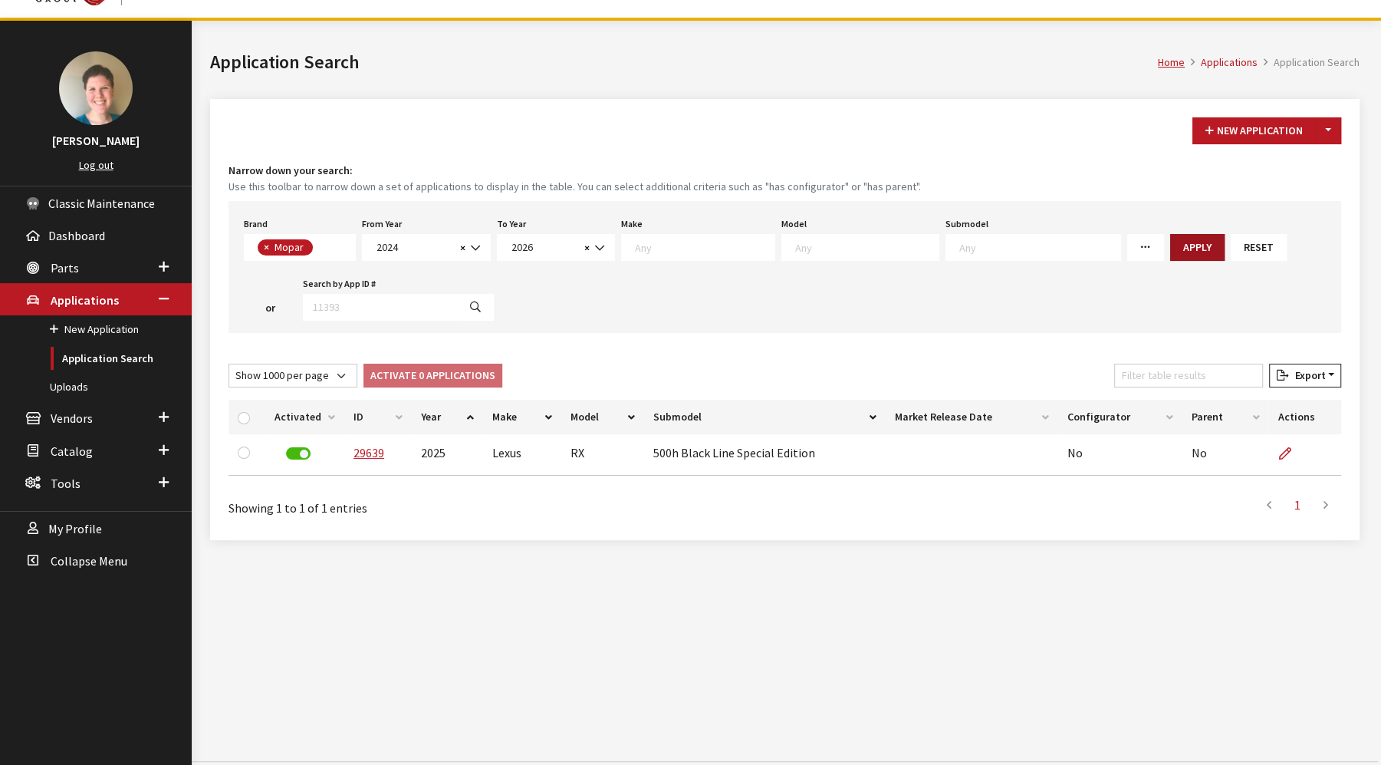
click at [1171, 249] on button "Apply" at bounding box center [1198, 247] width 54 height 27
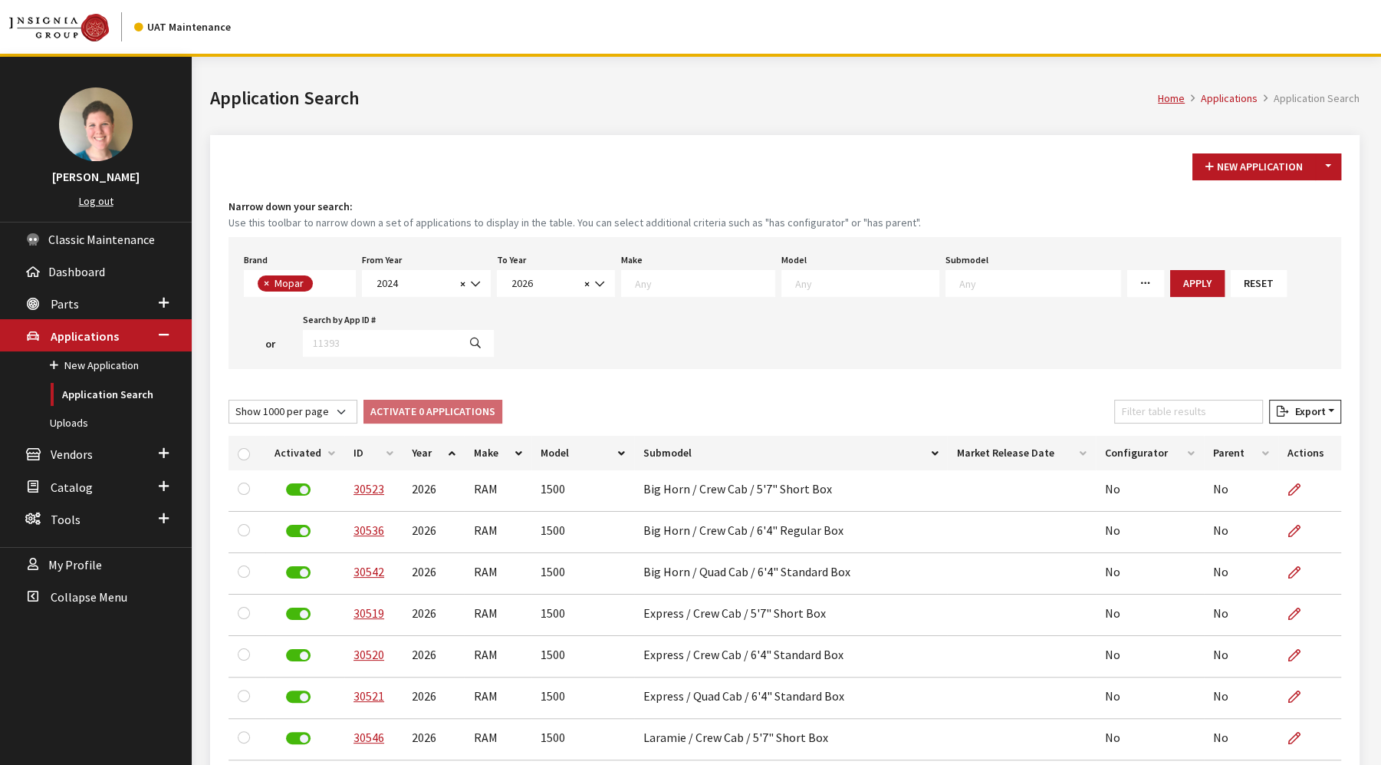
click at [331, 292] on span "× Mopar" at bounding box center [300, 283] width 112 height 27
select select
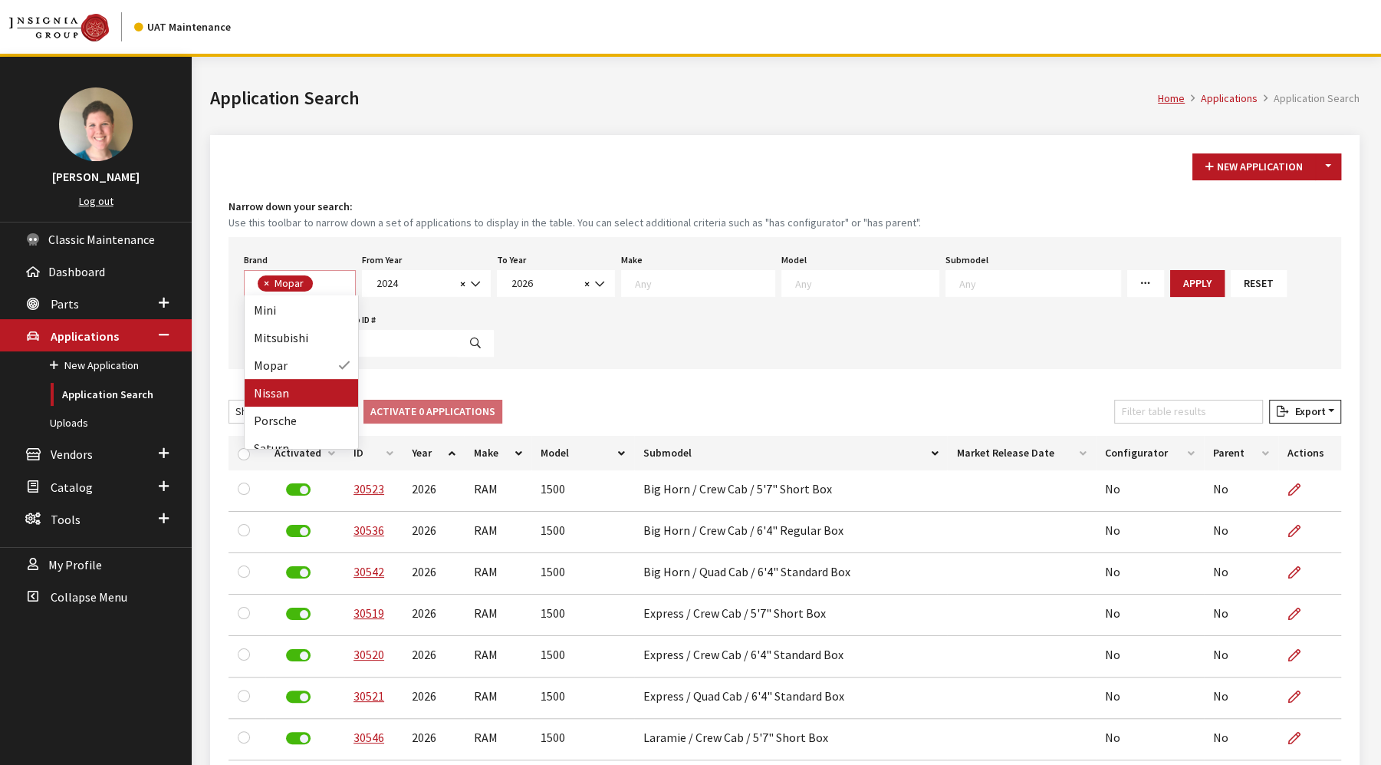
select select
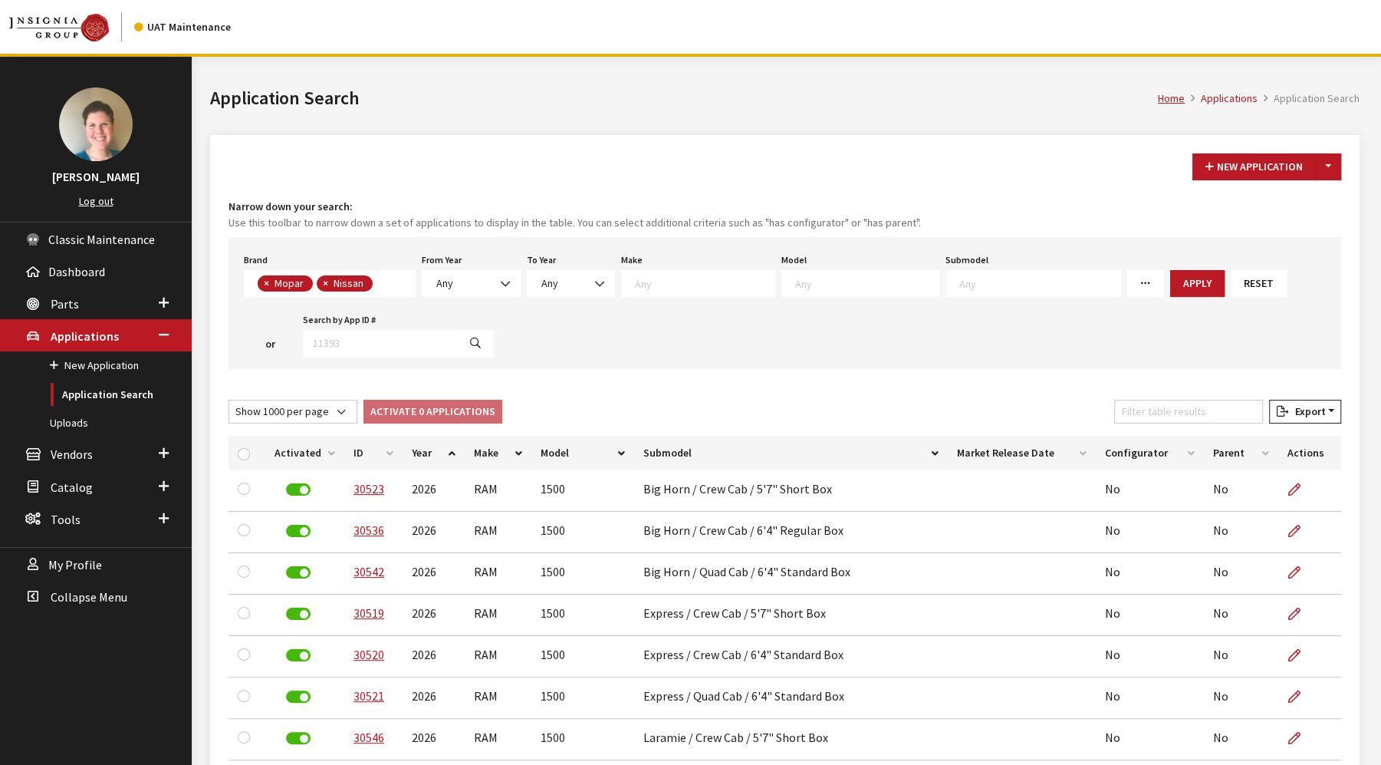
click at [266, 283] on span "×" at bounding box center [266, 283] width 5 height 14
select select "14"
select select
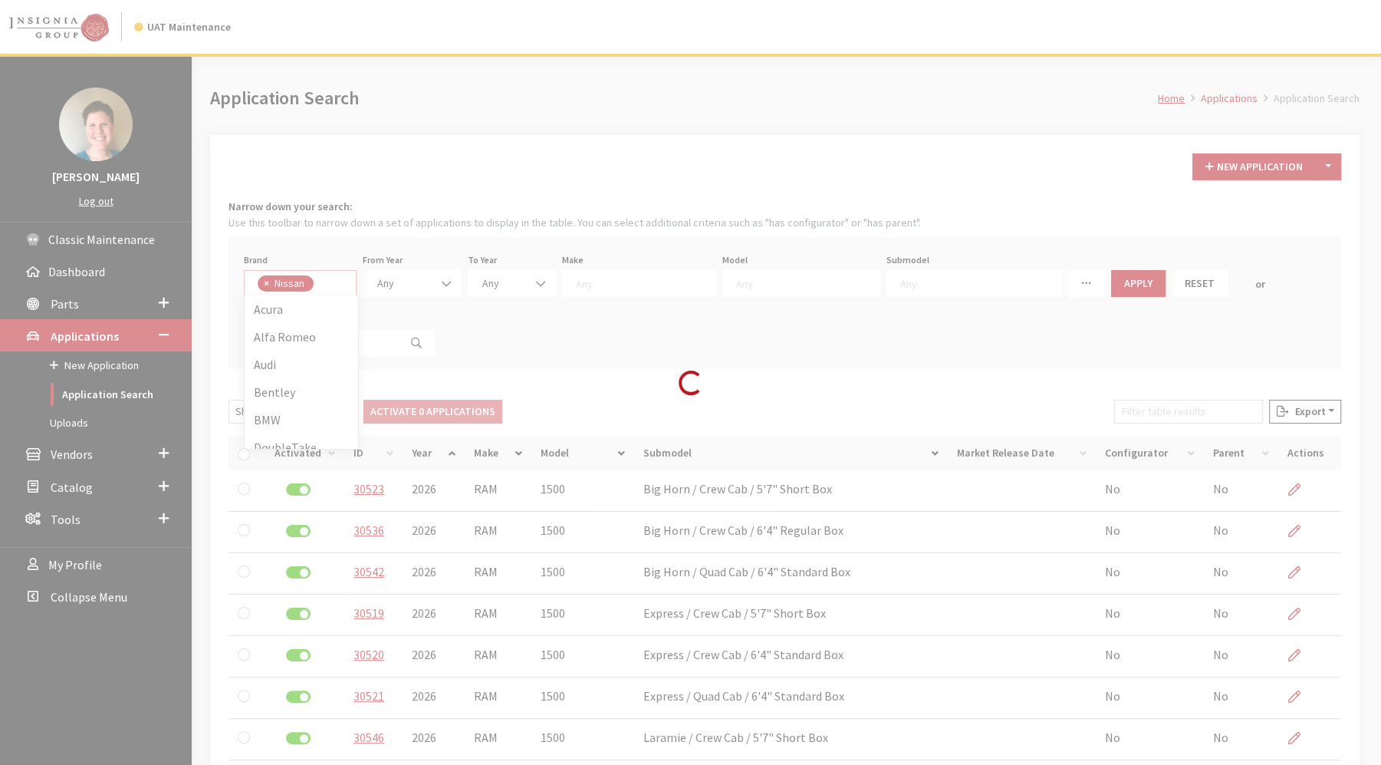
scroll to position [0, 0]
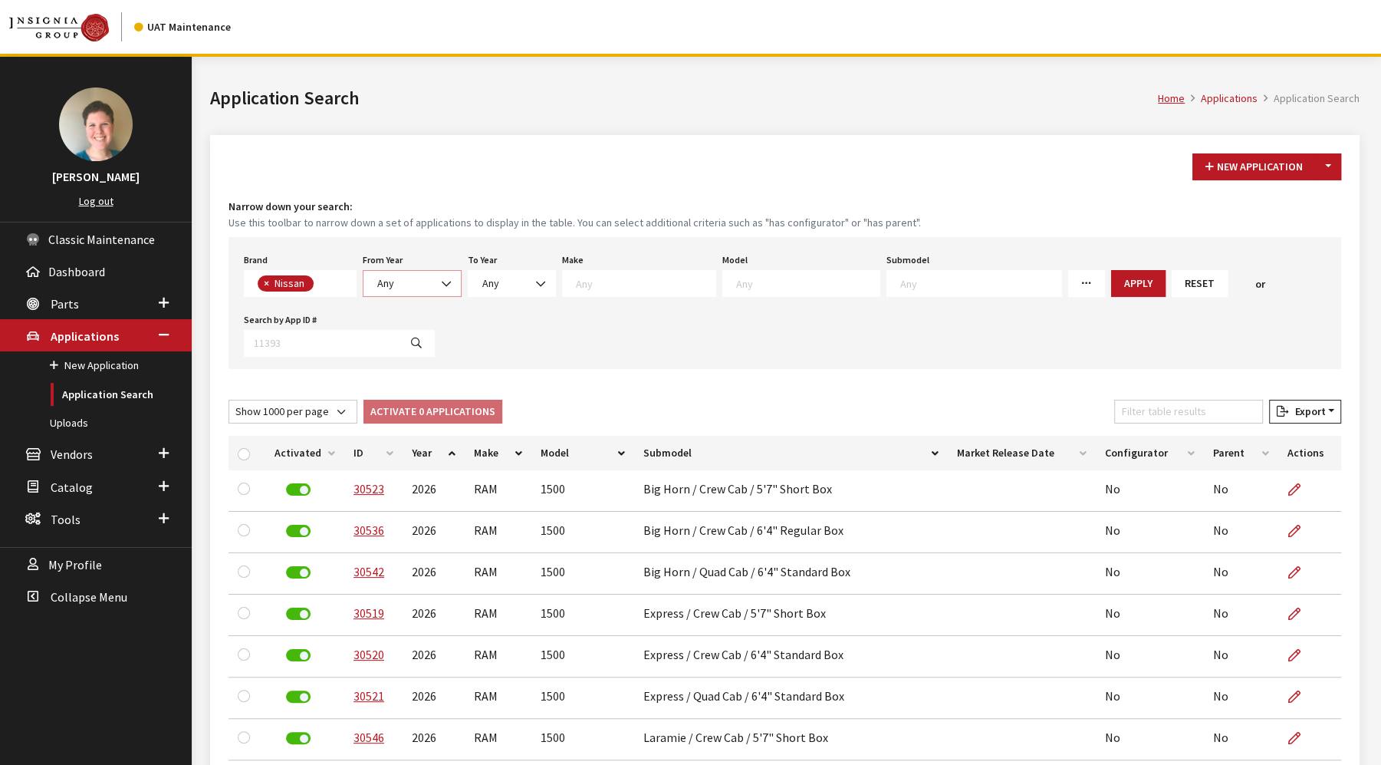
click at [401, 282] on span "Any" at bounding box center [412, 283] width 79 height 16
select select "2024"
select select
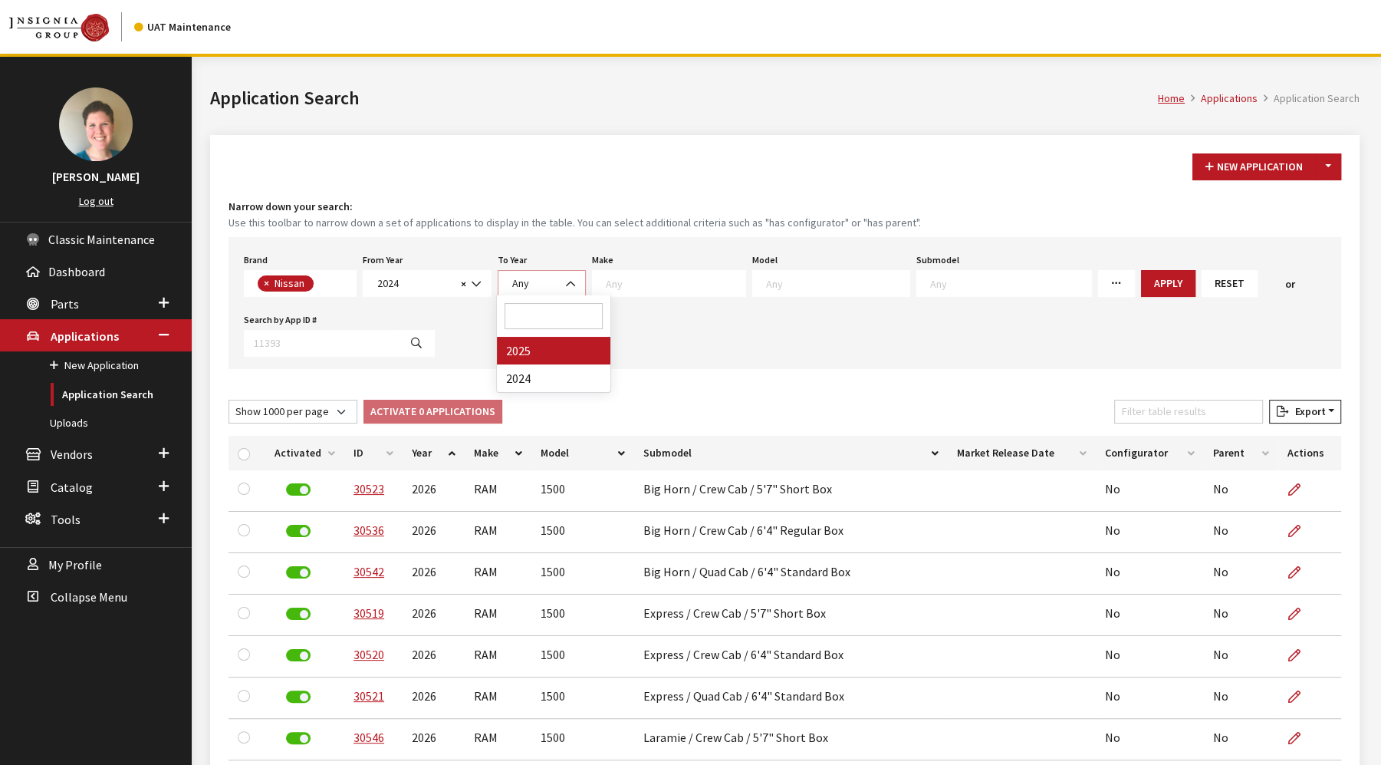
click at [538, 290] on span "Any" at bounding box center [542, 283] width 88 height 27
select select "2025"
select select
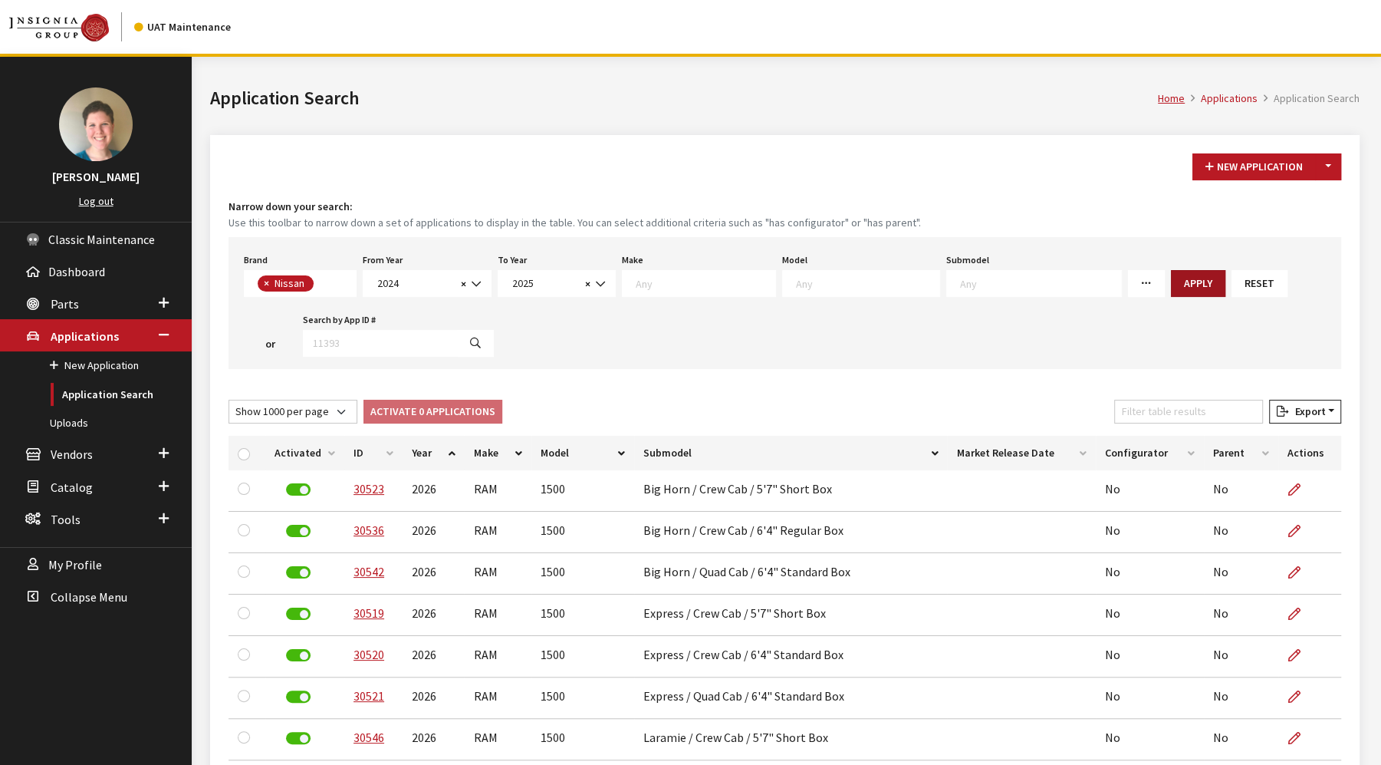
click at [1171, 282] on button "Apply" at bounding box center [1198, 283] width 54 height 27
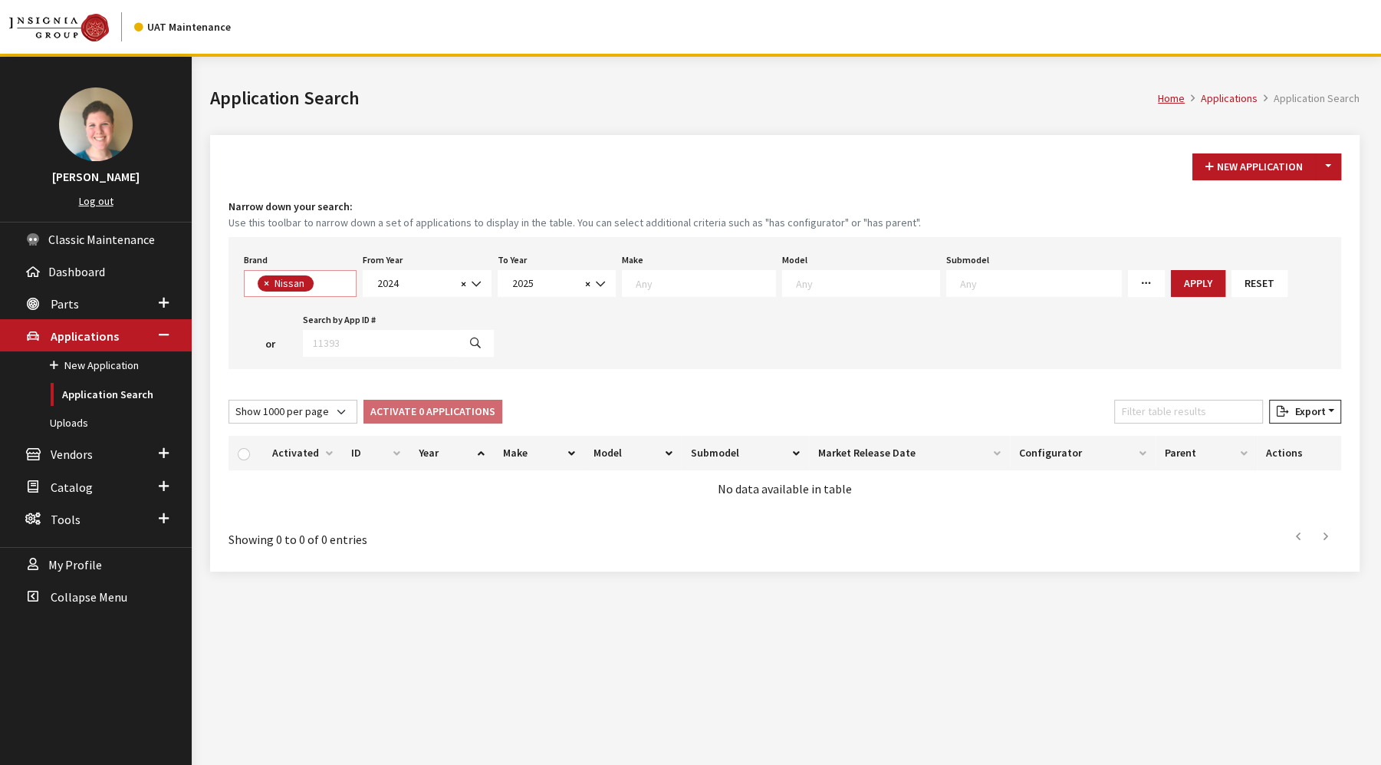
scroll to position [1, 0]
click at [335, 273] on span "× Nissan" at bounding box center [300, 283] width 113 height 27
select select
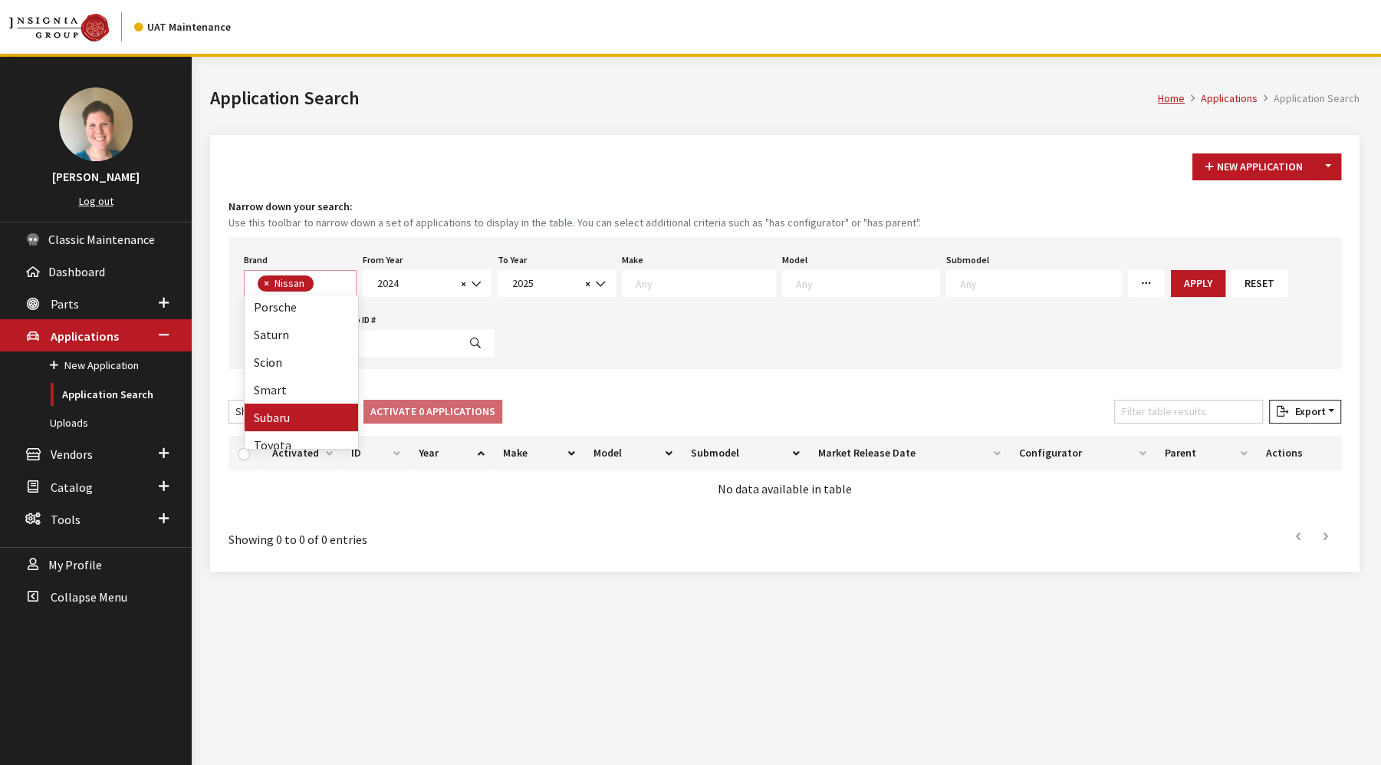
select select
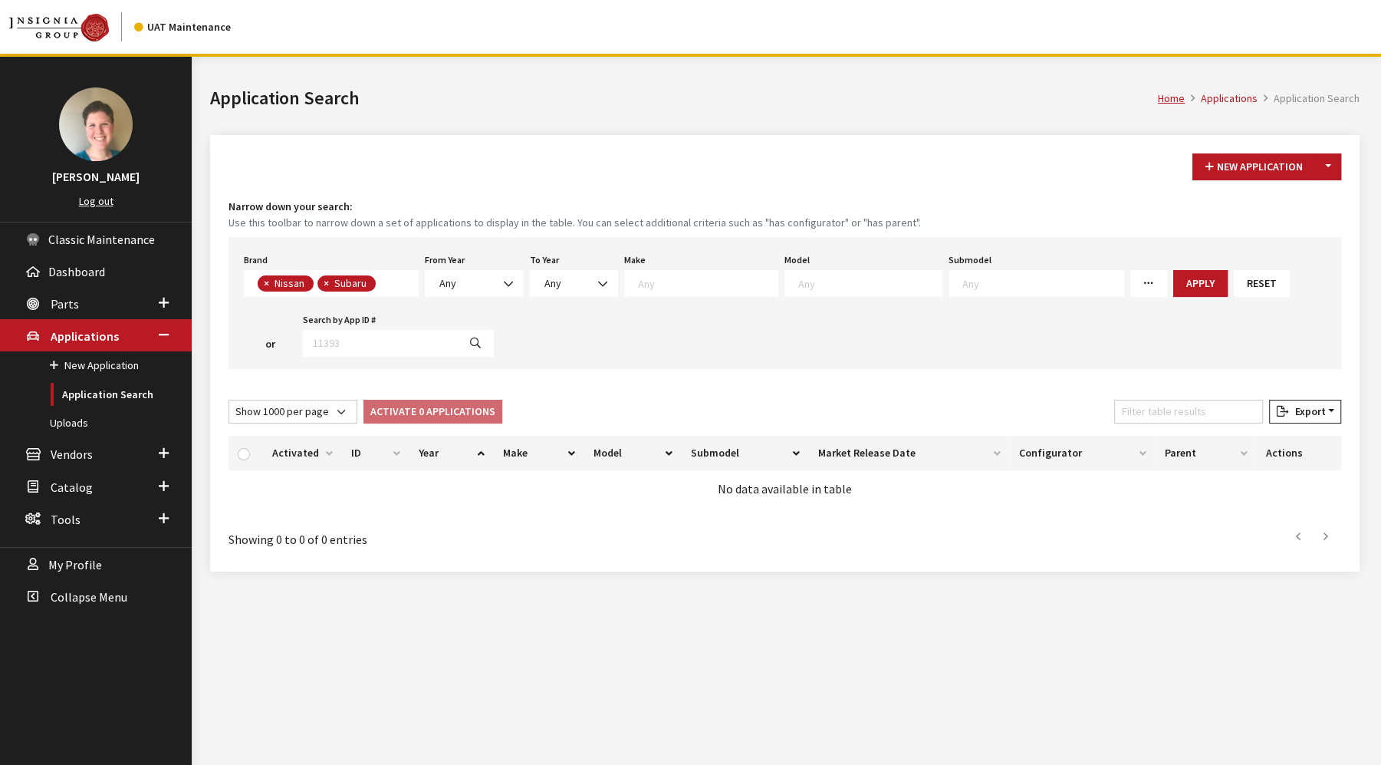
click at [265, 284] on span "×" at bounding box center [266, 283] width 5 height 14
select select "25"
select select
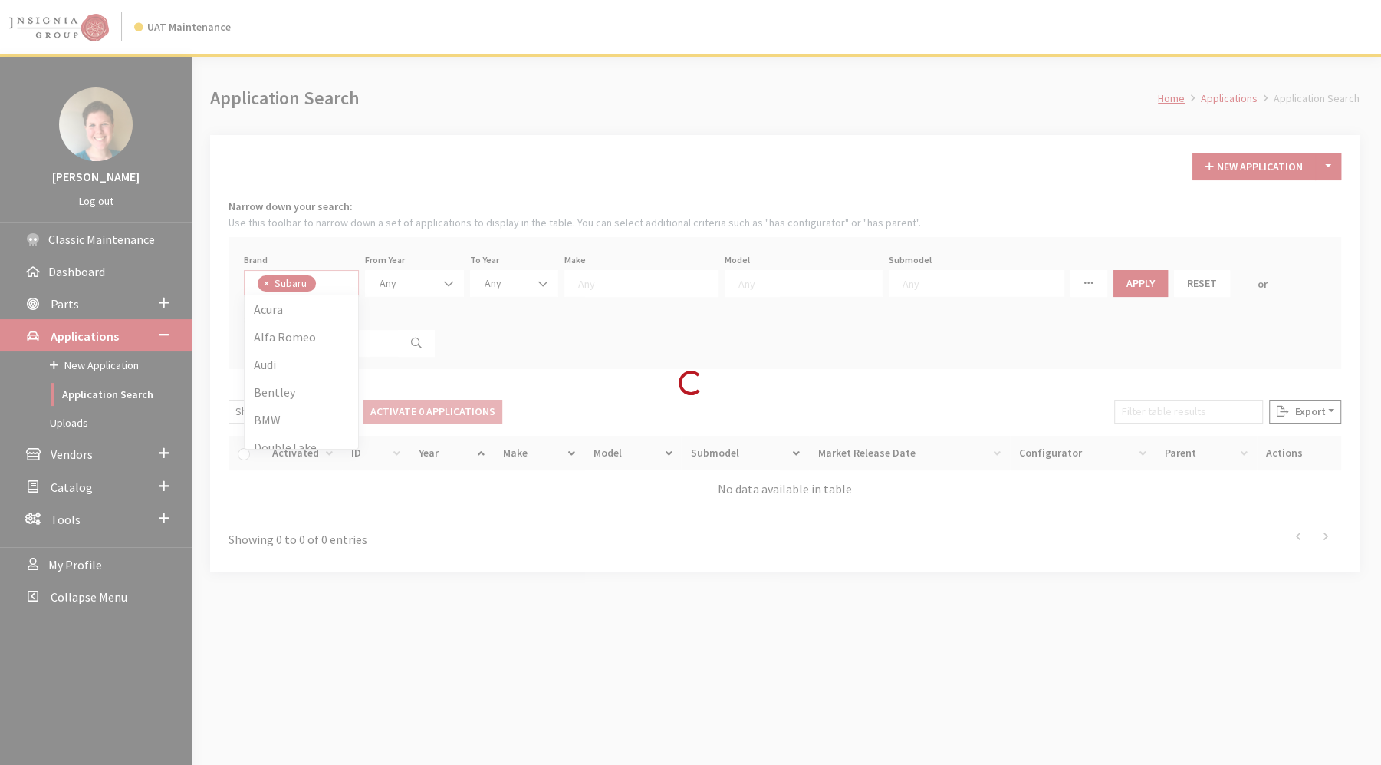
scroll to position [690, 0]
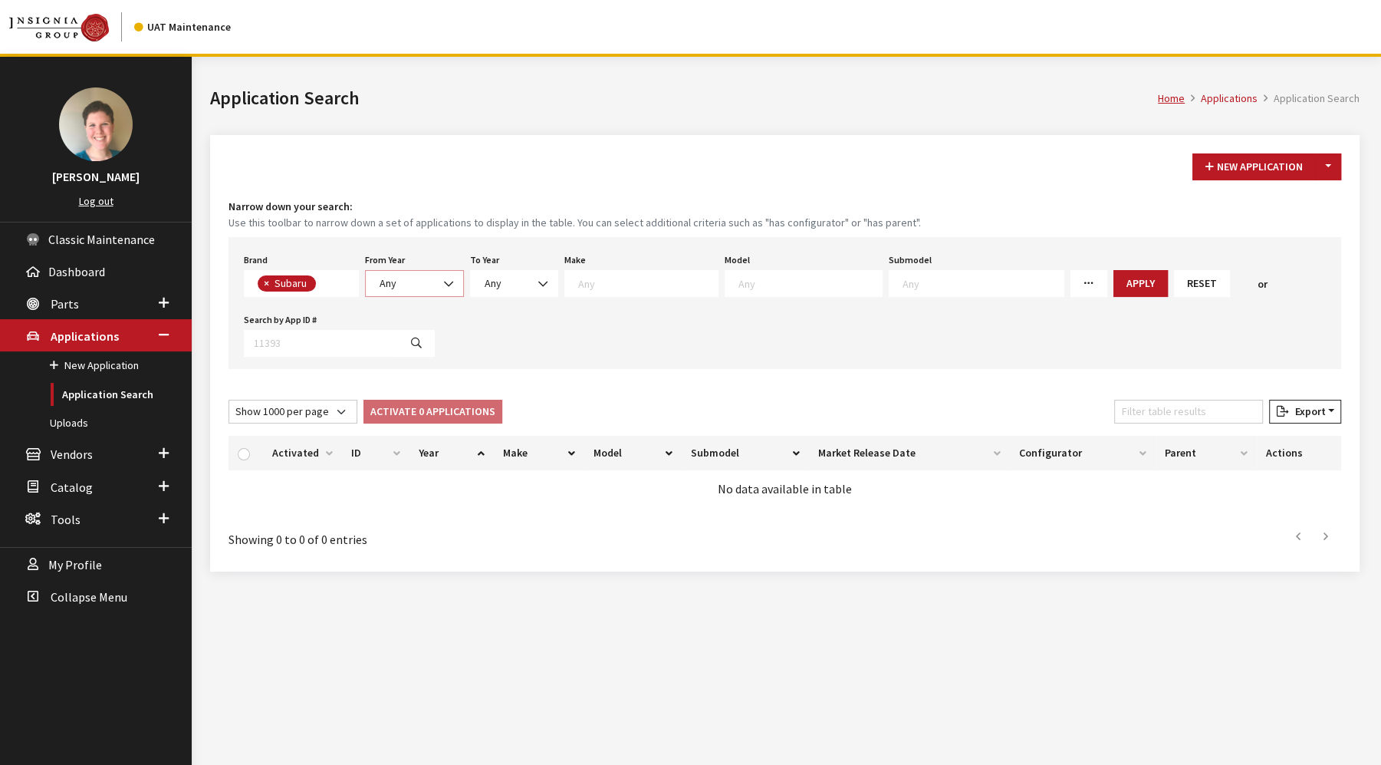
click at [400, 275] on span "Any" at bounding box center [414, 283] width 79 height 16
select select "2024"
select select
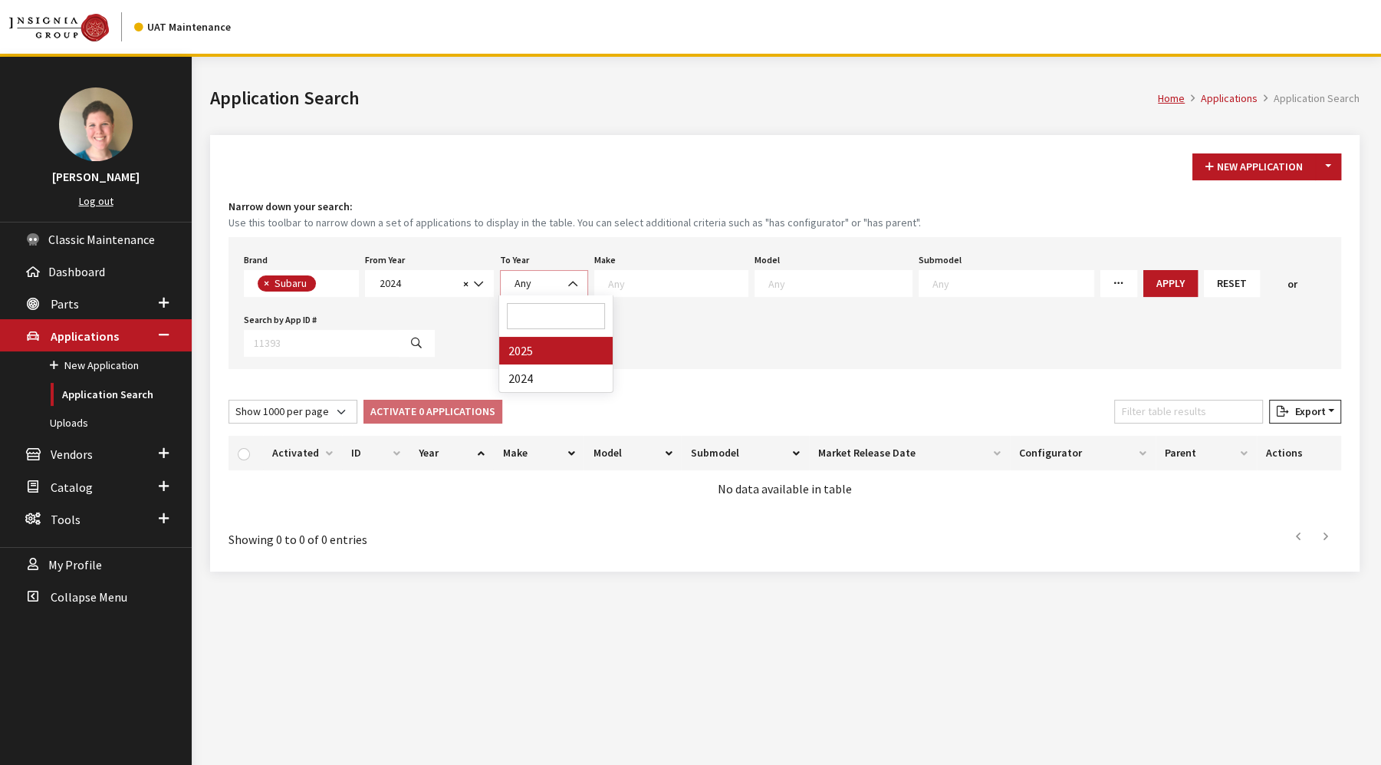
click at [538, 287] on span "Any" at bounding box center [544, 283] width 68 height 16
select select "2025"
select select
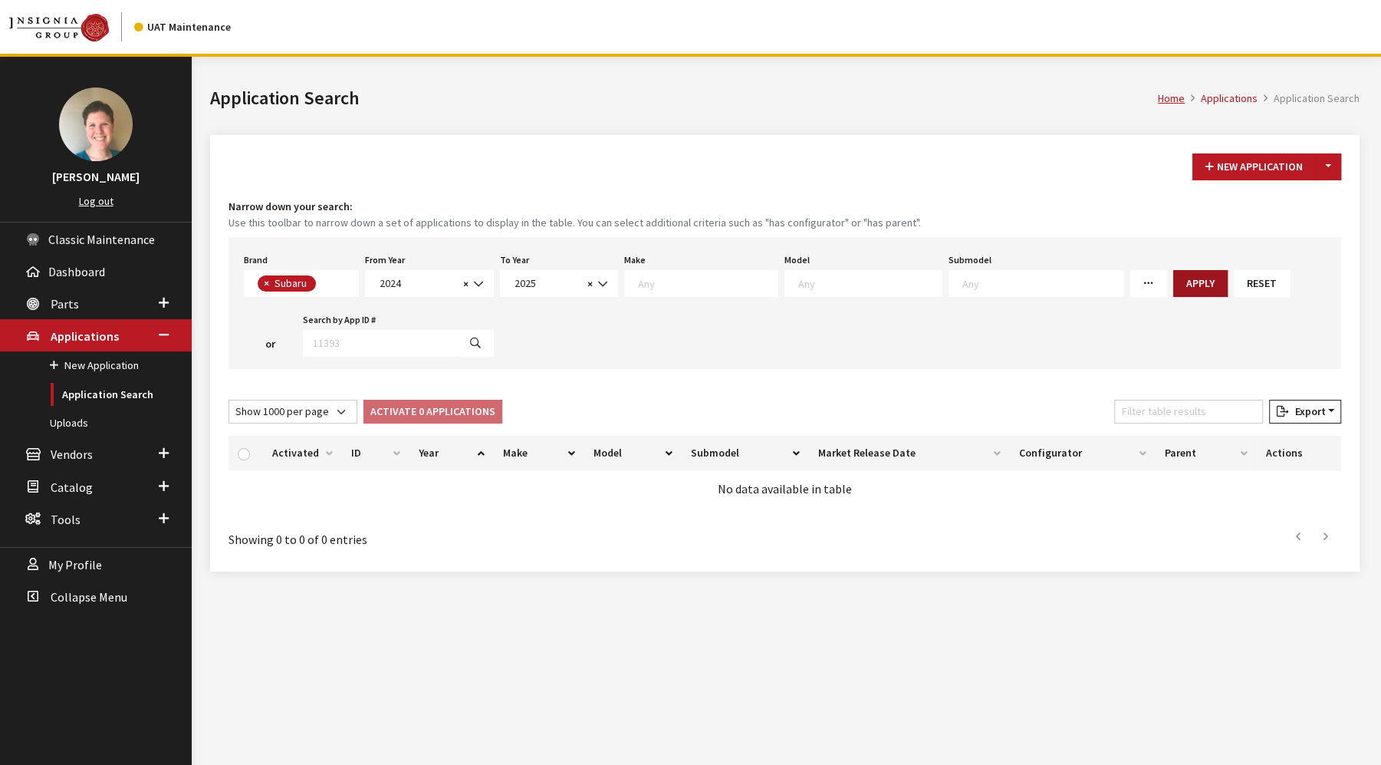
click at [1174, 285] on button "Apply" at bounding box center [1201, 283] width 54 height 27
click at [338, 287] on span "× Subaru" at bounding box center [301, 283] width 115 height 27
select select
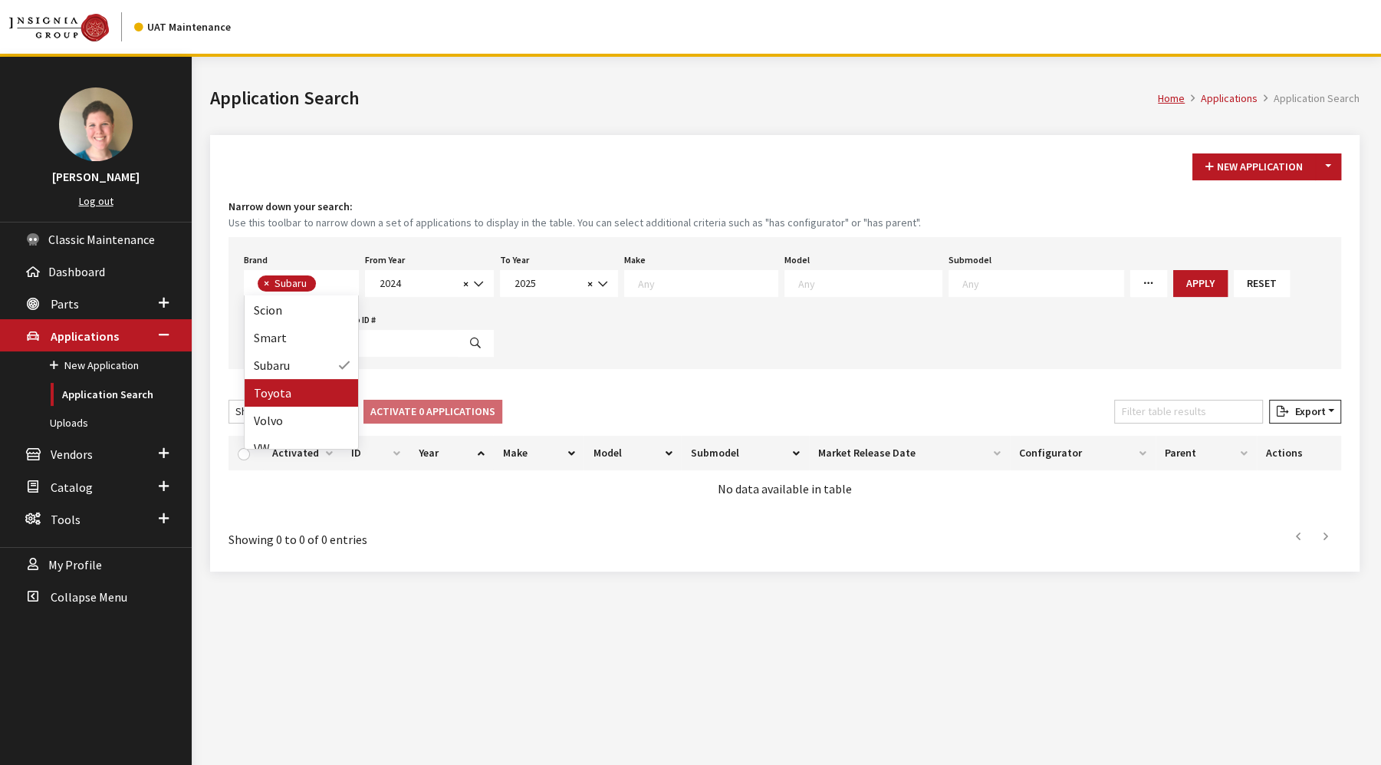
select select
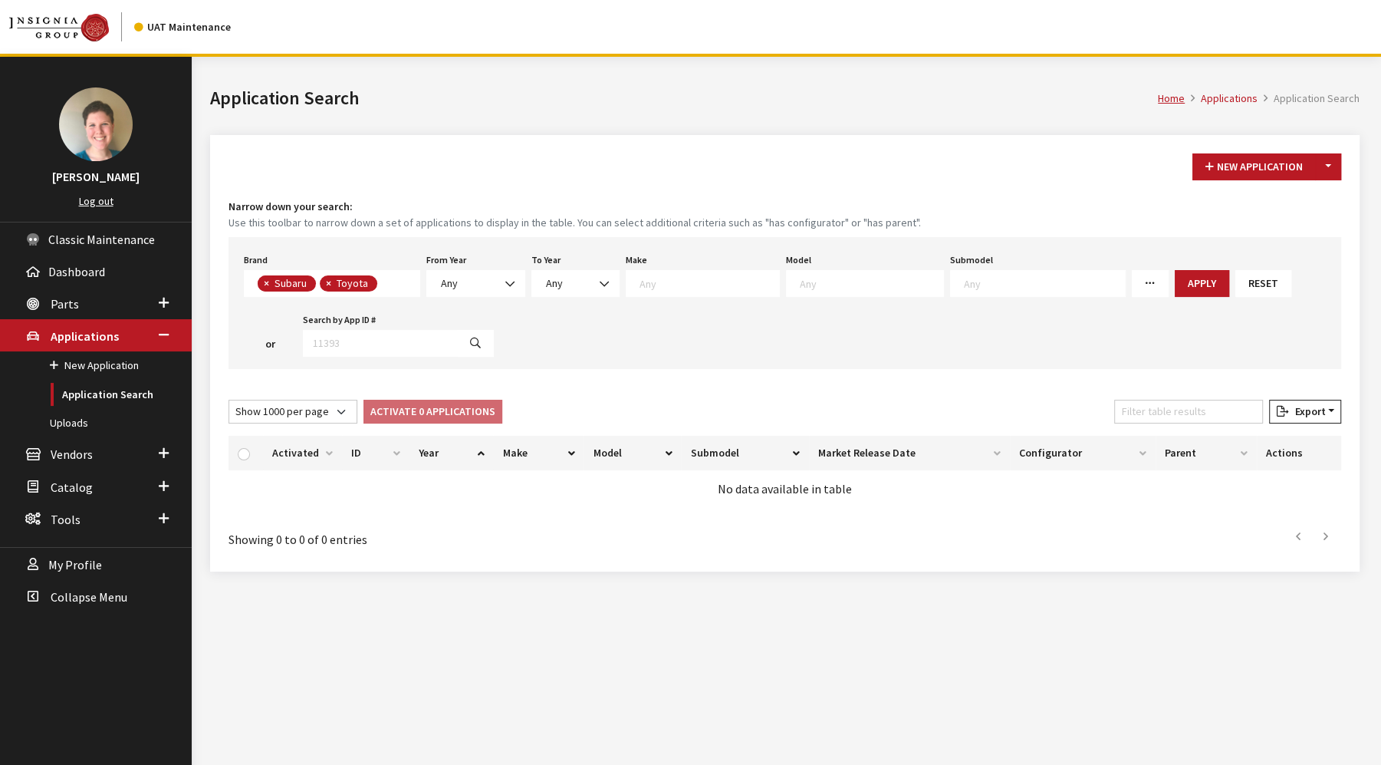
click at [264, 279] on span "×" at bounding box center [266, 283] width 5 height 14
select select "6"
select select
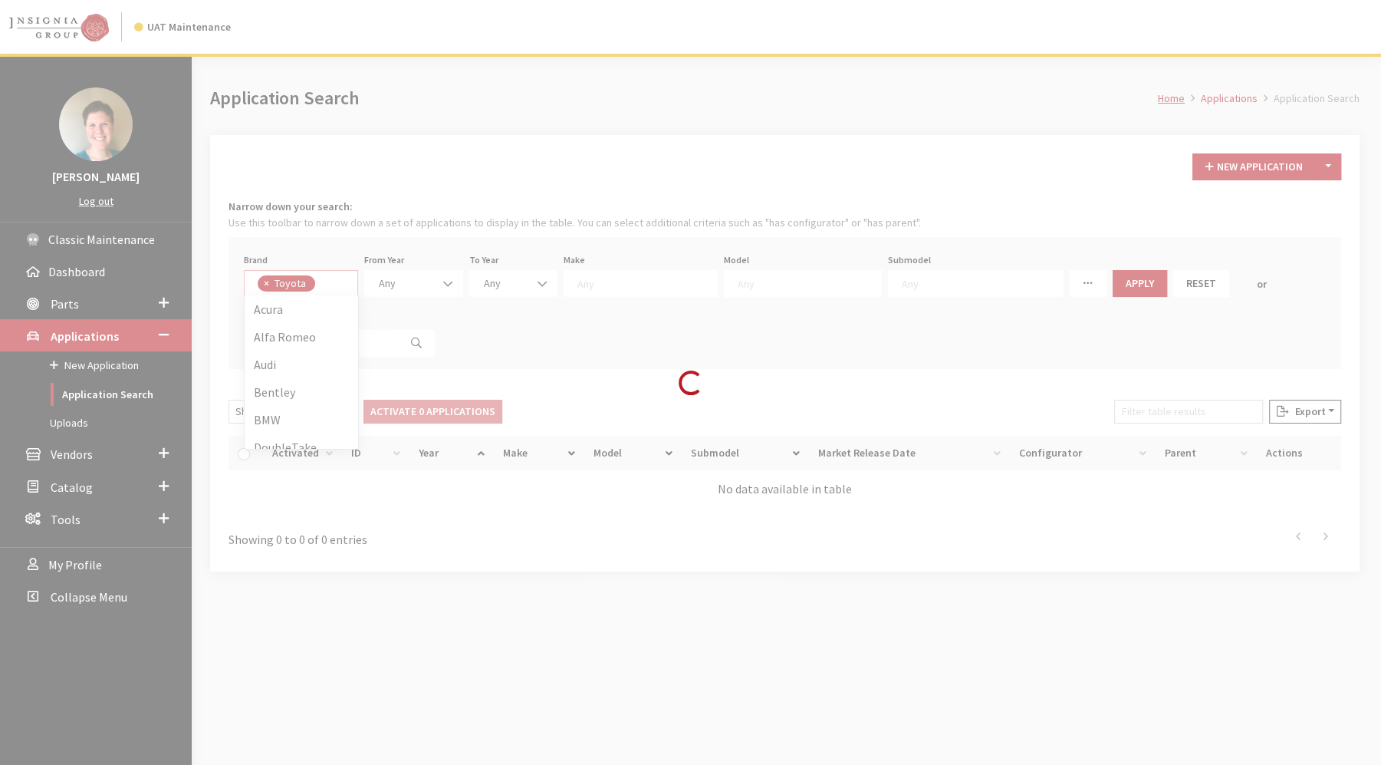
scroll to position [717, 0]
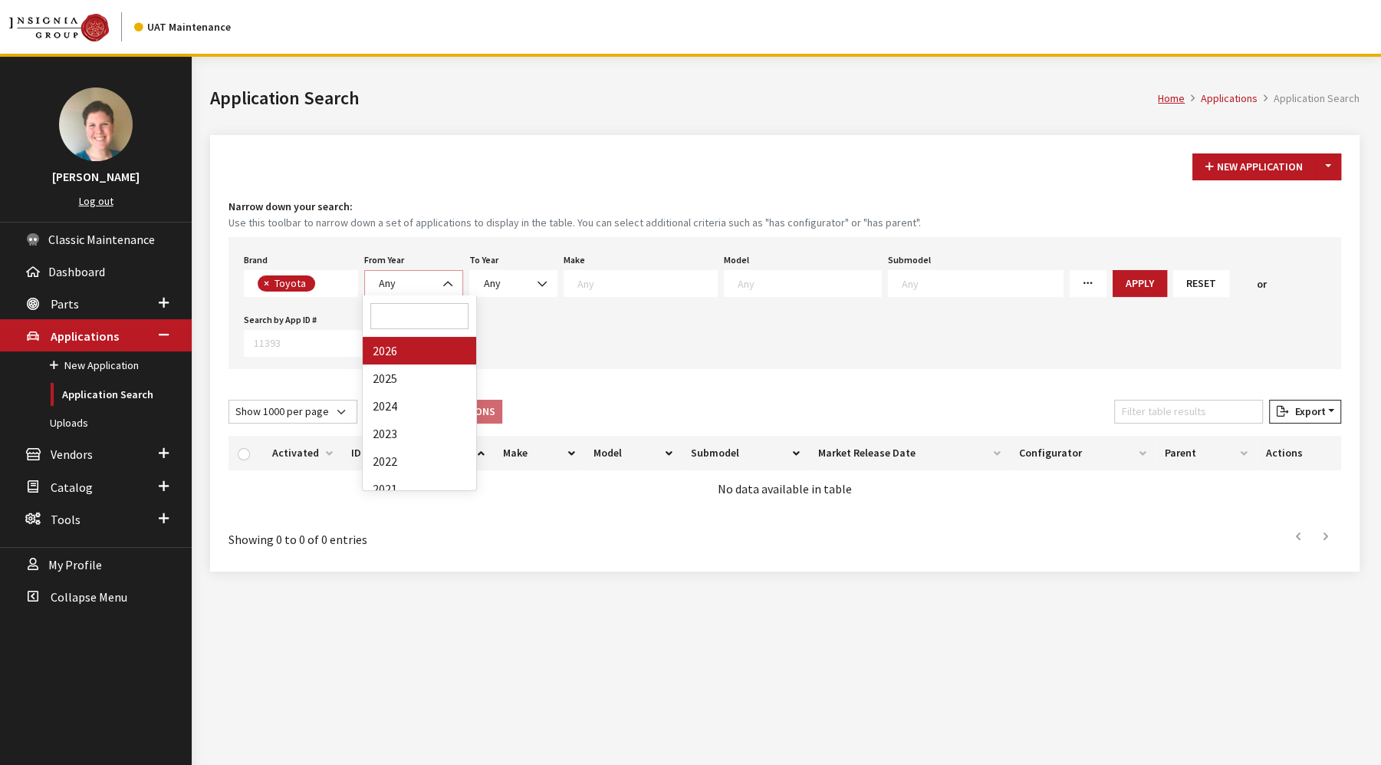
click at [410, 285] on span "Any" at bounding box center [413, 283] width 79 height 16
select select "2024"
select select
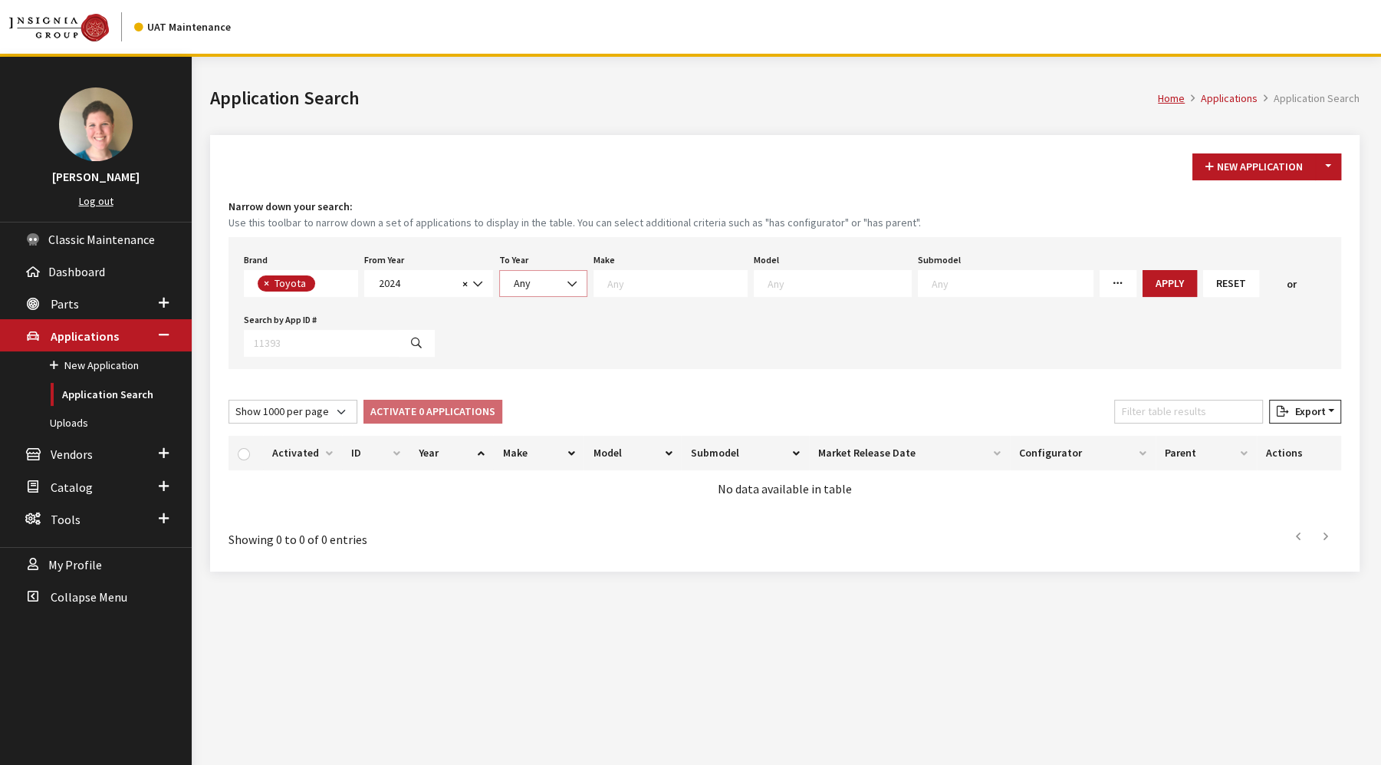
click at [529, 278] on span "Any" at bounding box center [543, 283] width 68 height 16
select select "2026"
select select
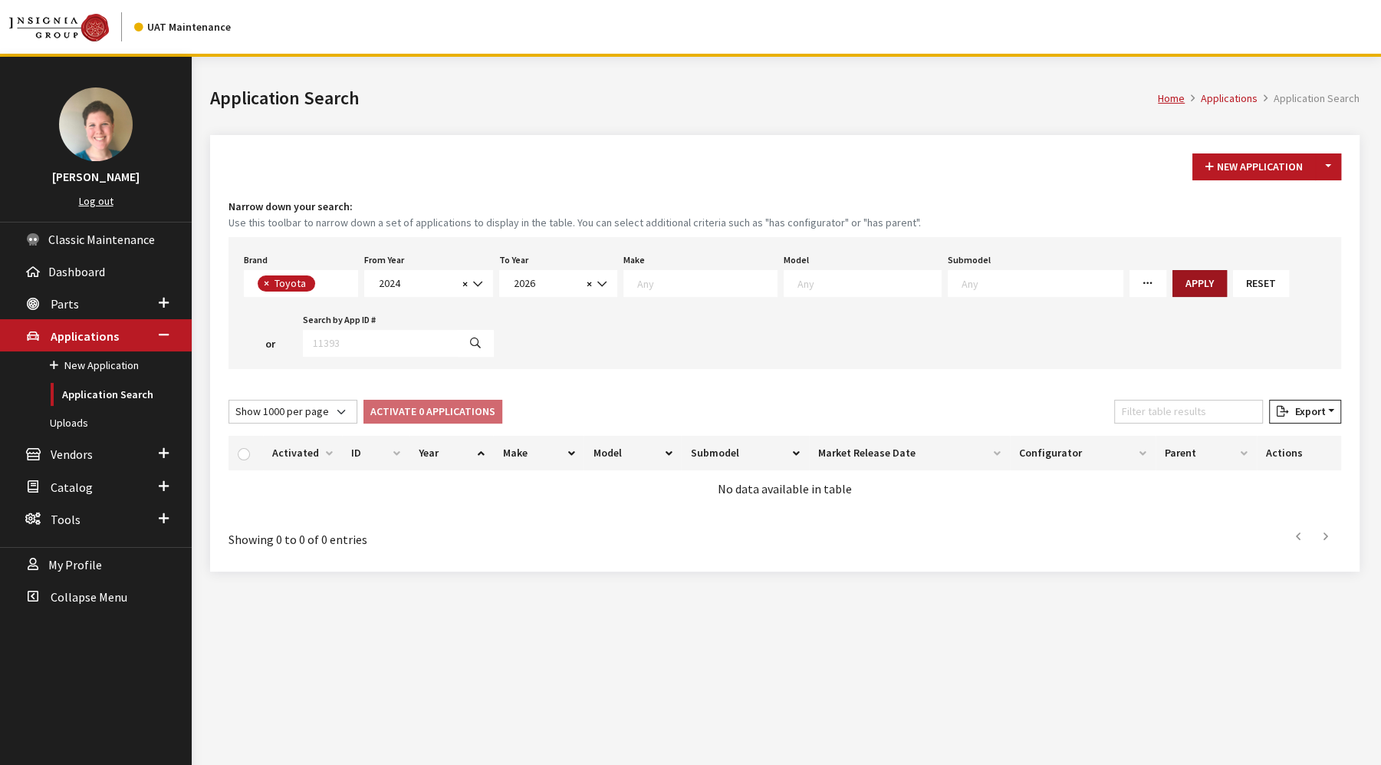
click at [1173, 282] on button "Apply" at bounding box center [1200, 283] width 54 height 27
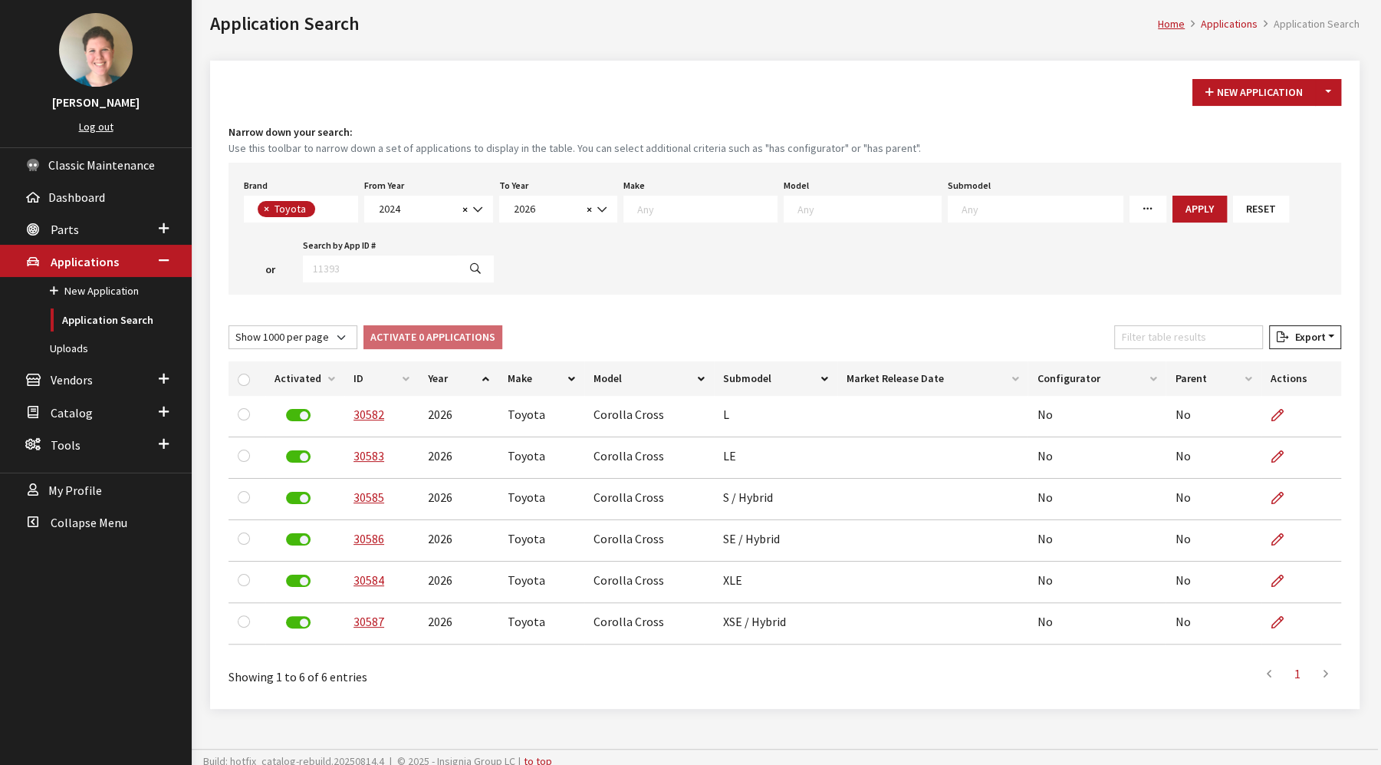
scroll to position [83, 0]
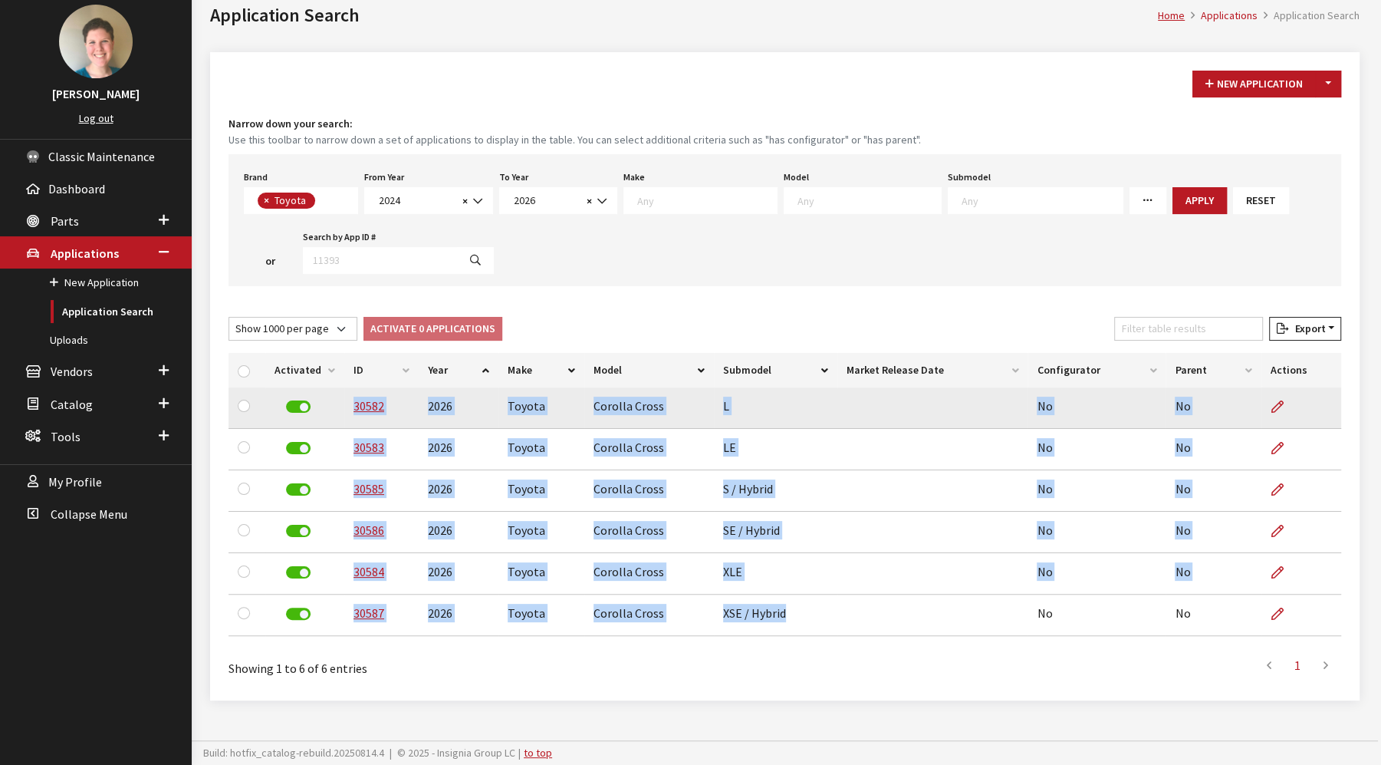
drag, startPoint x: 804, startPoint y: 614, endPoint x: 346, endPoint y: 413, distance: 500.4
click at [346, 413] on tbody "30582 2026 Toyota Corolla Cross L No No 30583 2026 Toyota Corolla Cross LE No N…" at bounding box center [785, 511] width 1113 height 249
copy tbody "30582 2026 Toyota Corolla Cross L No No 30583 2026 Toyota Corolla Cross LE No N…"
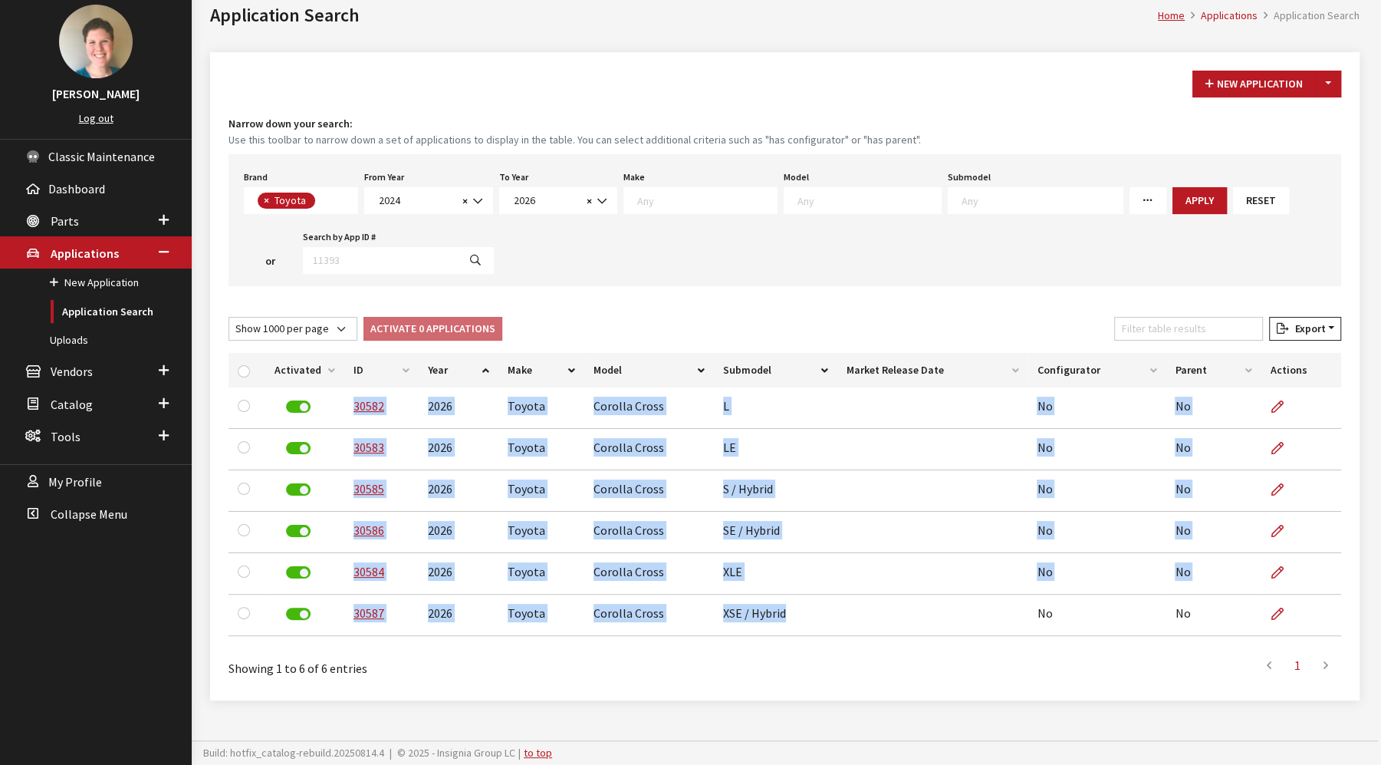
click at [1130, 199] on link "More Filters" at bounding box center [1148, 200] width 37 height 27
click at [1135, 323] on input "Missing Configurators" at bounding box center [1141, 323] width 12 height 12
checkbox input "false"
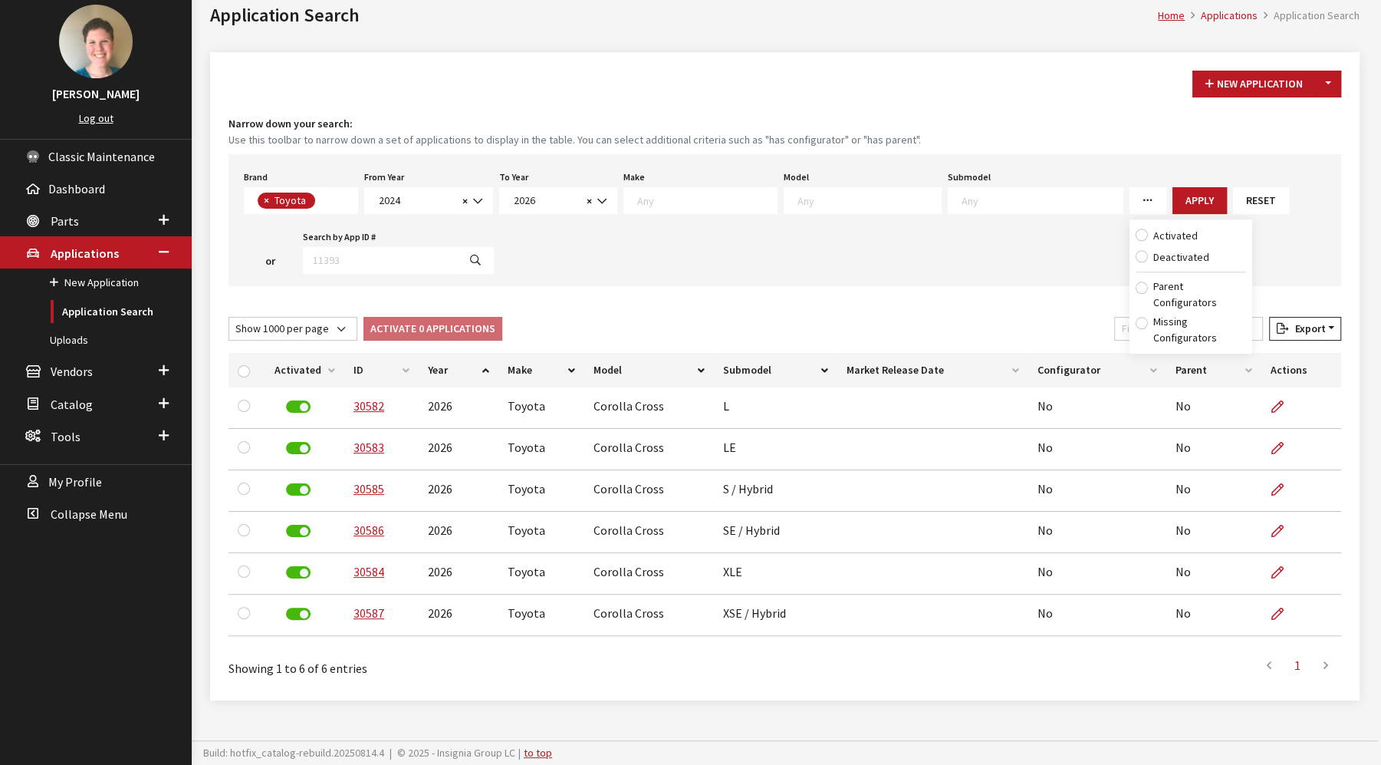
click at [955, 289] on div "New Application Toggle Dropdown New From Existing... Narrow down your search: U…" at bounding box center [785, 376] width 1150 height 648
click at [338, 197] on span "× Toyota" at bounding box center [301, 200] width 114 height 27
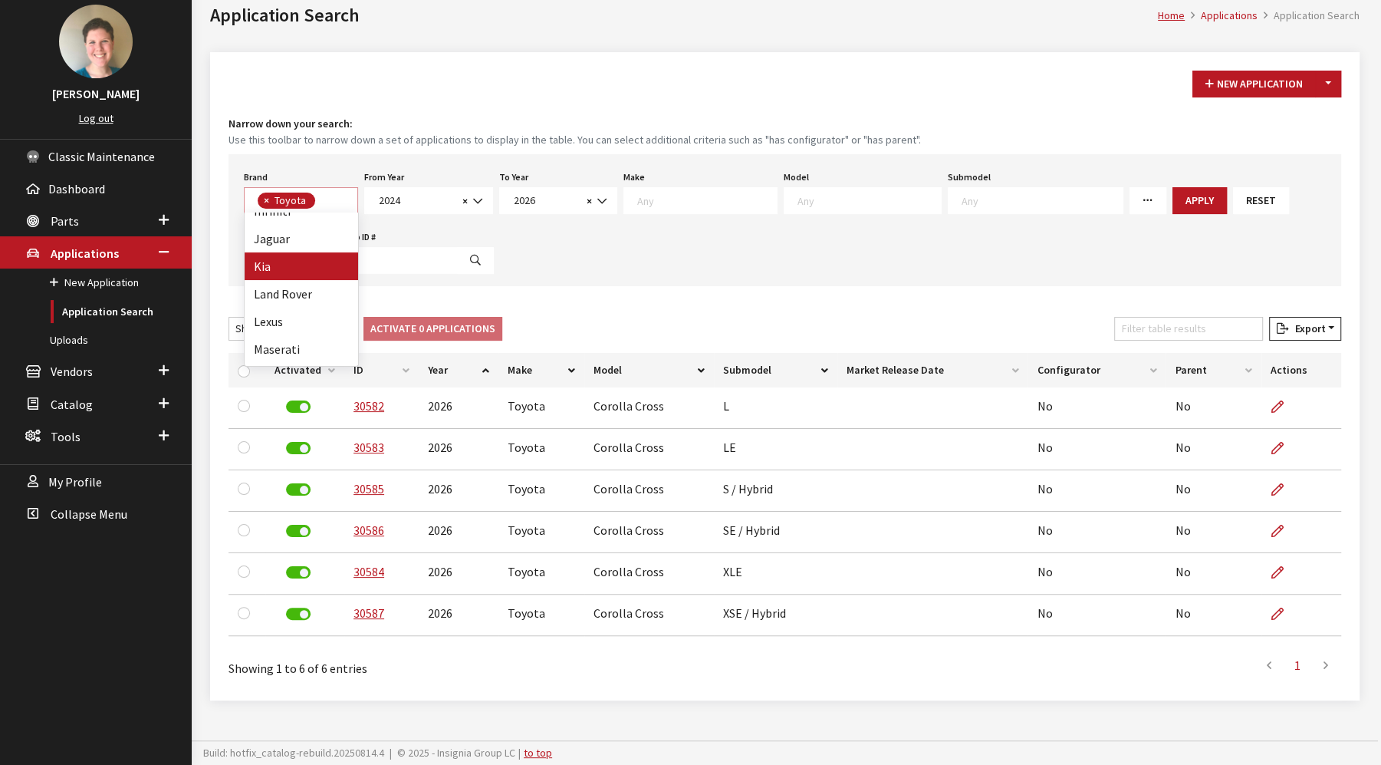
select select "58"
select select
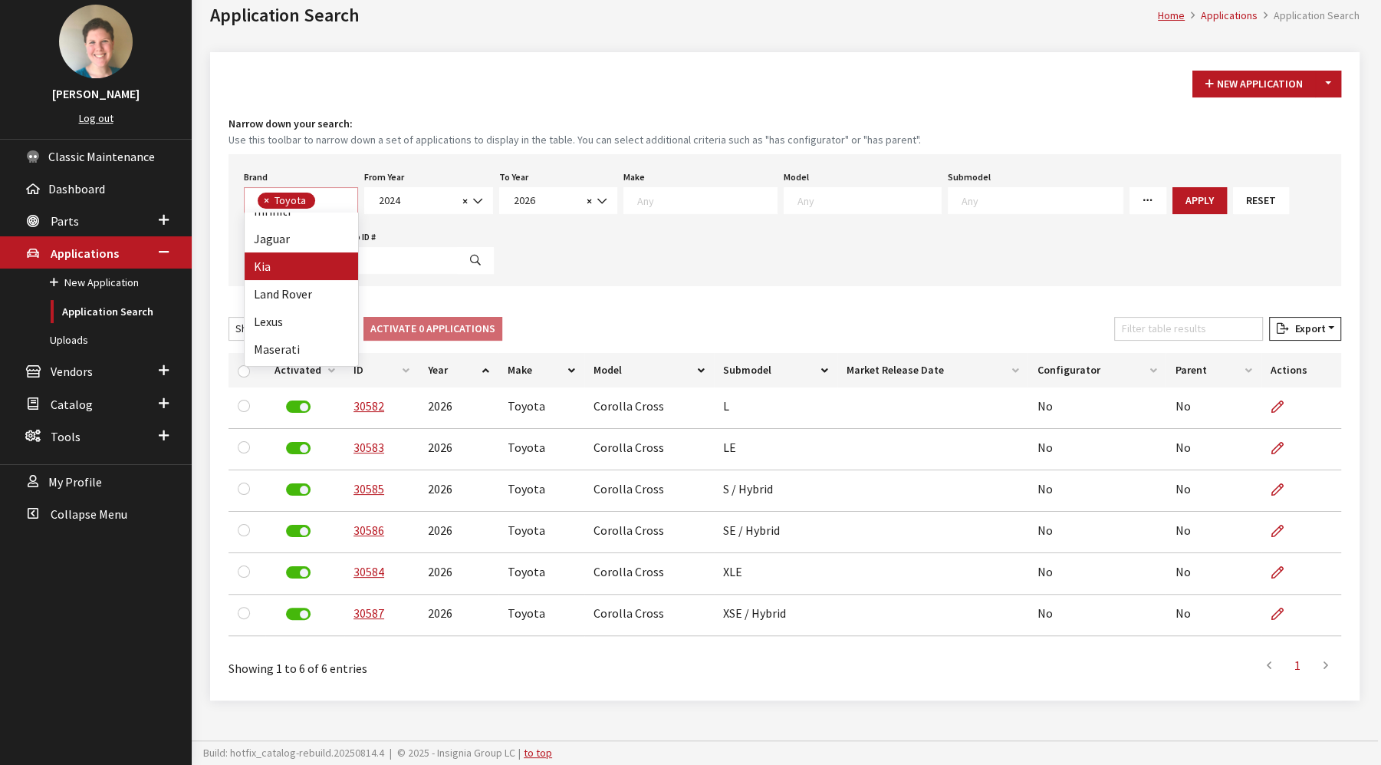
select select
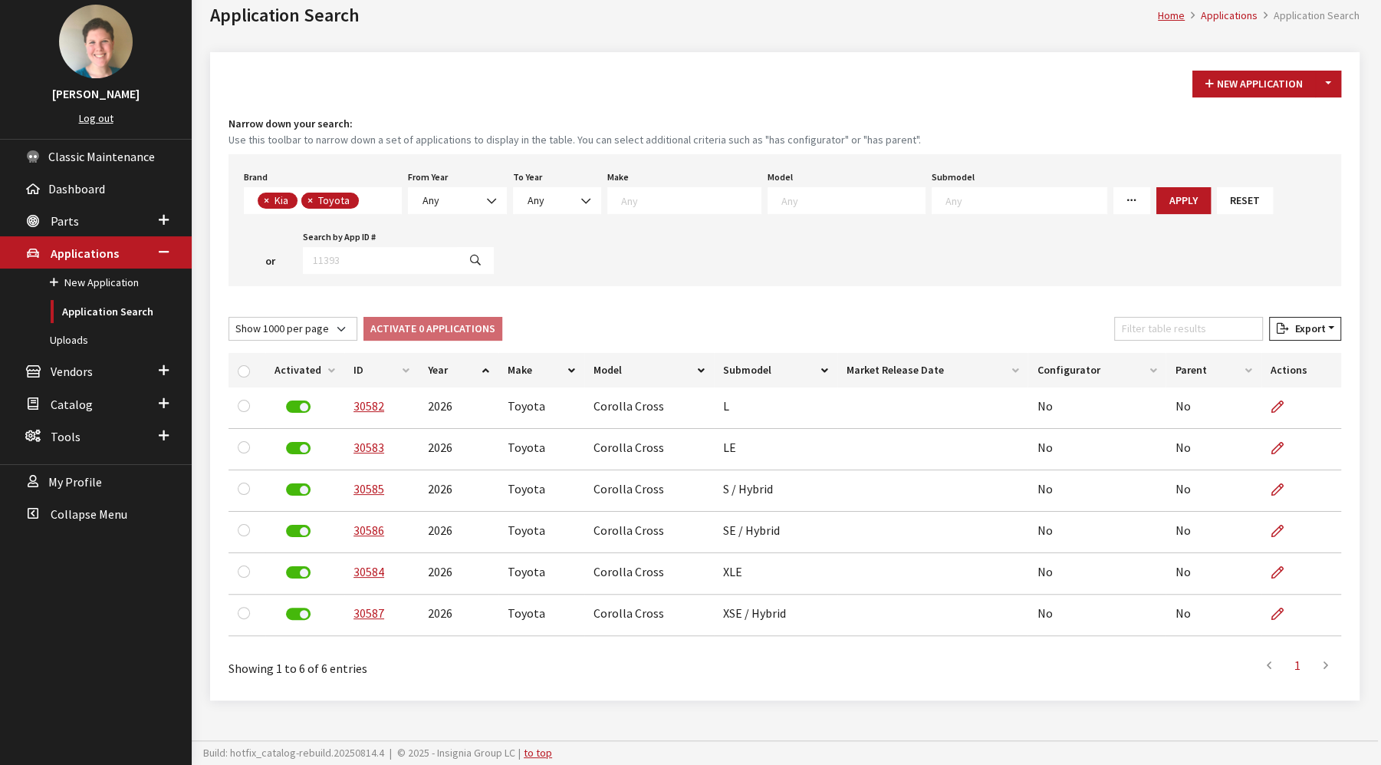
click at [313, 196] on span "×" at bounding box center [310, 200] width 5 height 14
select select
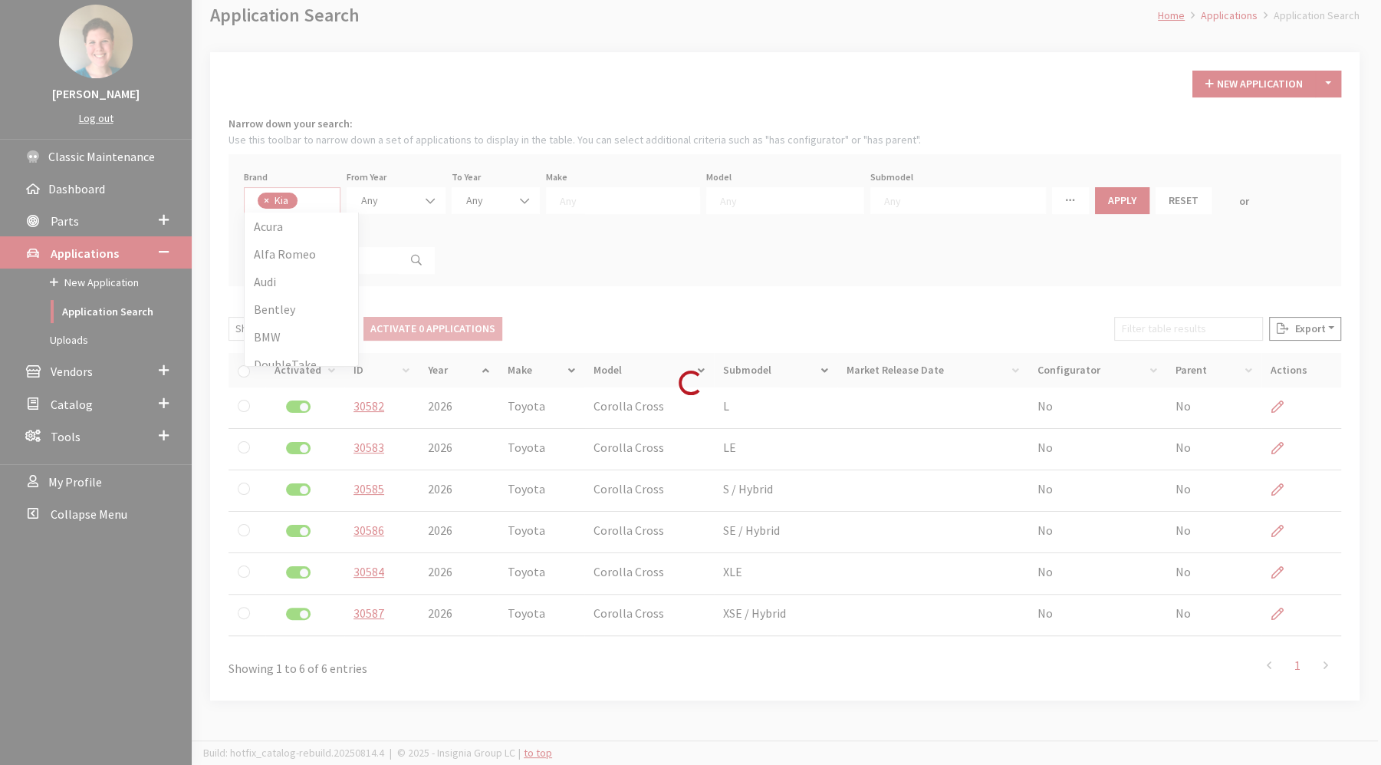
scroll to position [276, 0]
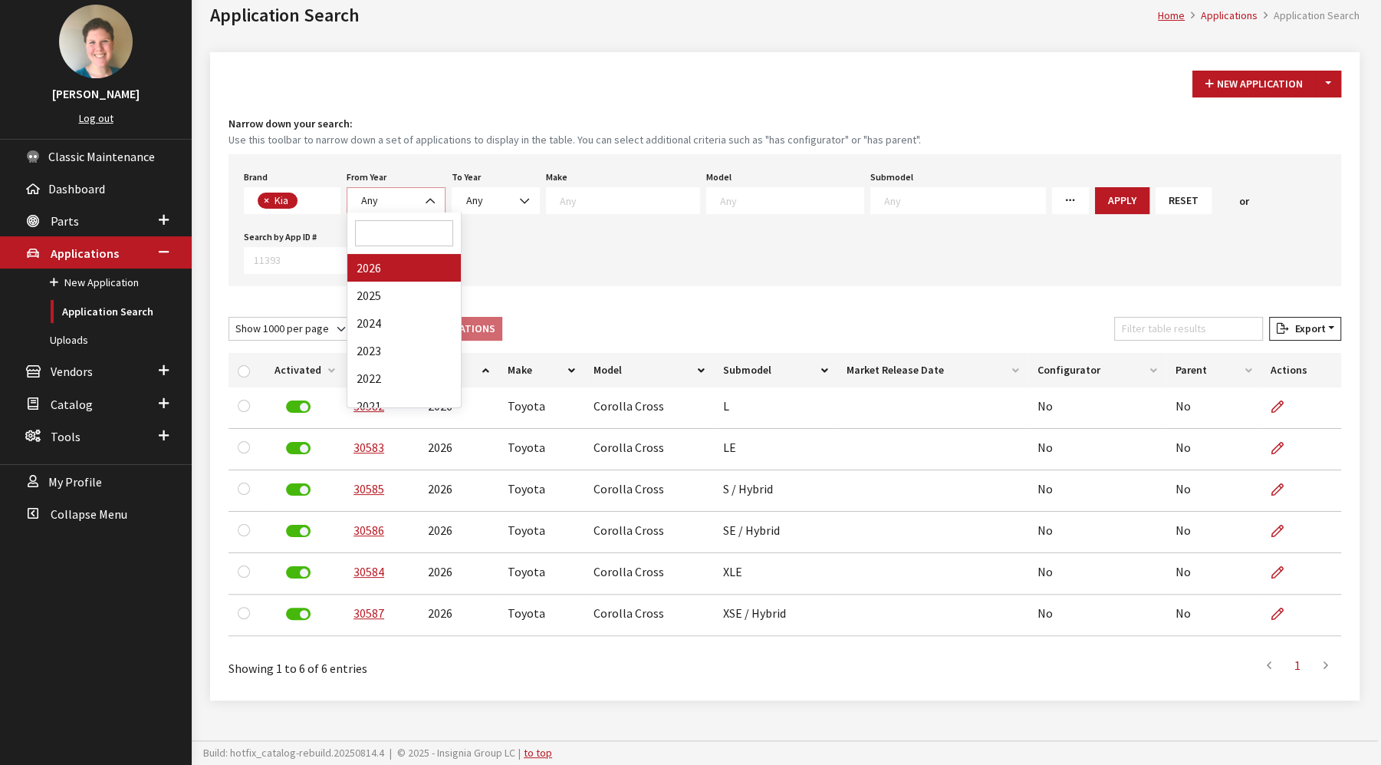
click at [426, 193] on b at bounding box center [426, 193] width 0 height 0
select select "2026"
select select
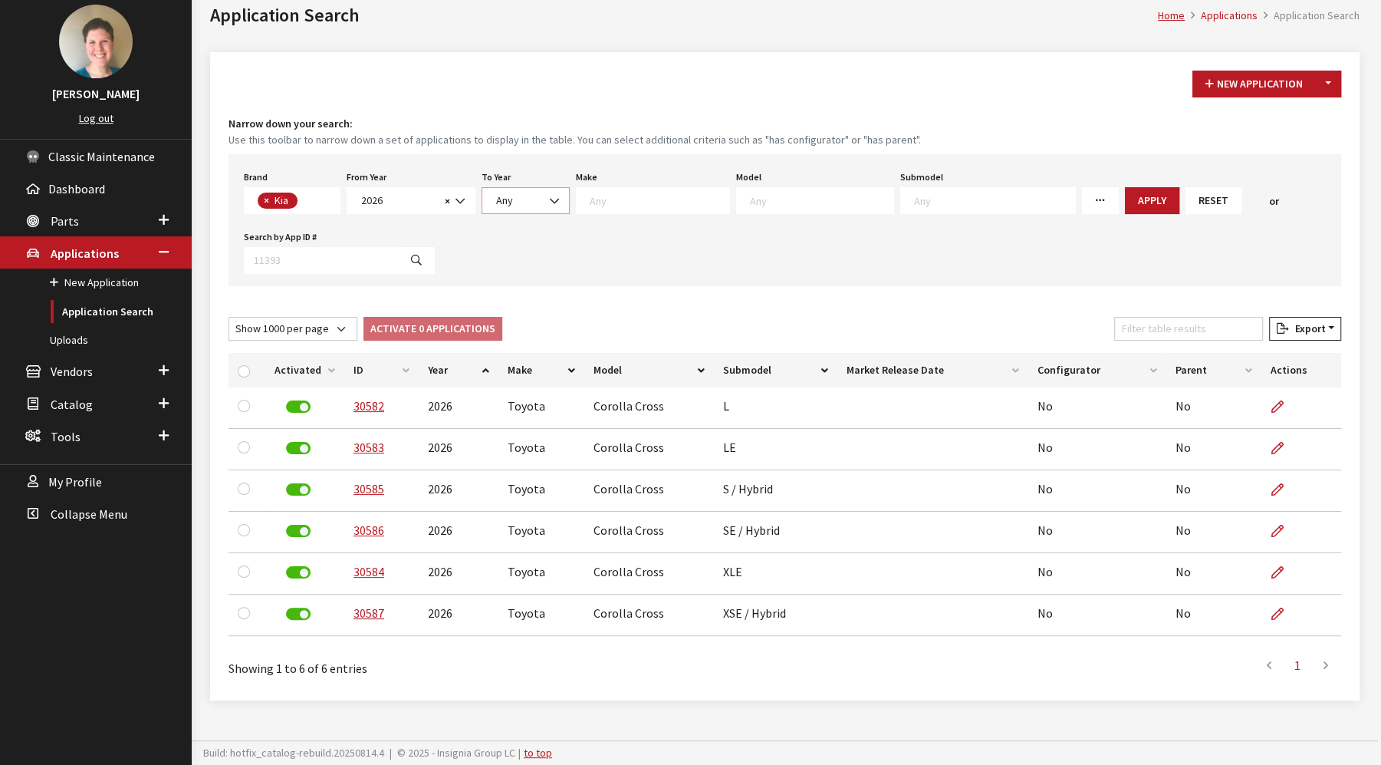
click at [532, 200] on span "Any" at bounding box center [526, 201] width 68 height 16
select select "2026"
select select
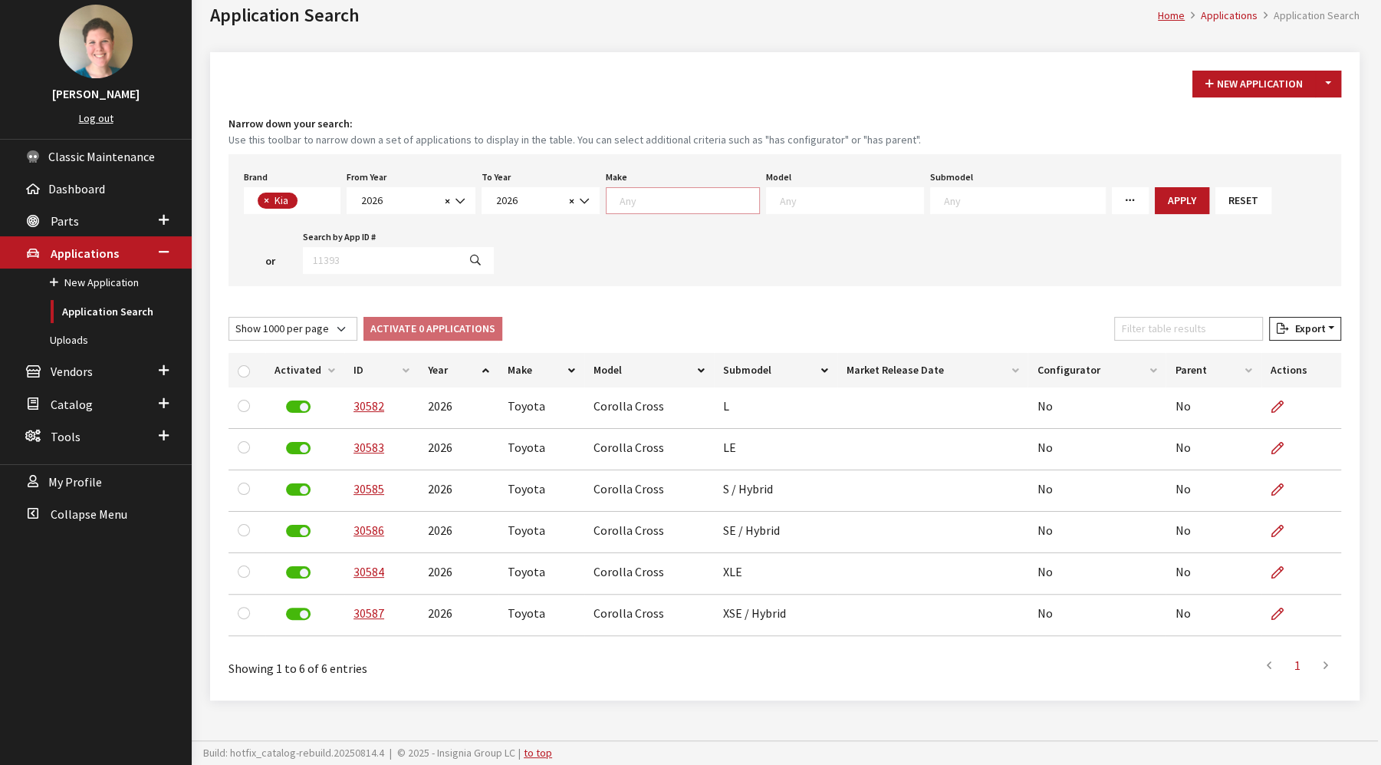
scroll to position [0, 0]
click at [705, 206] on span at bounding box center [683, 200] width 154 height 27
select select "31"
select select
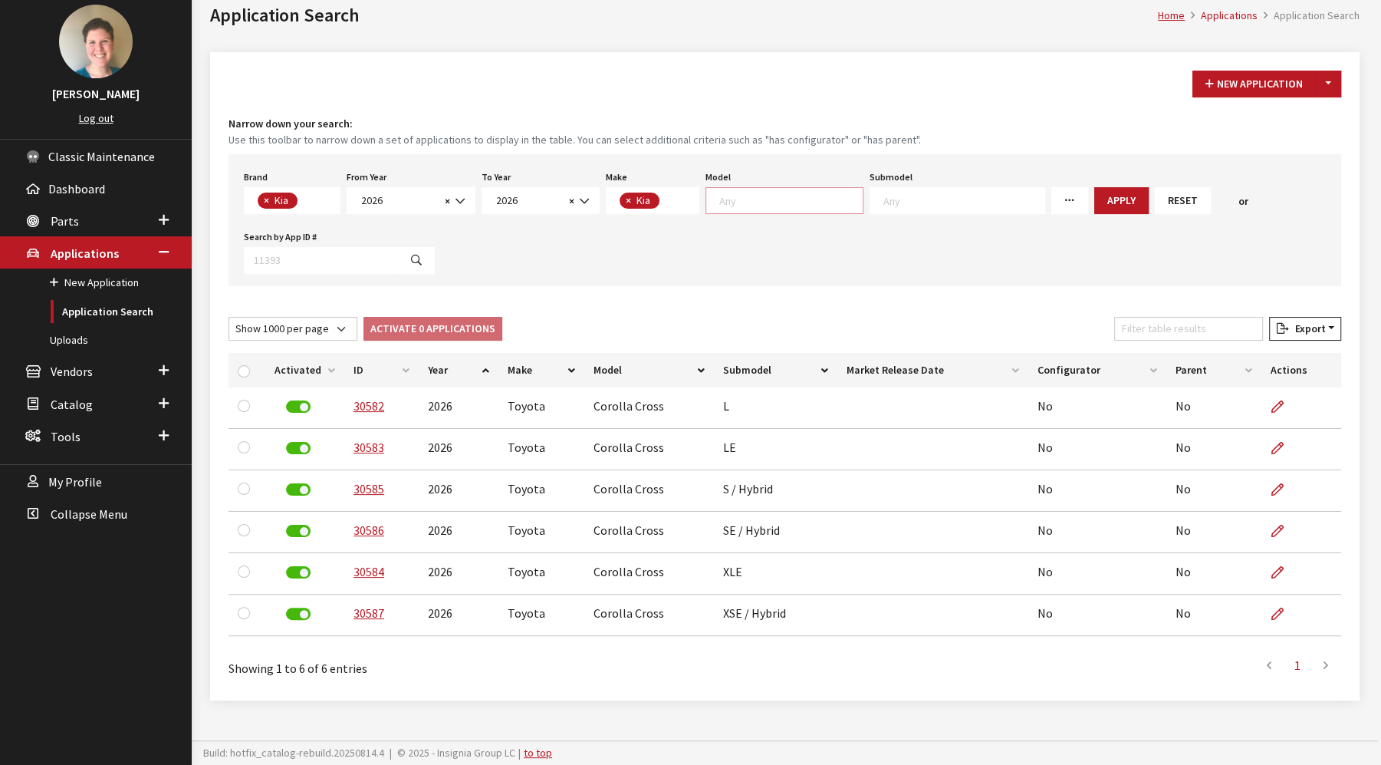
click at [819, 195] on textarea "Search" at bounding box center [791, 200] width 143 height 14
select select "1102"
select select
click at [1041, 201] on button "Apply" at bounding box center [1059, 200] width 54 height 27
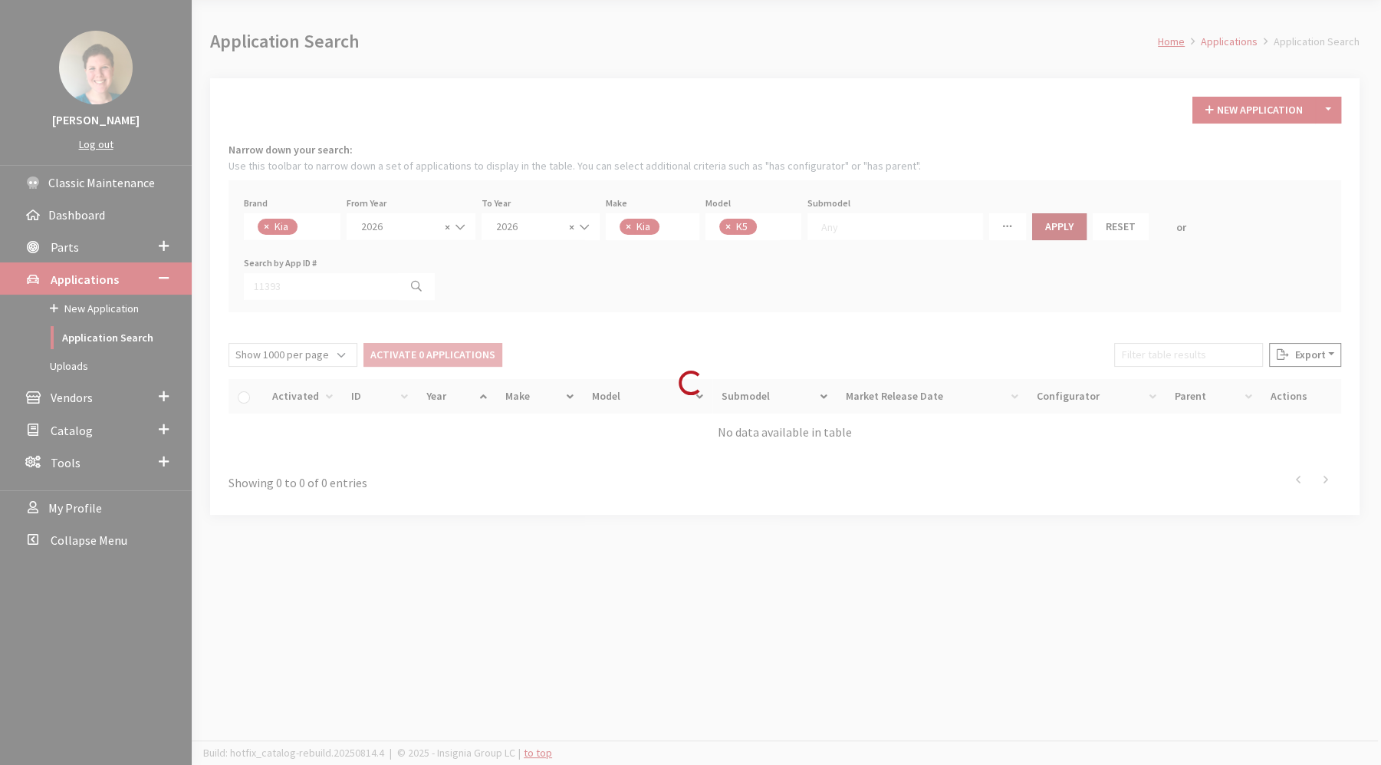
scroll to position [56, 0]
